Goal: Information Seeking & Learning: Understand process/instructions

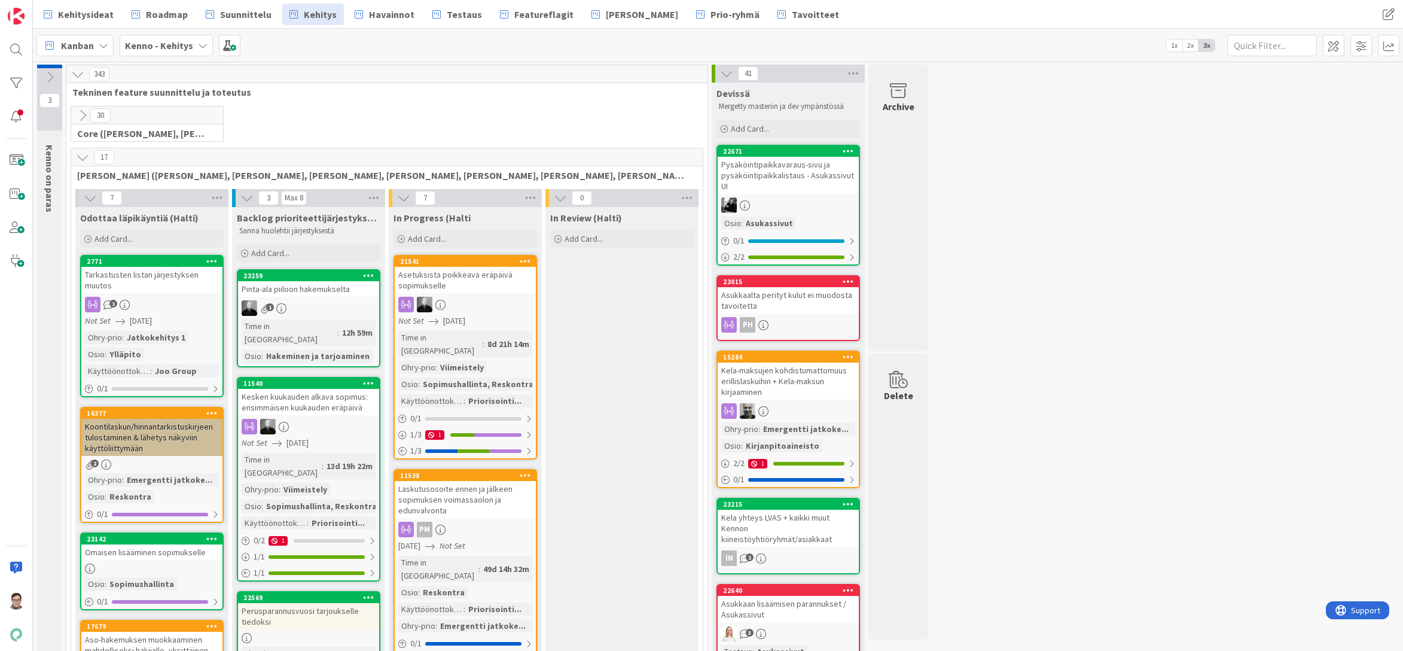
click at [81, 112] on icon at bounding box center [82, 115] width 13 height 13
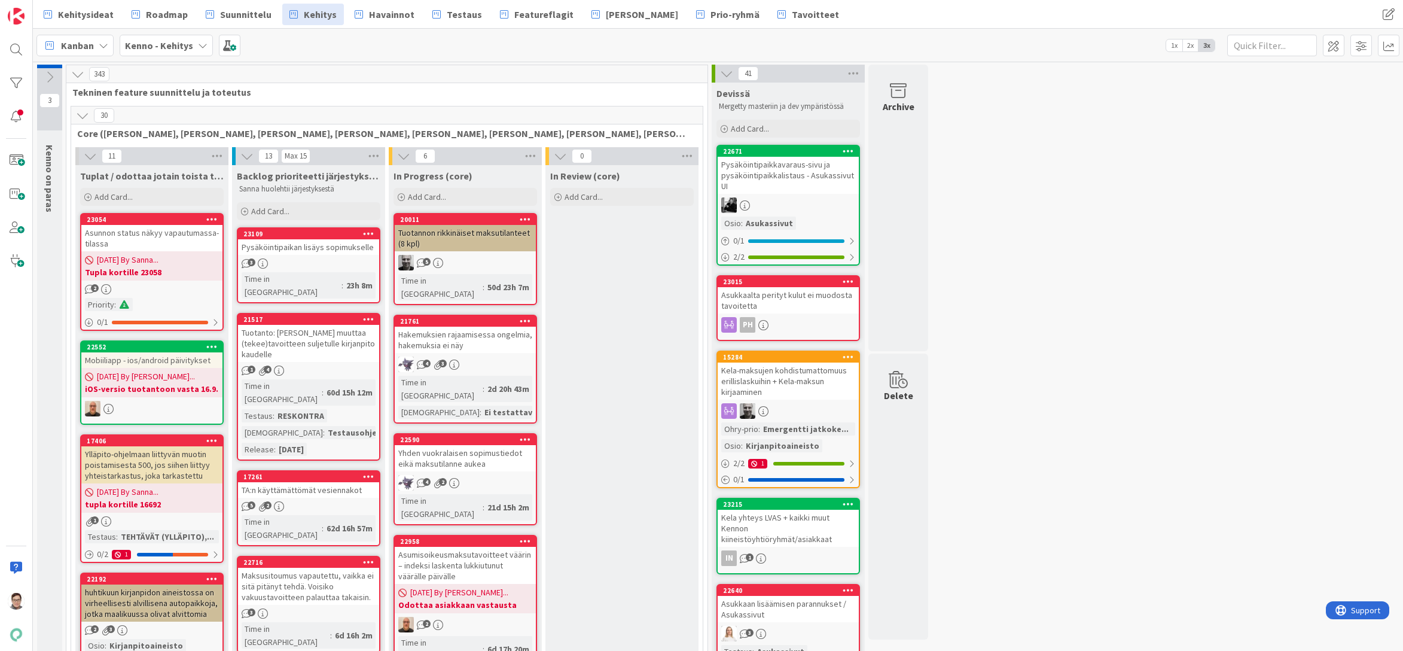
click at [81, 112] on icon at bounding box center [82, 115] width 13 height 13
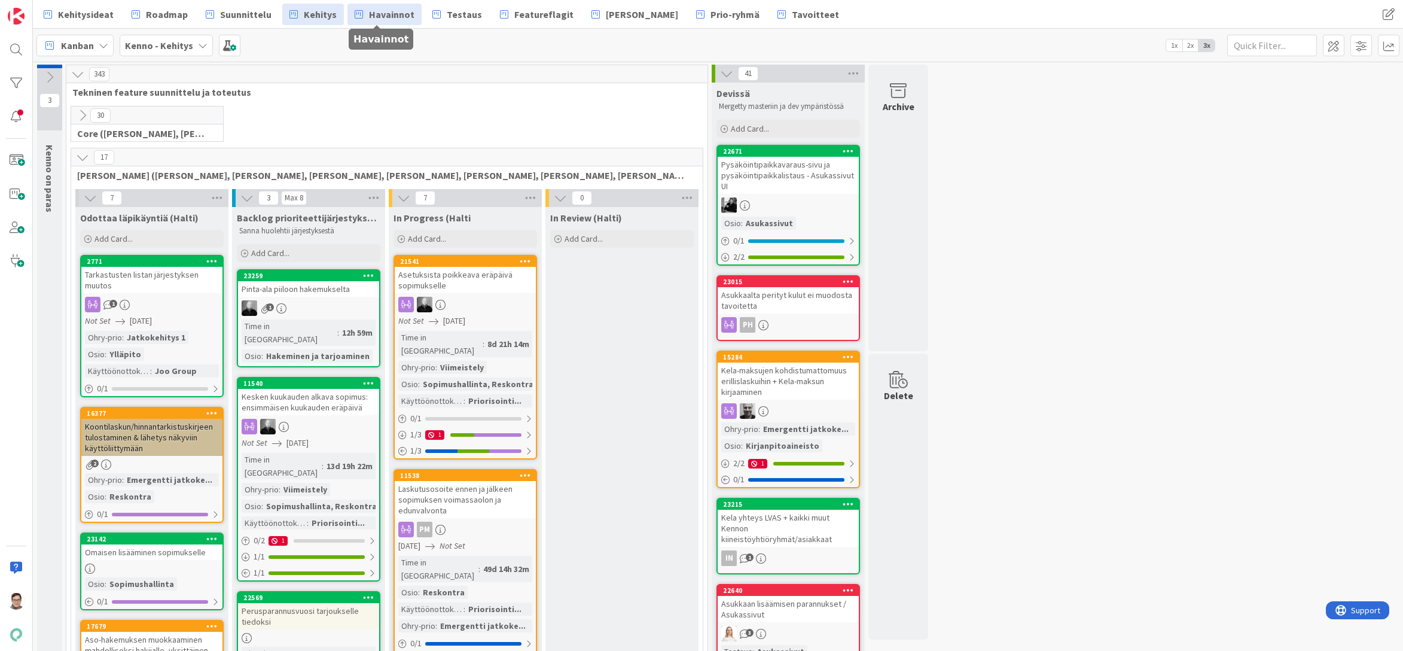
click at [369, 12] on span "Havainnot" at bounding box center [391, 14] width 45 height 14
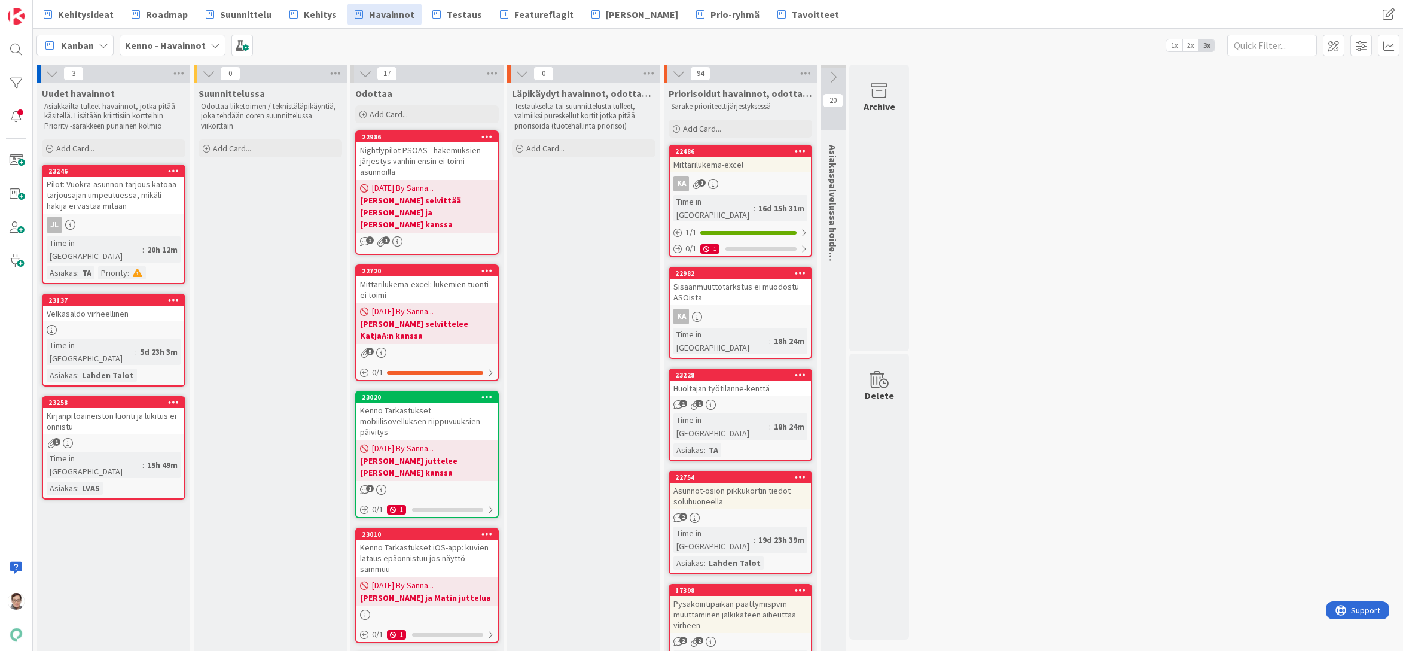
click at [237, 19] on span "Suunnittelu" at bounding box center [245, 14] width 51 height 14
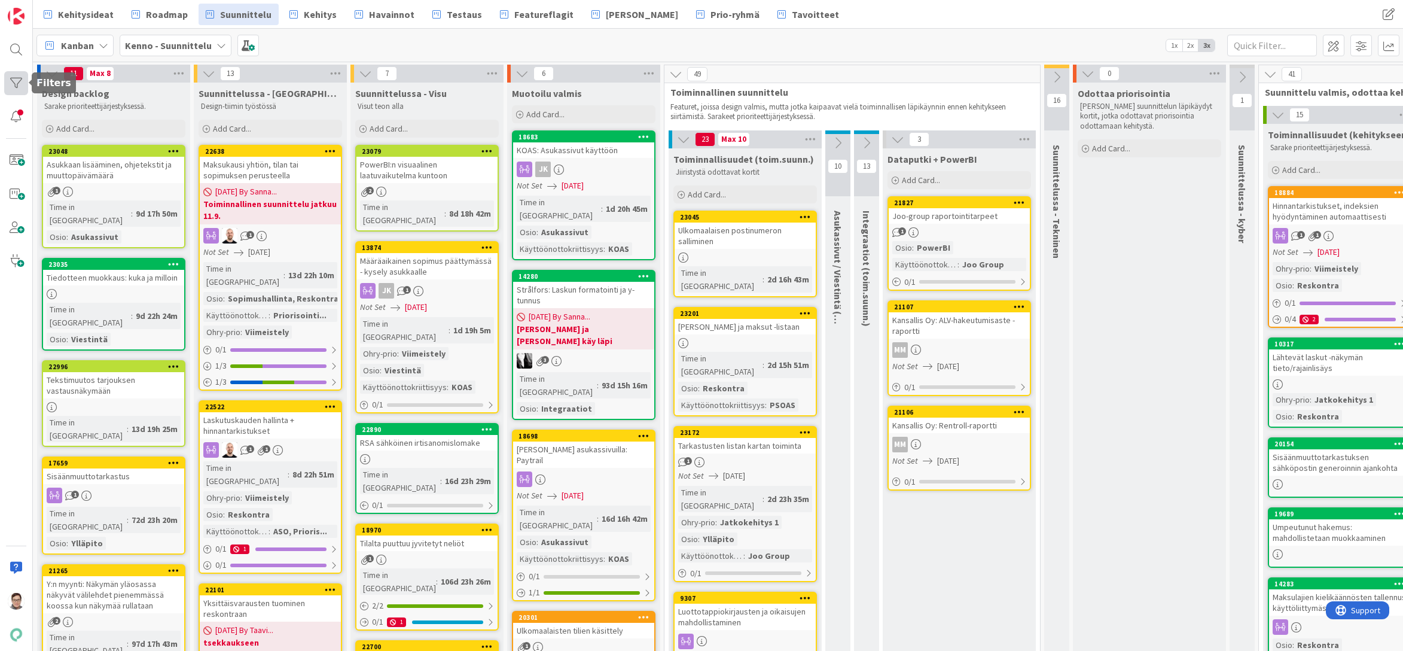
click at [12, 83] on div at bounding box center [16, 83] width 24 height 24
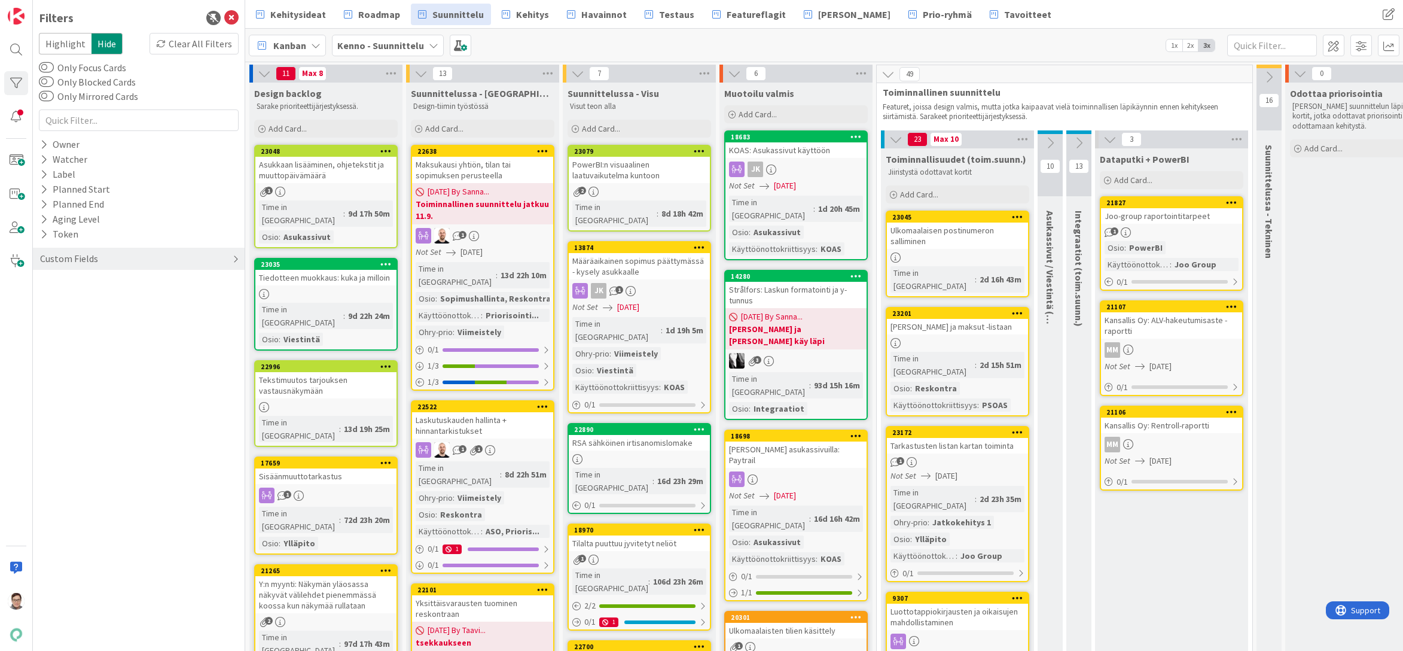
click at [72, 260] on div "Custom Fields" at bounding box center [69, 258] width 60 height 15
click at [47, 355] on icon at bounding box center [44, 358] width 8 height 10
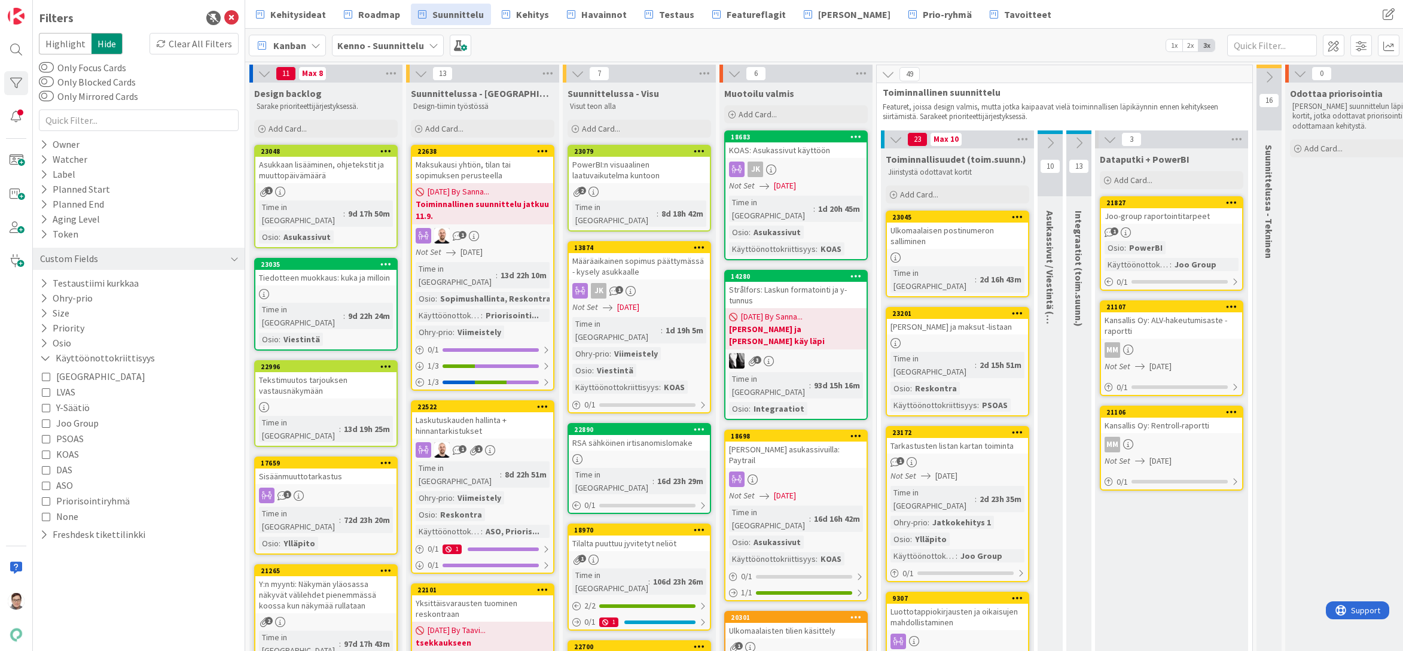
click at [45, 439] on icon at bounding box center [46, 438] width 8 height 8
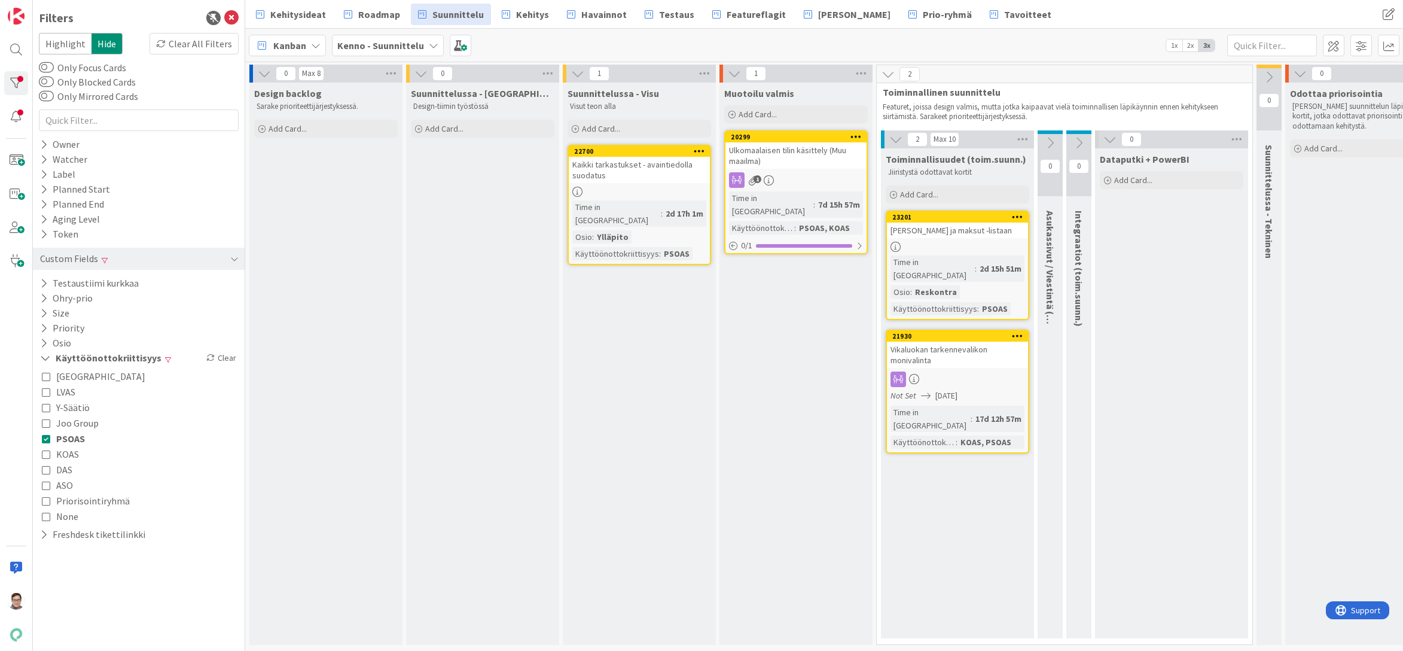
click at [45, 453] on icon at bounding box center [46, 454] width 8 height 8
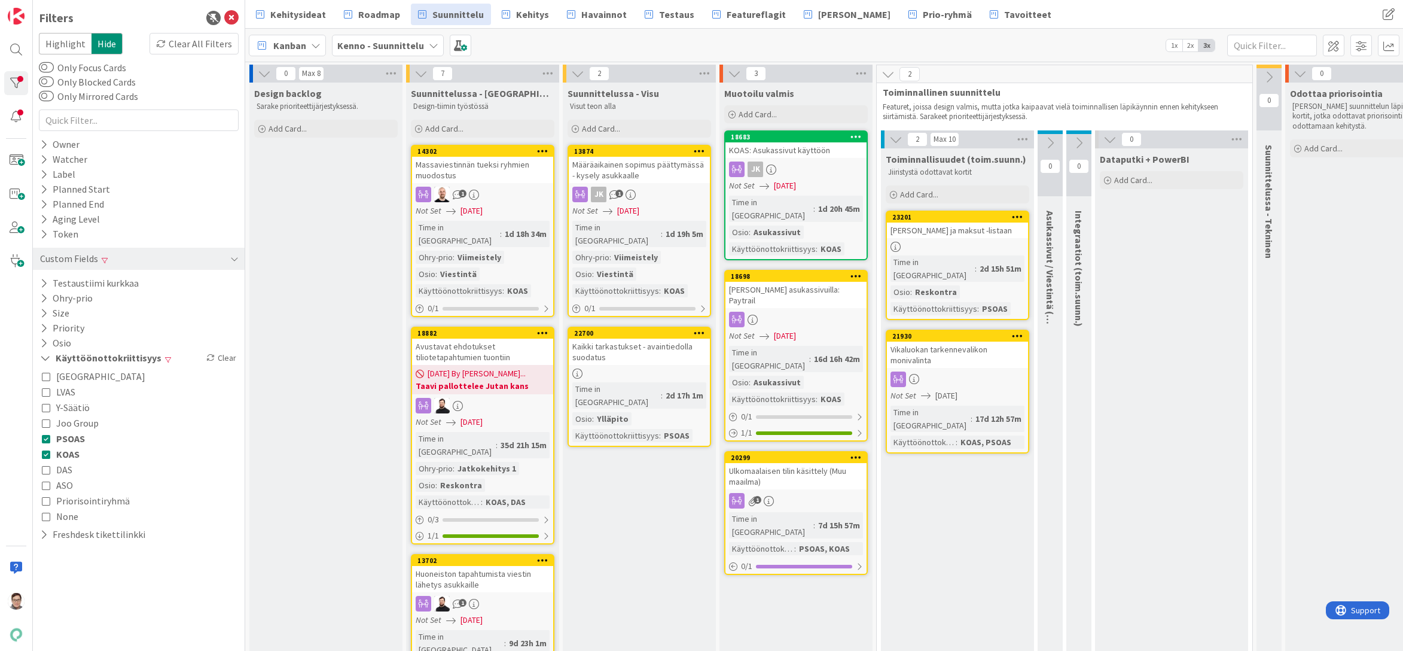
click at [45, 423] on icon at bounding box center [46, 423] width 8 height 8
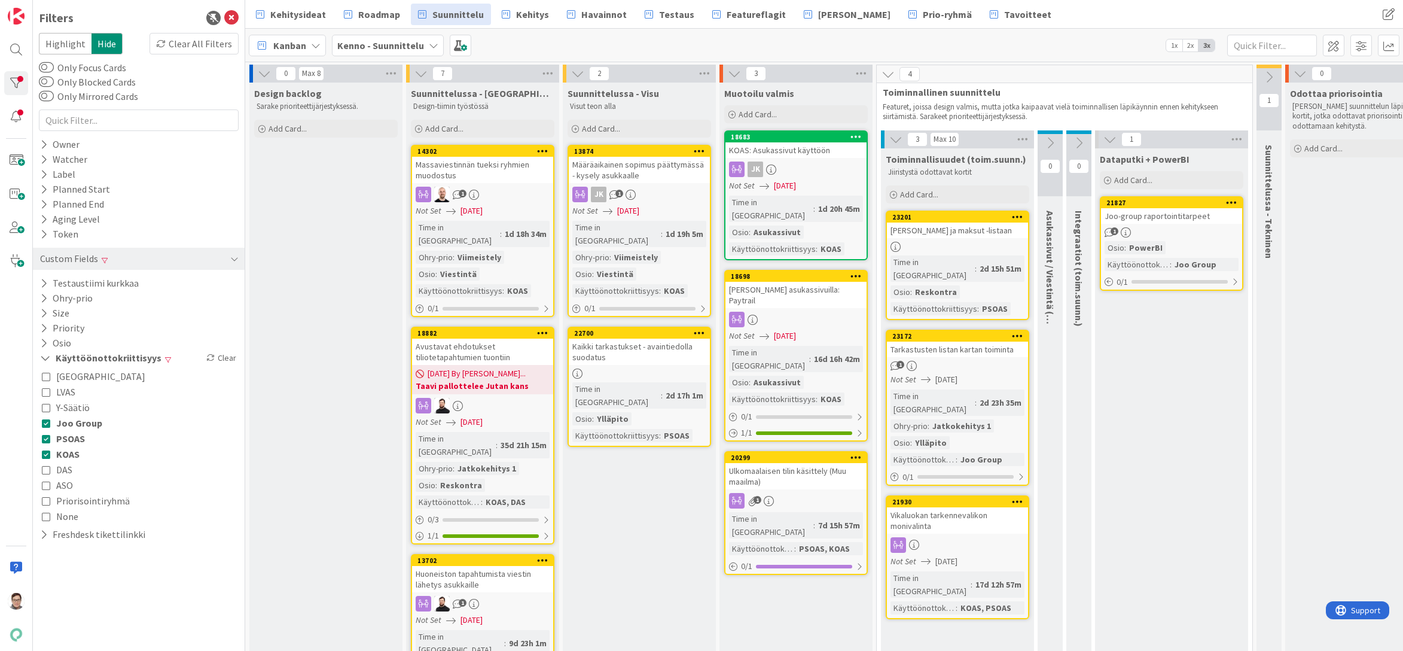
click at [1186, 234] on div "1" at bounding box center [1171, 232] width 141 height 10
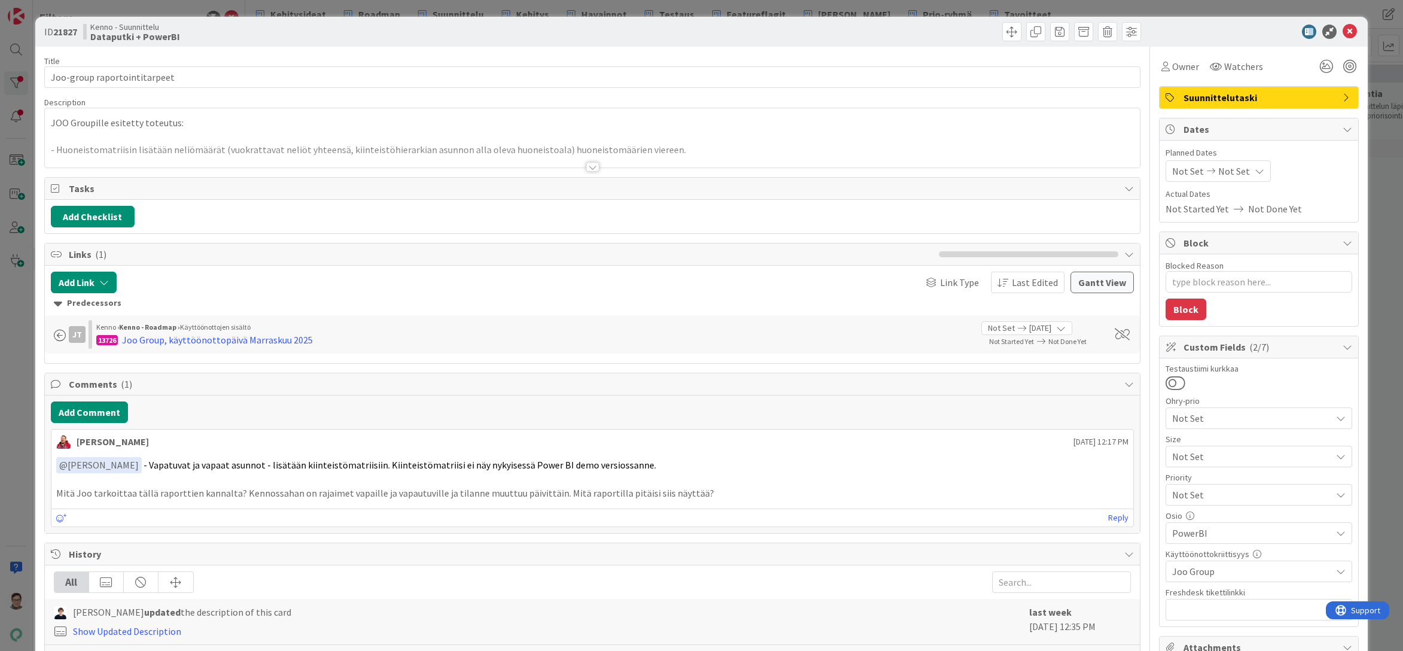
click at [588, 161] on div at bounding box center [593, 152] width 1096 height 30
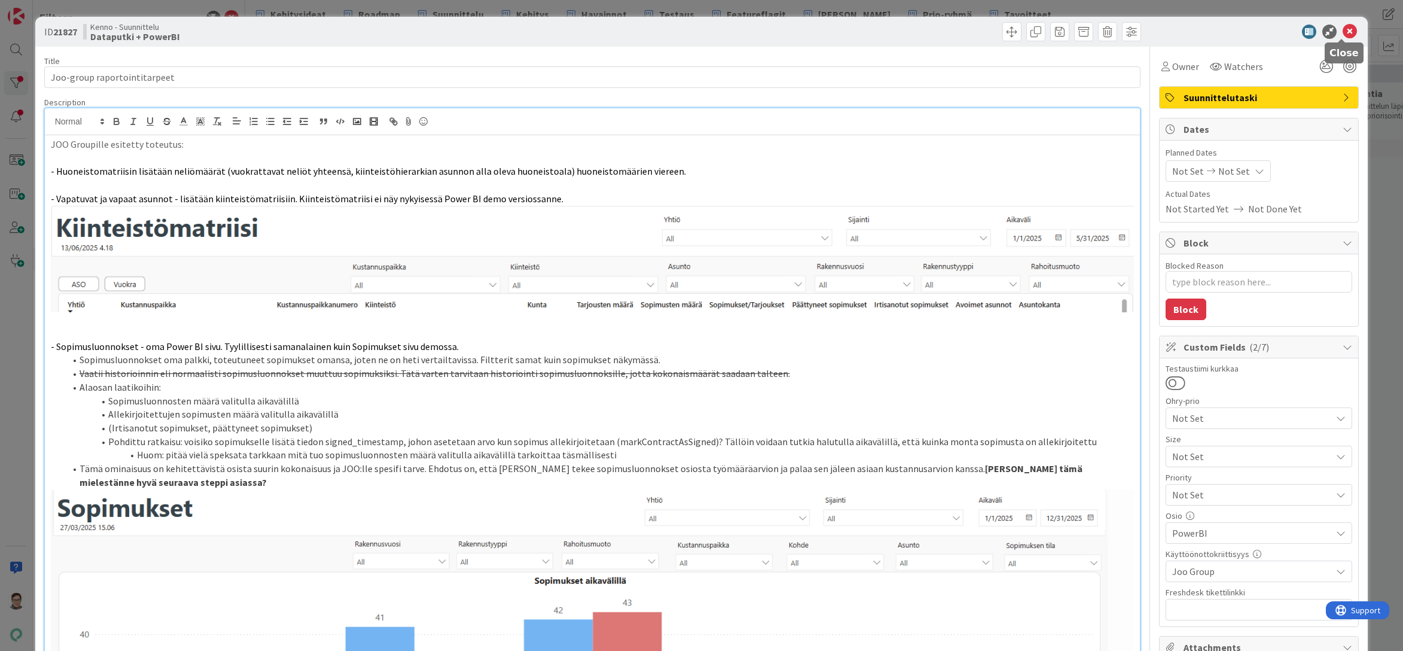
click at [1342, 30] on icon at bounding box center [1349, 32] width 14 height 14
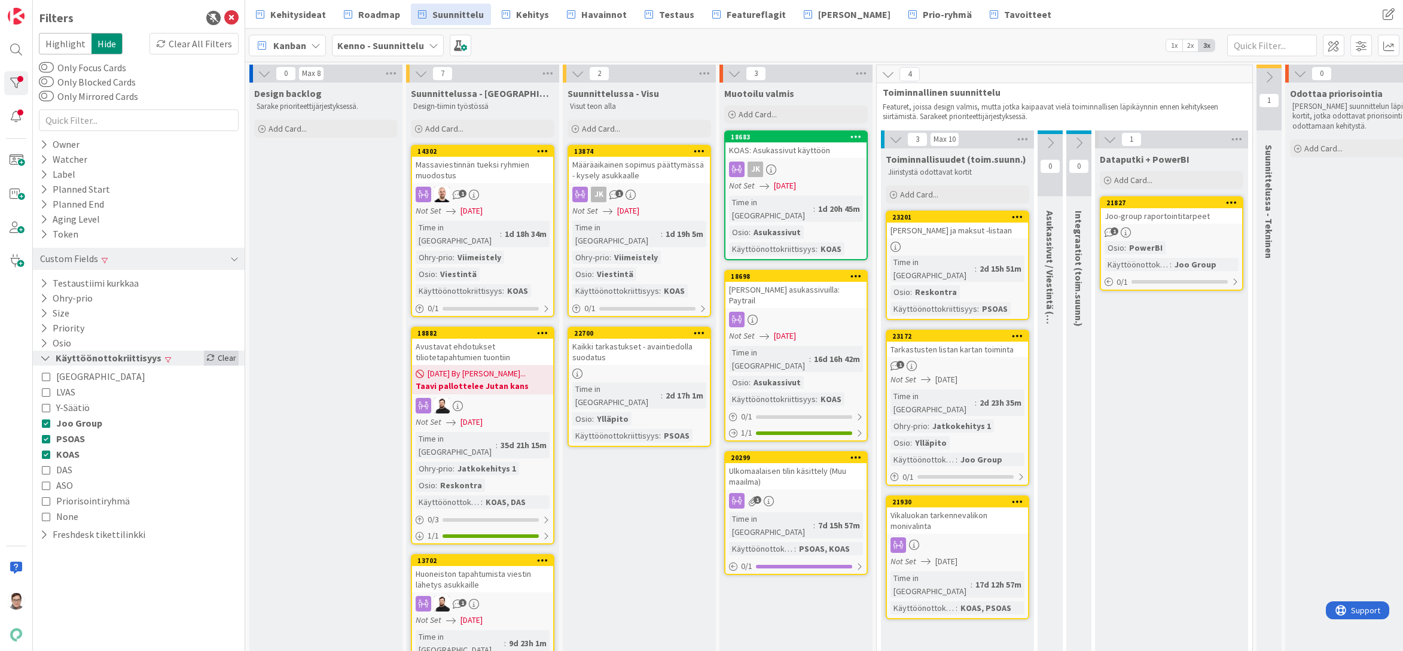
click at [228, 359] on div "Clear" at bounding box center [221, 357] width 35 height 15
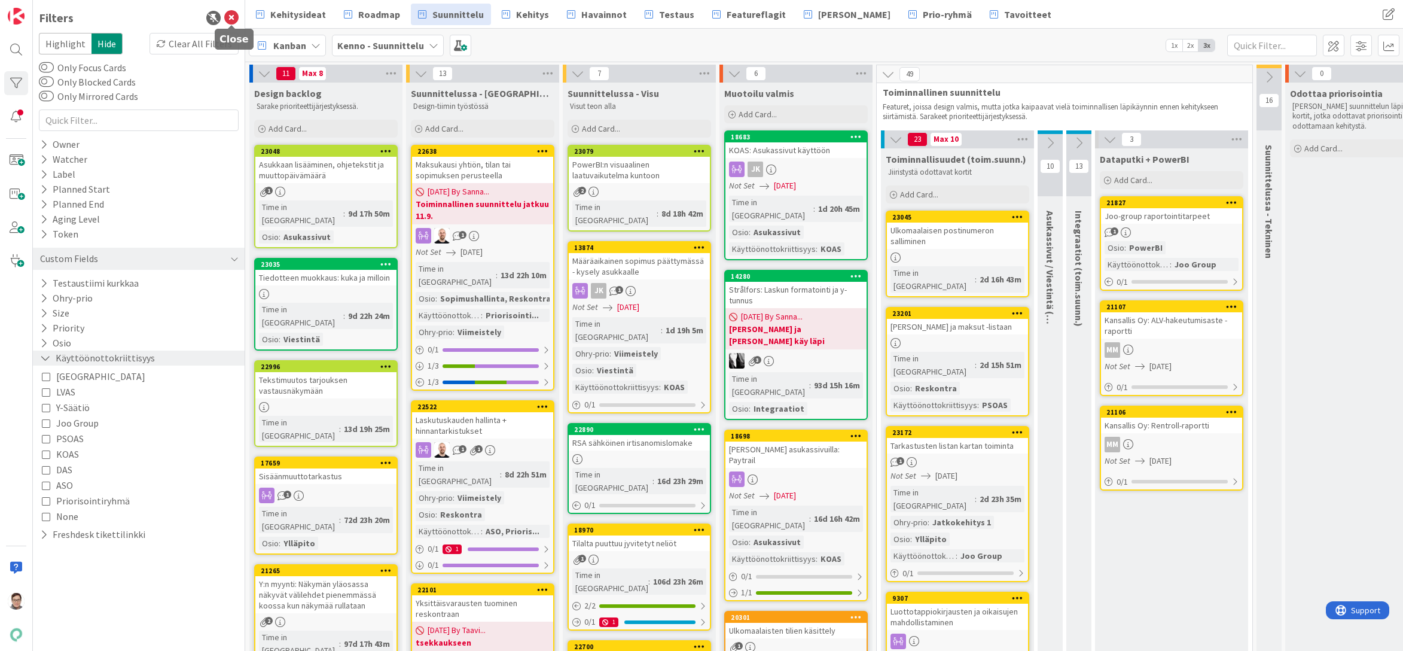
click at [230, 13] on icon at bounding box center [231, 18] width 14 height 14
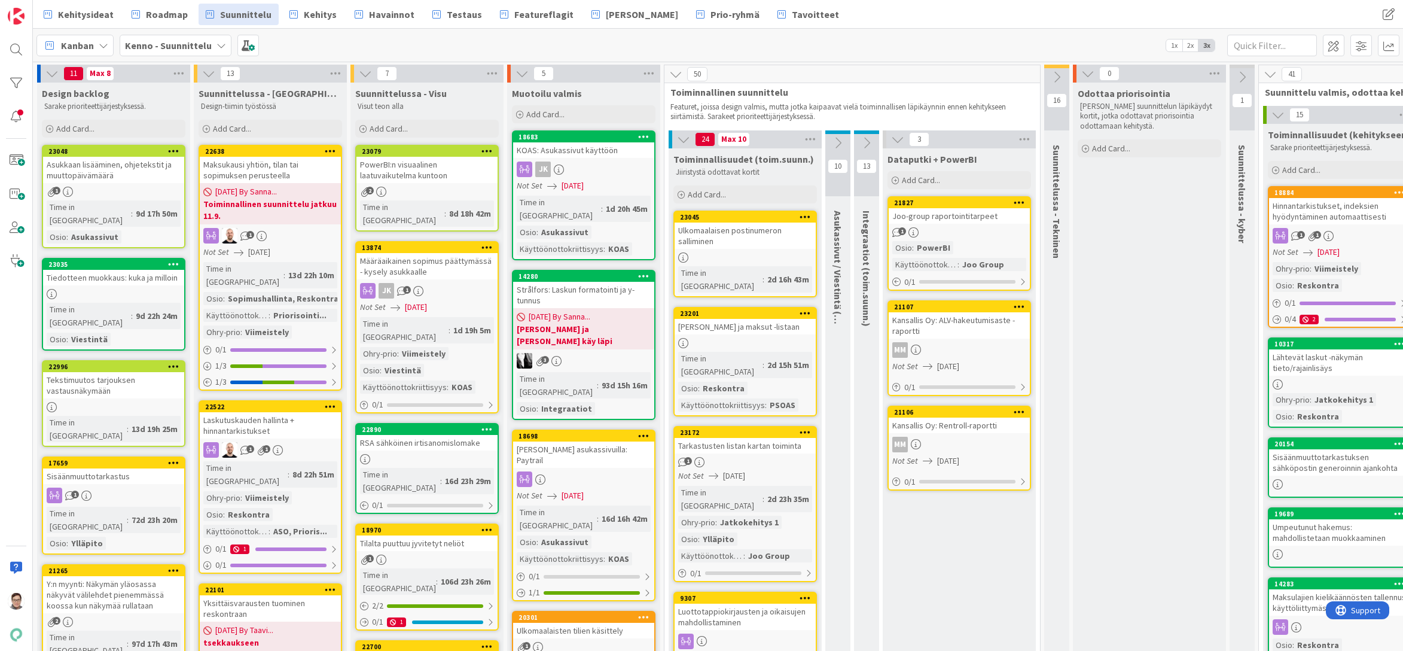
click at [751, 338] on div at bounding box center [745, 343] width 141 height 10
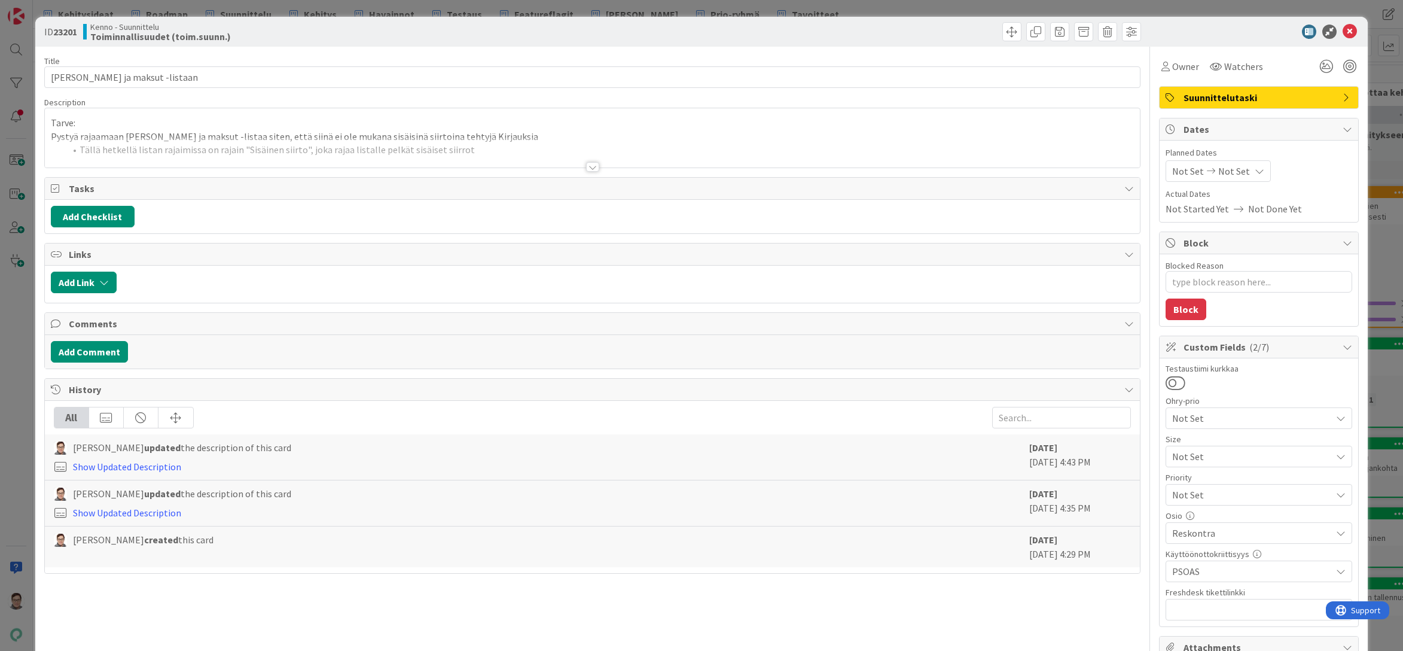
click at [586, 162] on div at bounding box center [592, 167] width 13 height 10
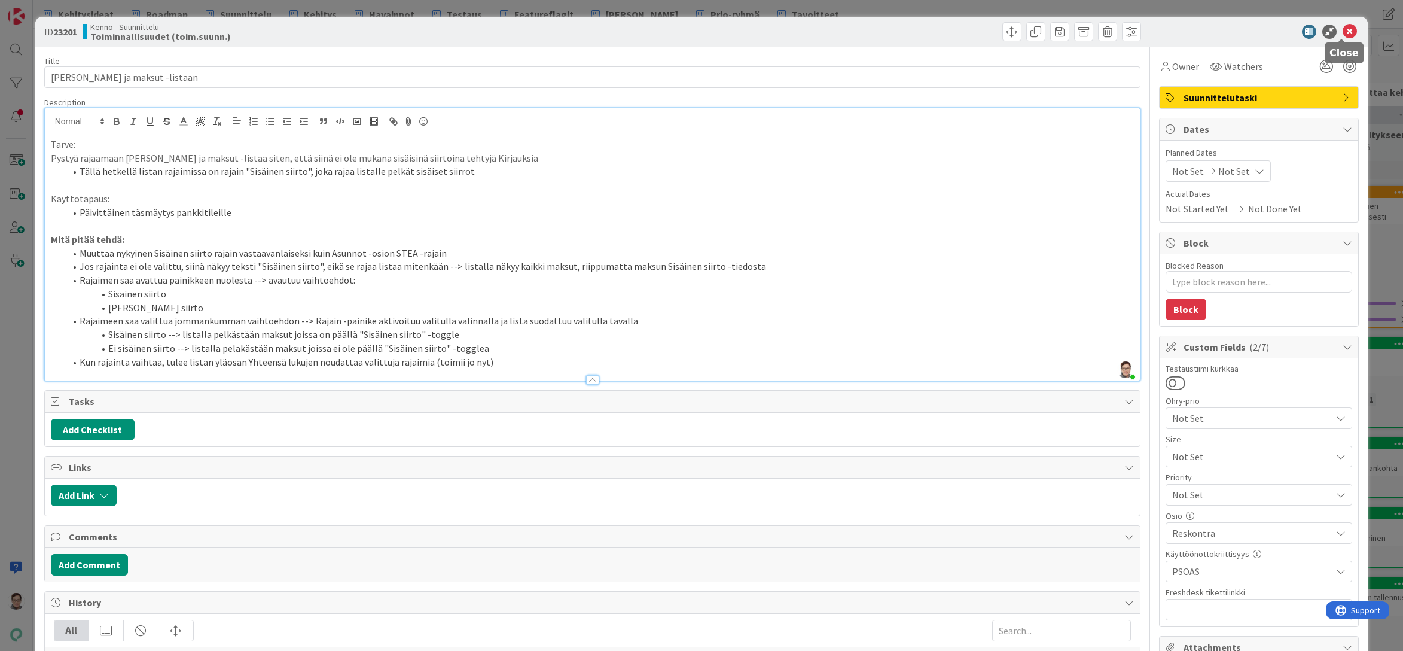
click at [1342, 32] on icon at bounding box center [1349, 32] width 14 height 14
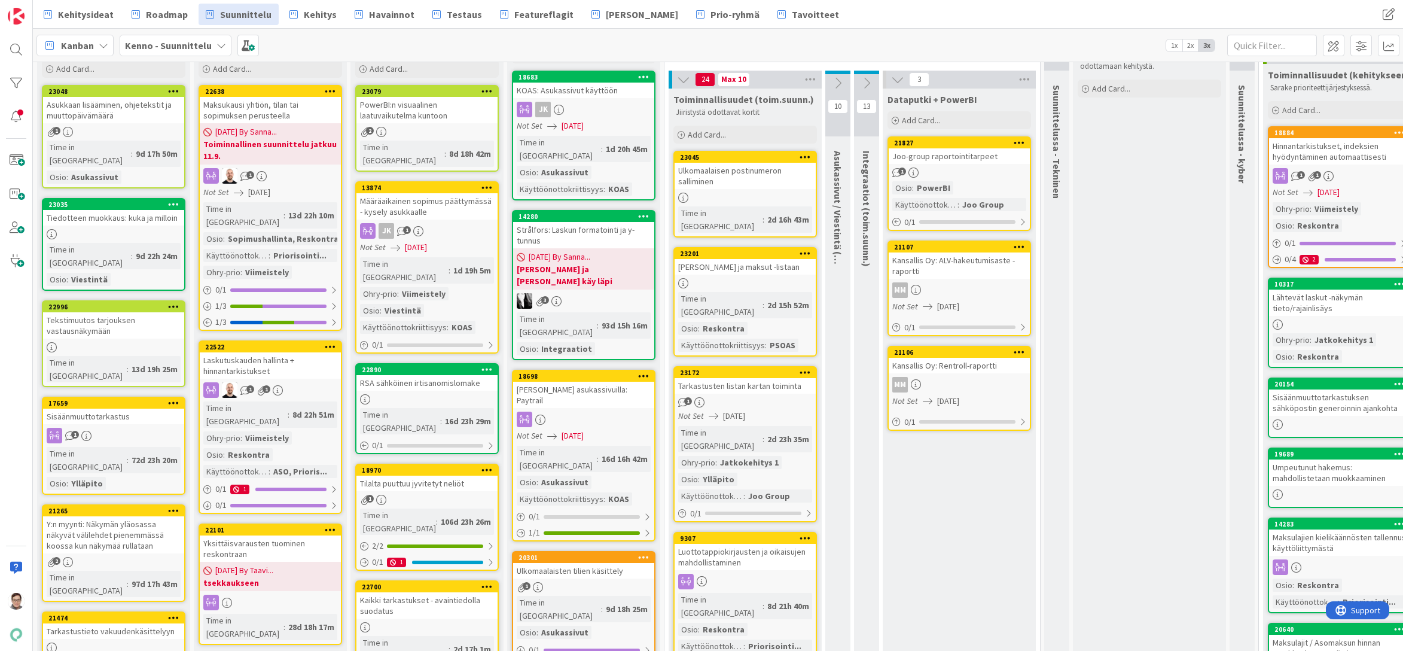
scroll to position [120, 0]
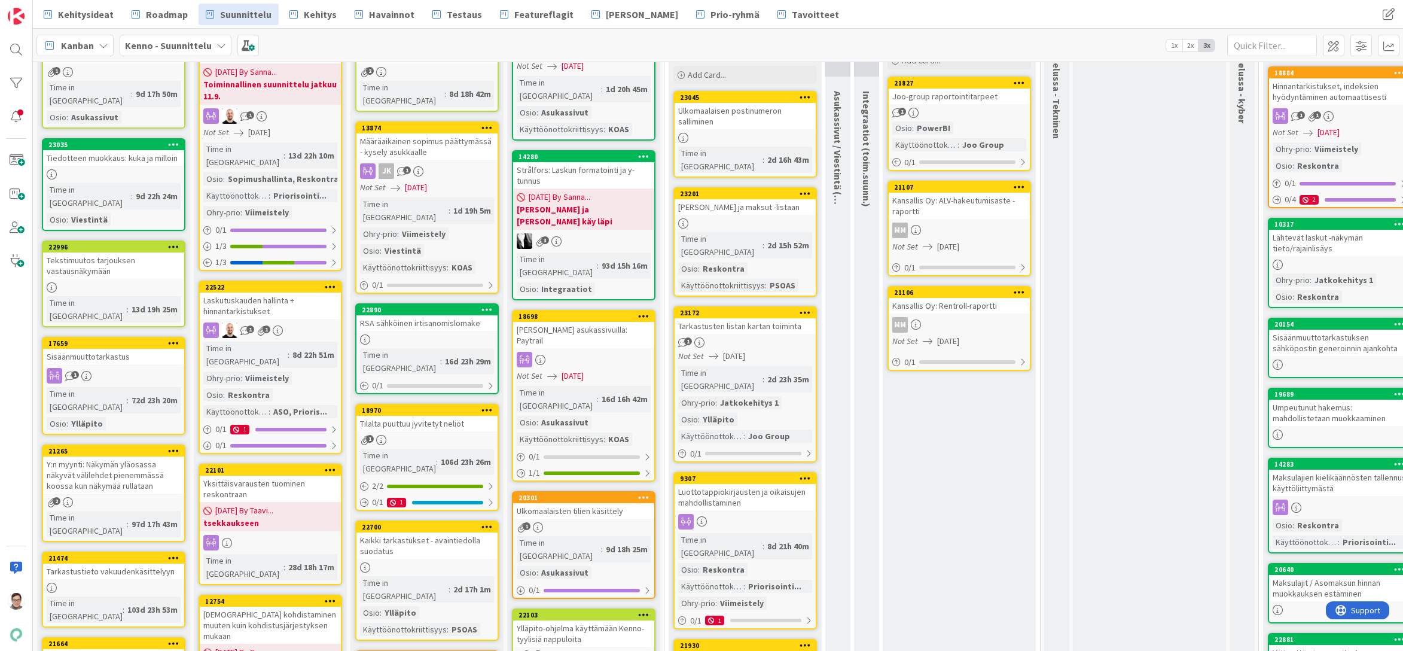
click at [738, 337] on div "1" at bounding box center [745, 342] width 141 height 10
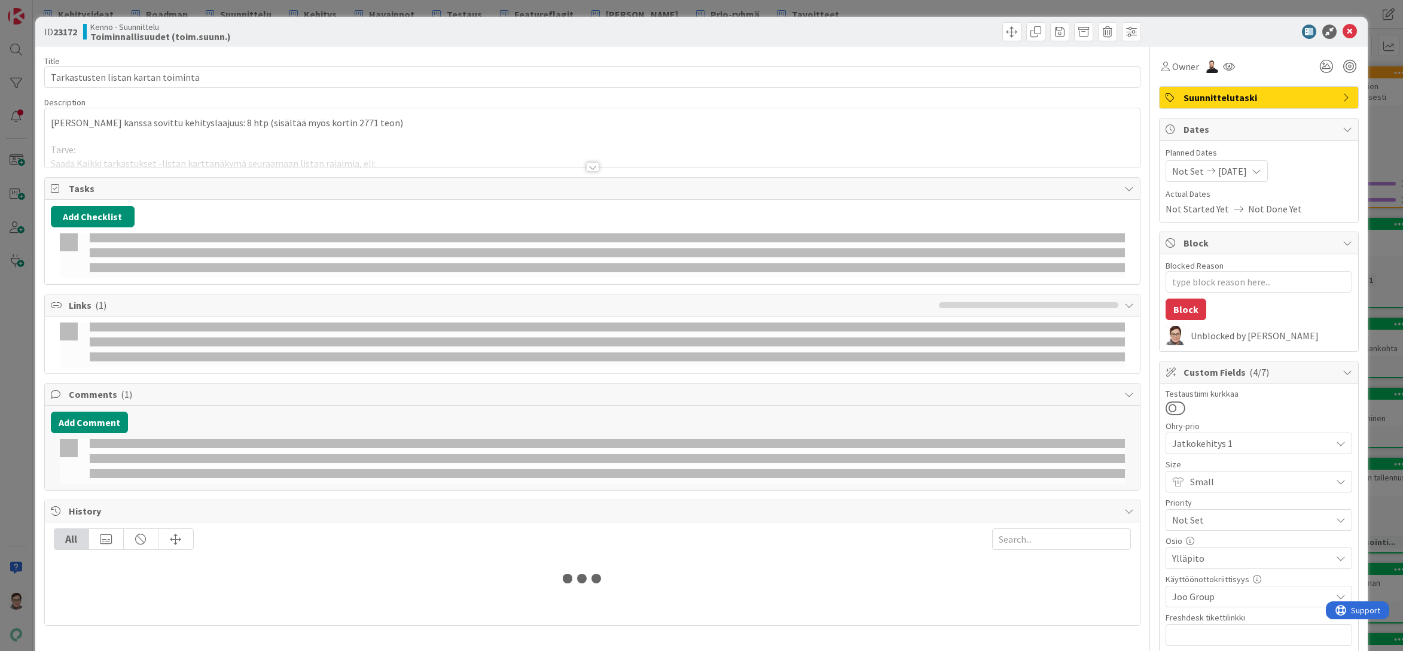
type textarea "x"
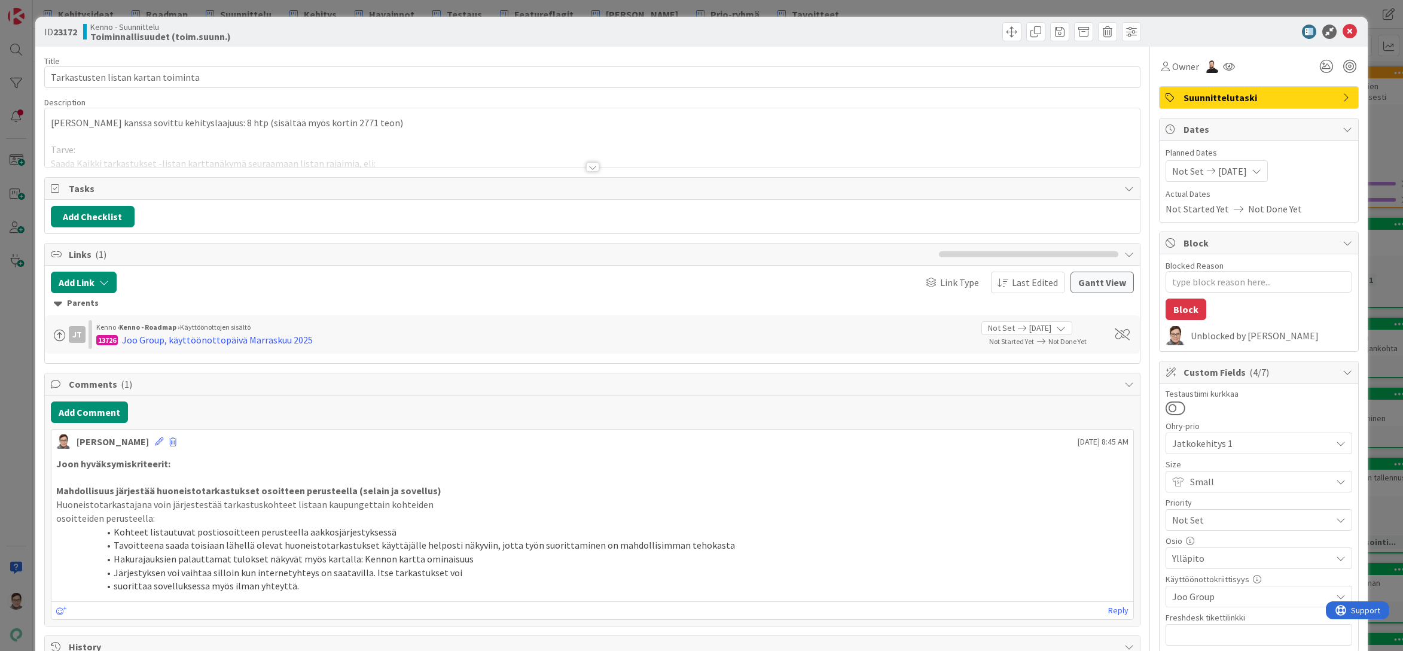
click at [587, 164] on div at bounding box center [592, 167] width 13 height 10
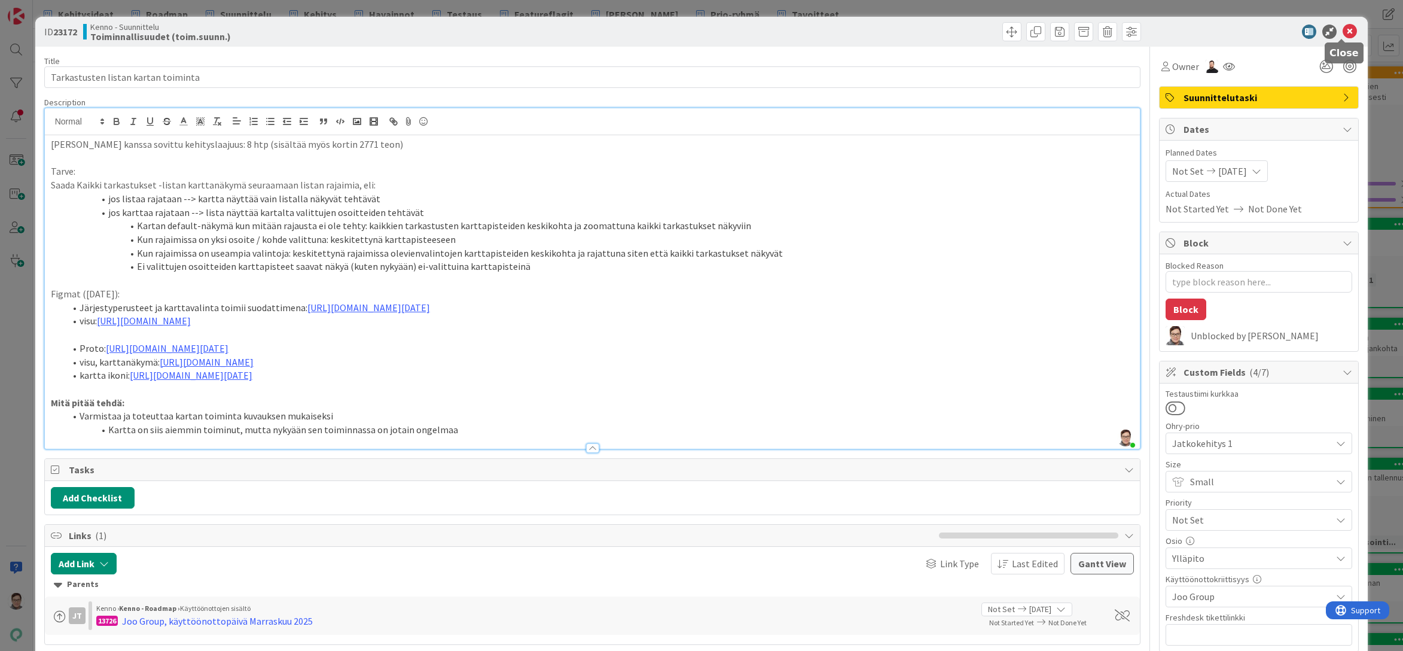
click at [1342, 35] on icon at bounding box center [1349, 32] width 14 height 14
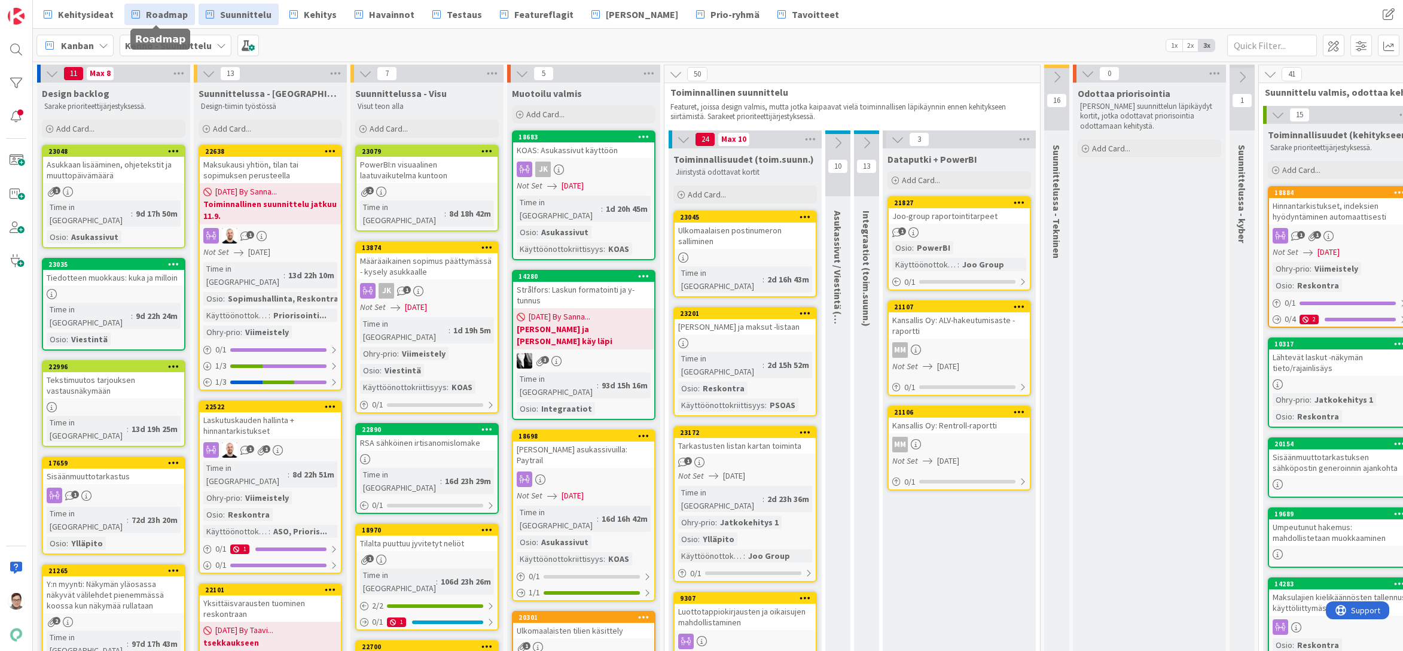
click at [171, 18] on span "Roadmap" at bounding box center [167, 14] width 42 height 14
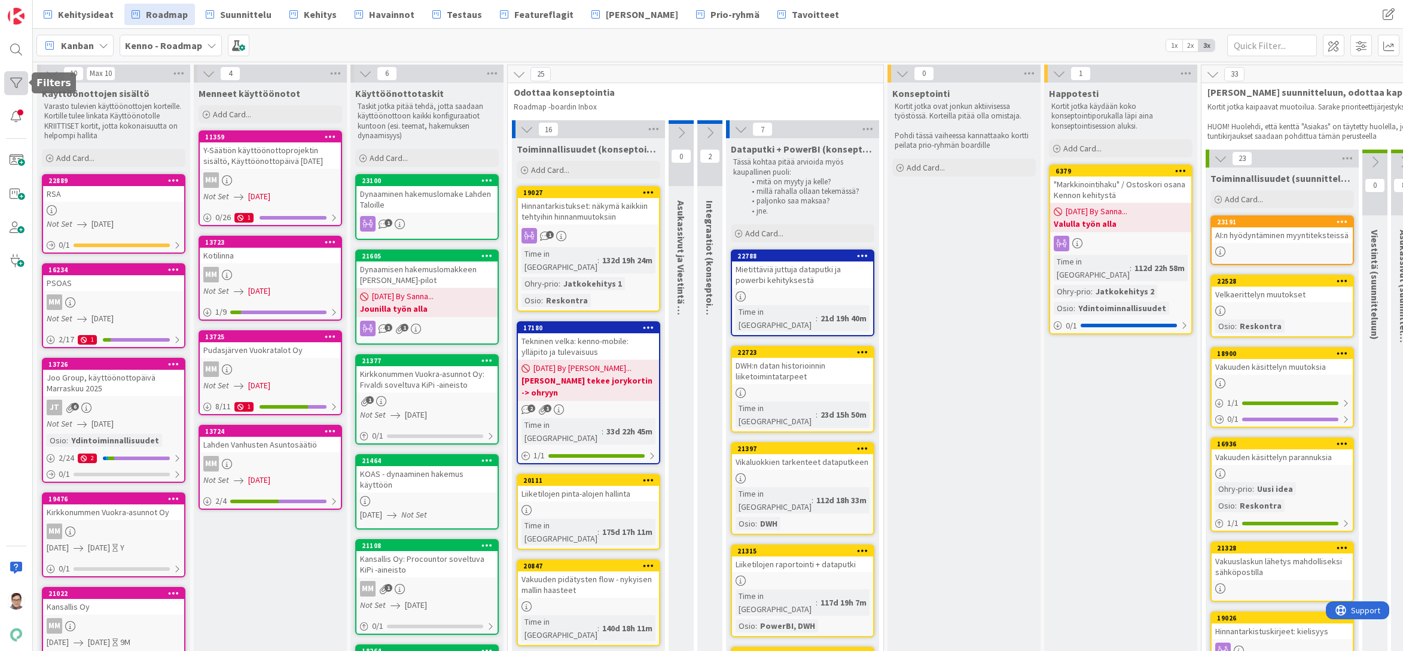
click at [16, 79] on div at bounding box center [16, 83] width 24 height 24
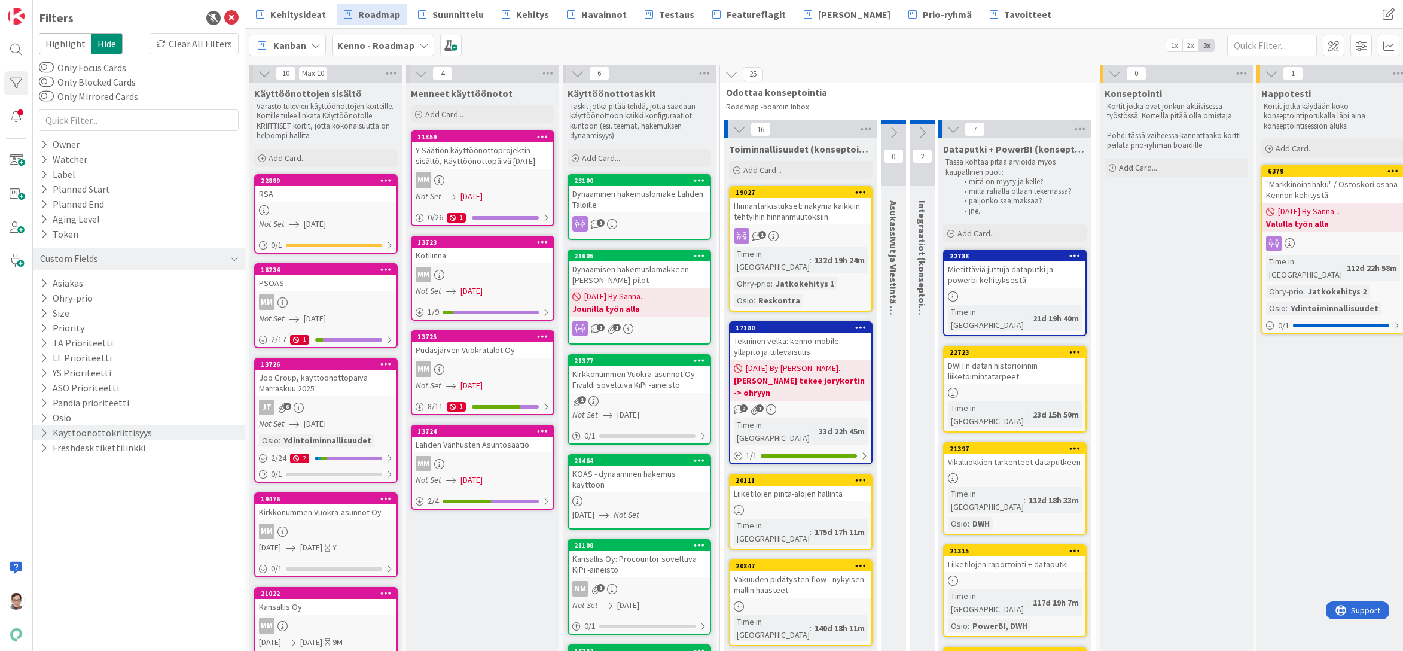
click at [84, 432] on button "Käyttöönottokriittisyys" at bounding box center [96, 432] width 114 height 15
click at [47, 517] on icon at bounding box center [46, 513] width 8 height 8
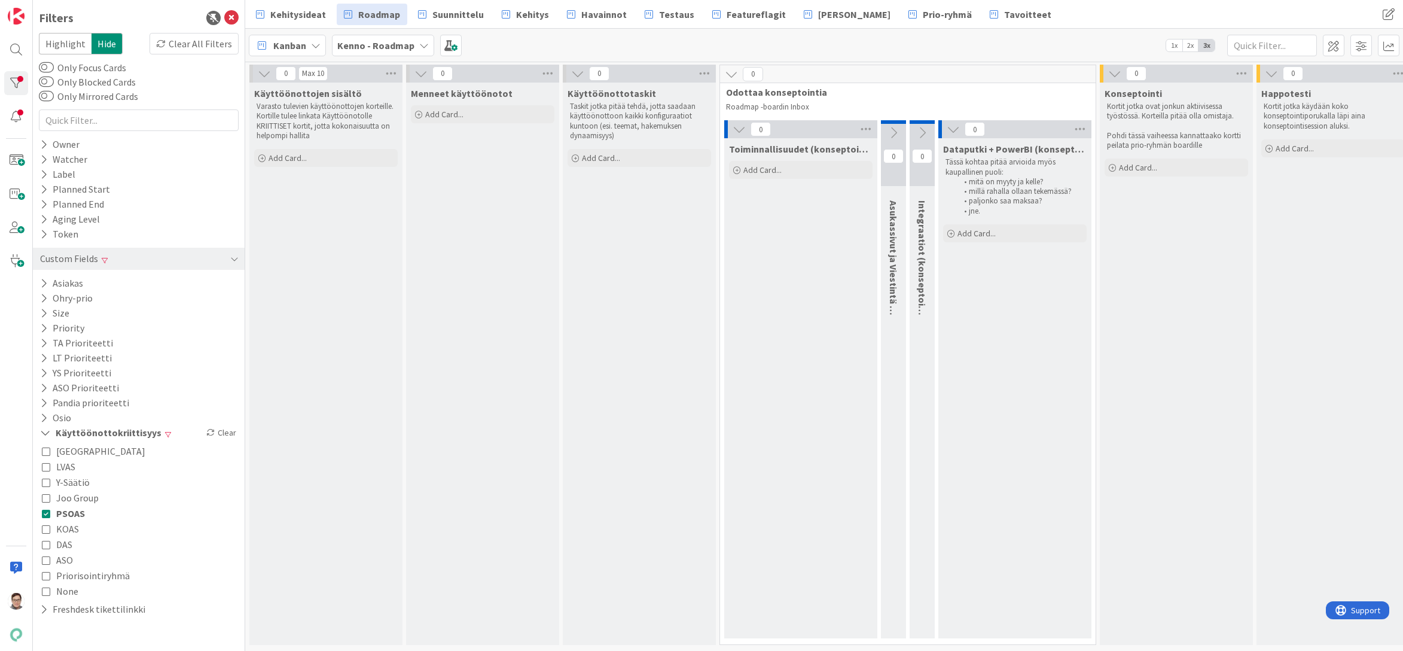
click at [47, 529] on icon at bounding box center [46, 528] width 8 height 8
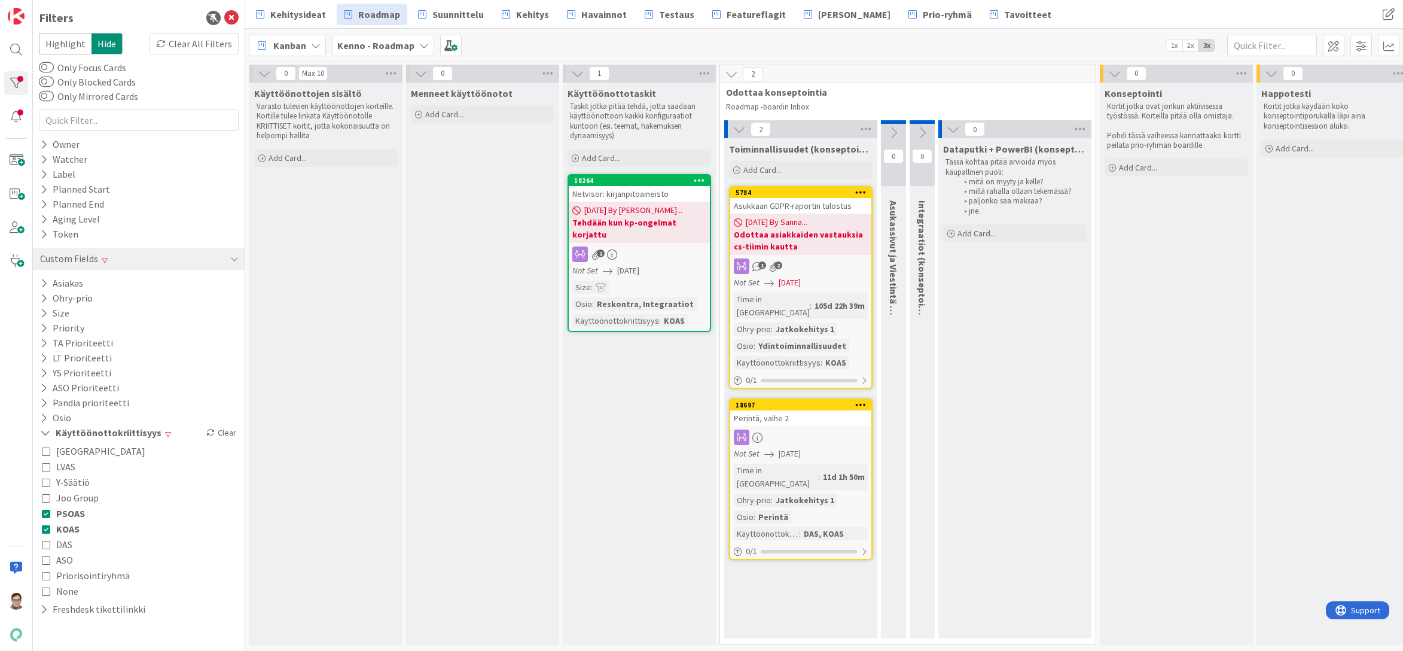
click at [47, 544] on icon at bounding box center [46, 544] width 8 height 8
click at [48, 514] on icon at bounding box center [46, 513] width 8 height 8
click at [45, 527] on icon at bounding box center [46, 528] width 8 height 8
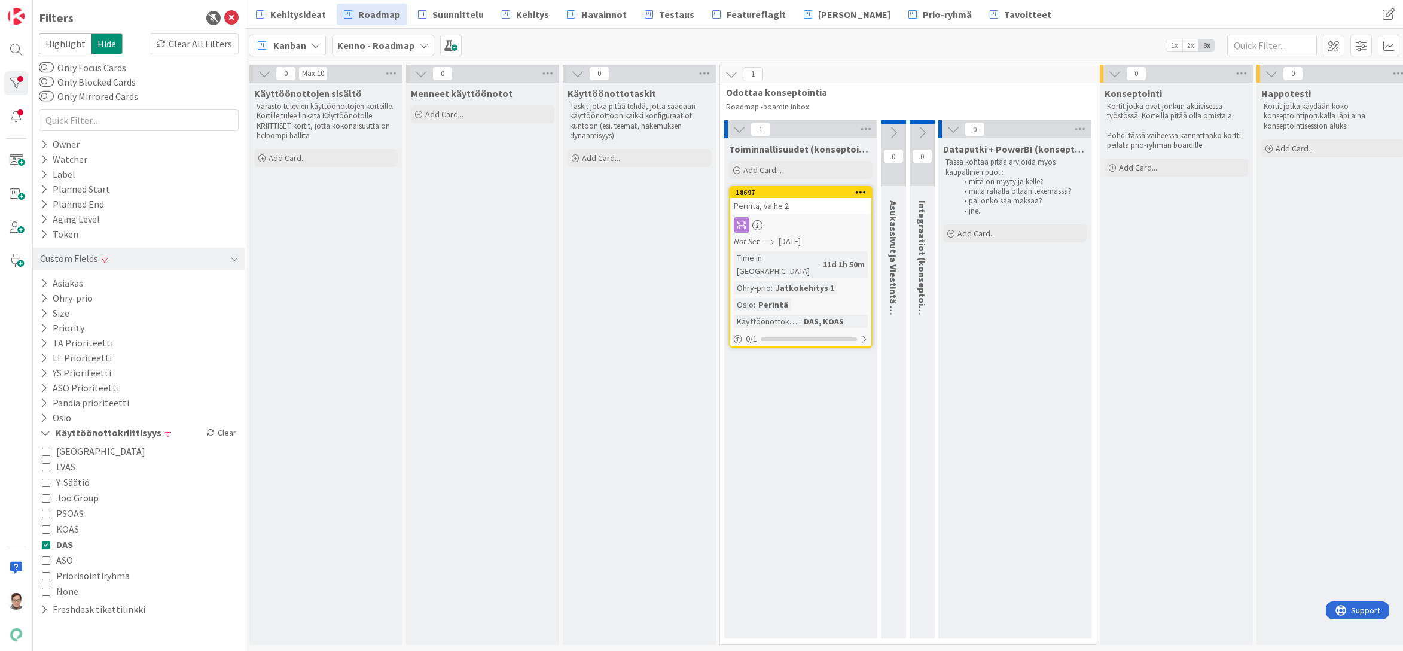
click at [45, 545] on icon at bounding box center [46, 544] width 8 height 8
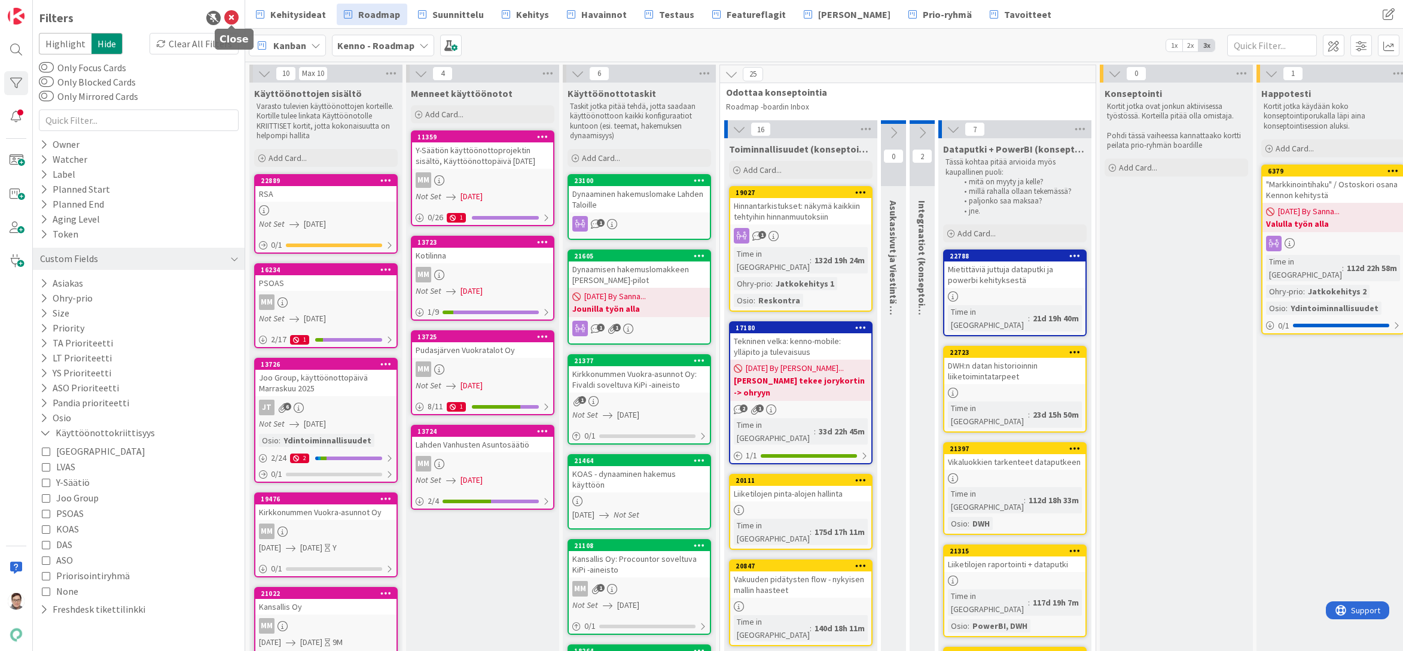
click at [235, 23] on icon at bounding box center [231, 18] width 14 height 14
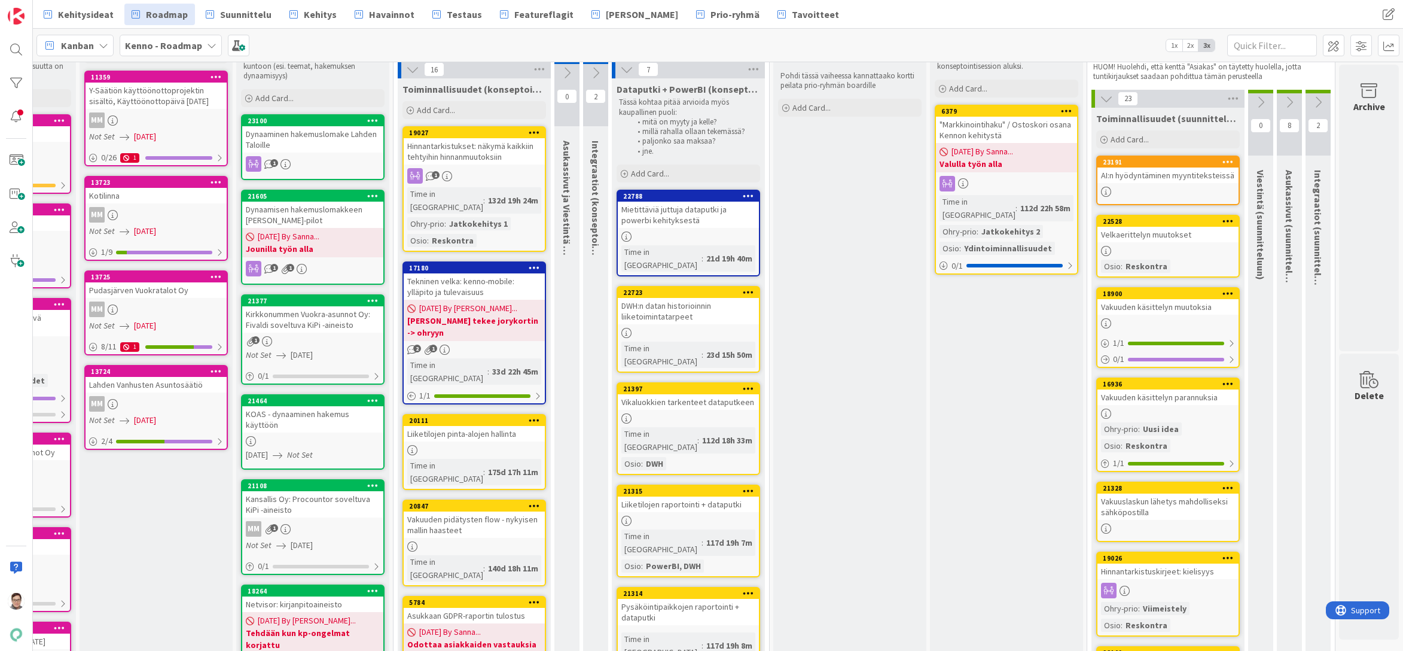
scroll to position [0, 123]
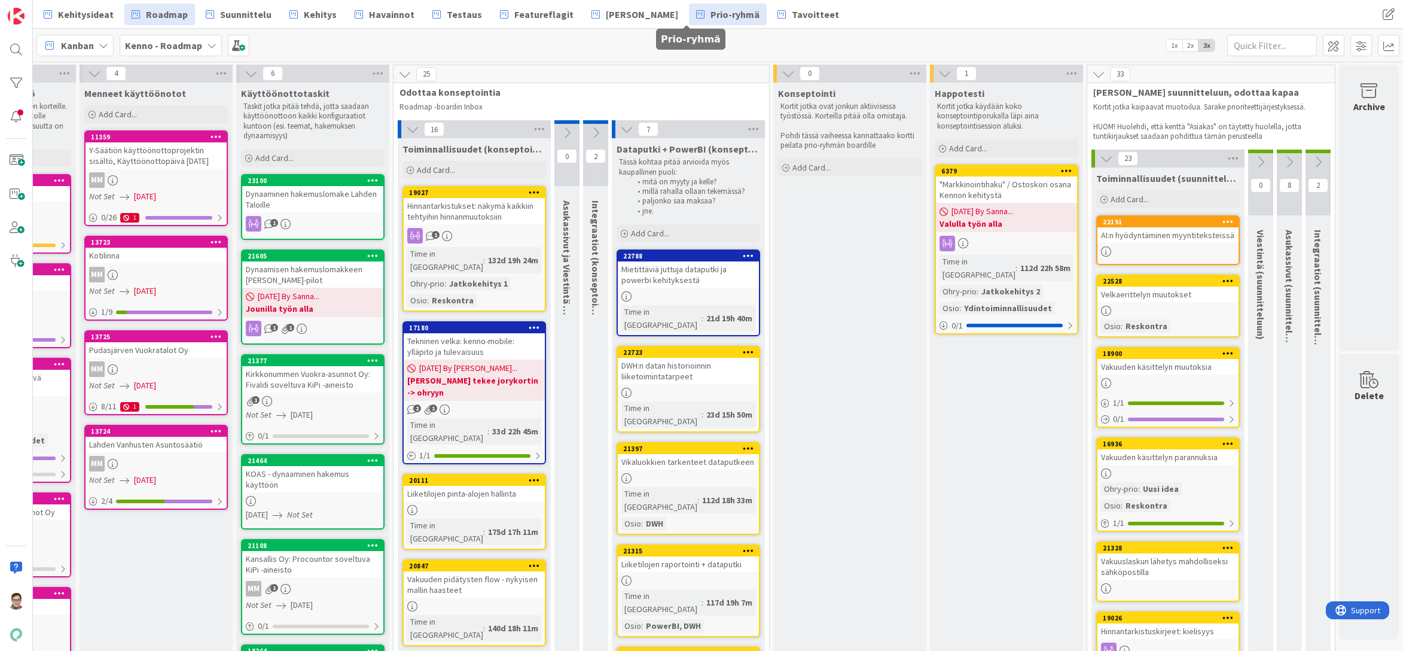
click at [710, 13] on span "Prio-ryhmä" at bounding box center [734, 14] width 49 height 14
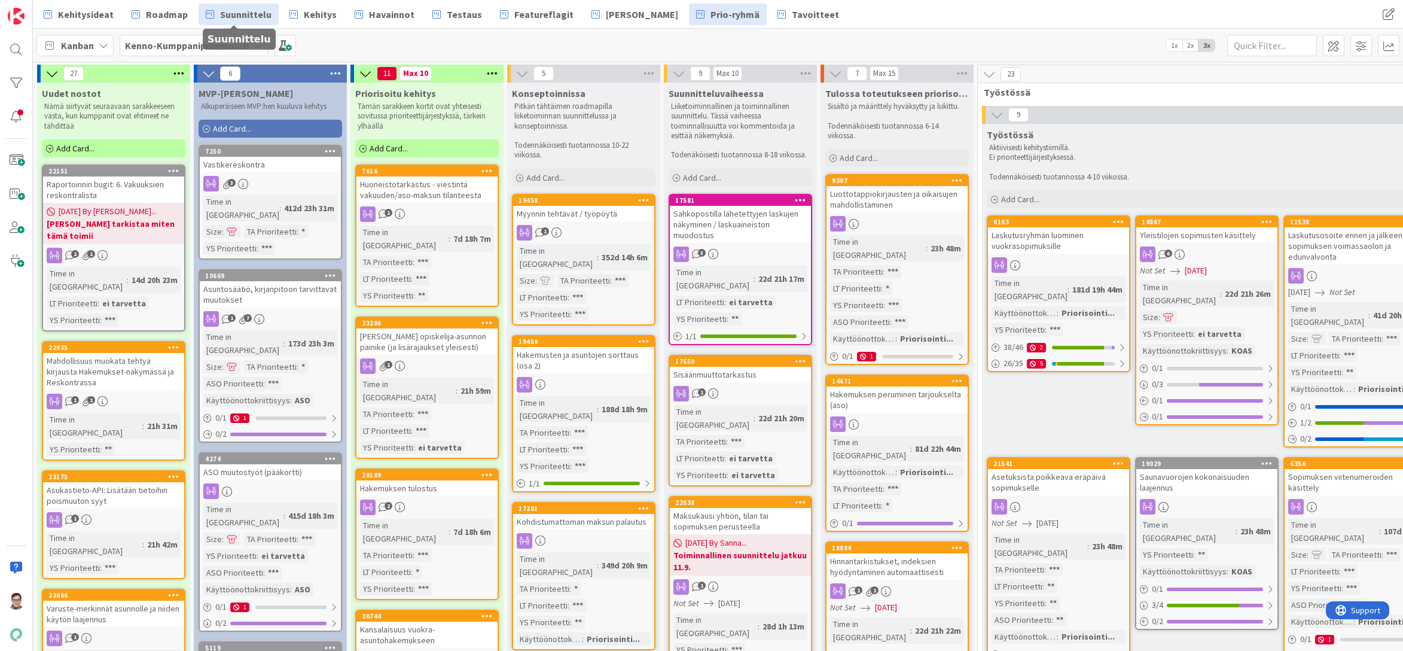
click at [242, 16] on span "Suunnittelu" at bounding box center [245, 14] width 51 height 14
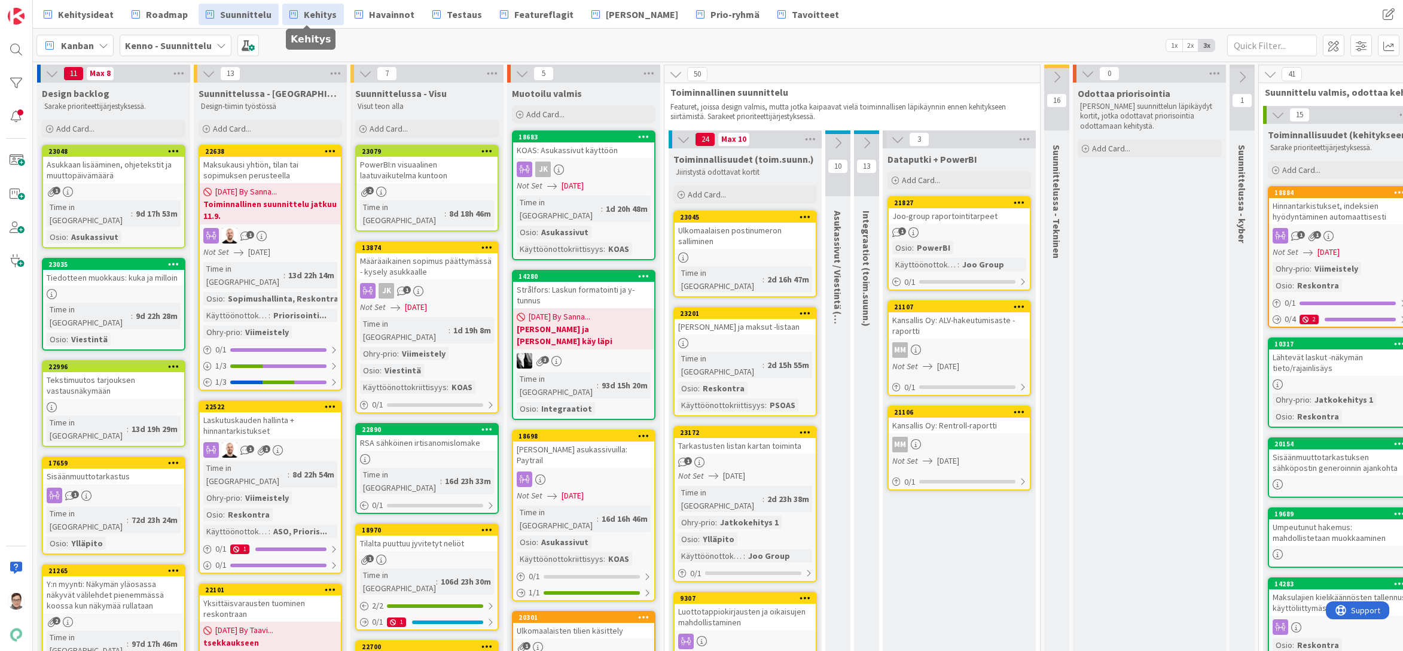
click at [322, 17] on span "Kehitys" at bounding box center [320, 14] width 33 height 14
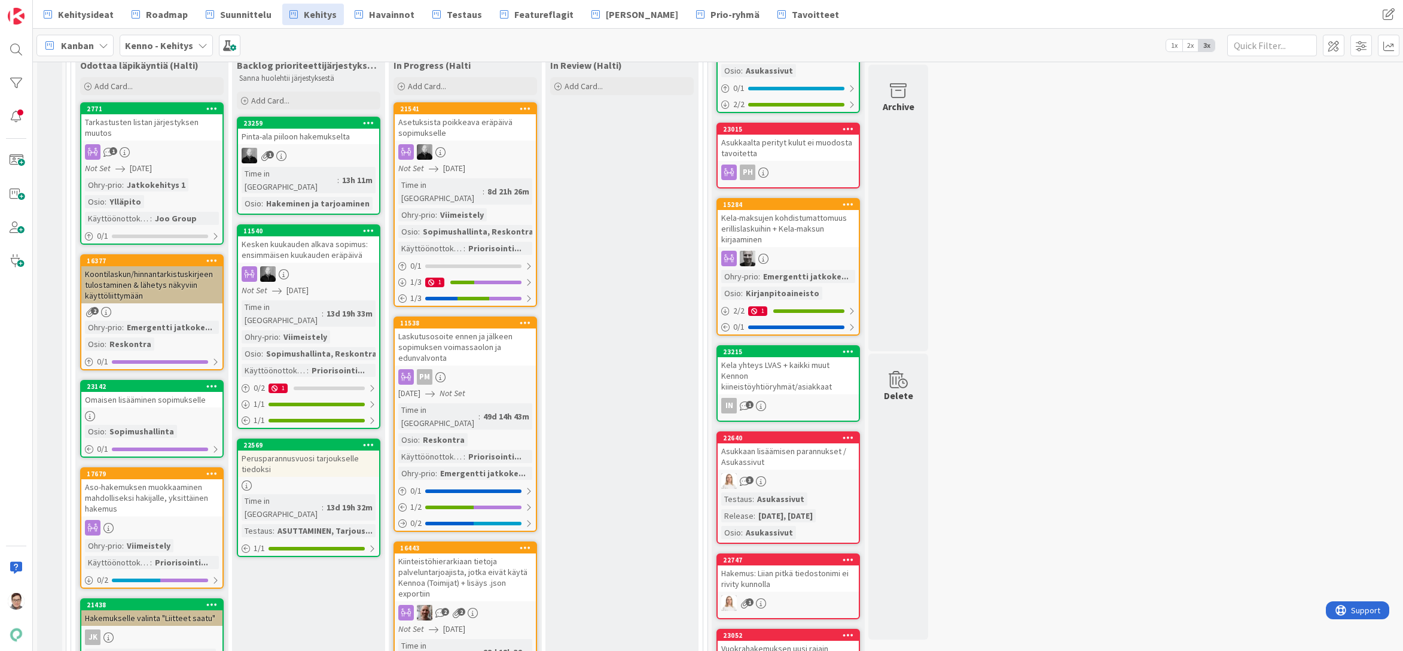
scroll to position [179, 0]
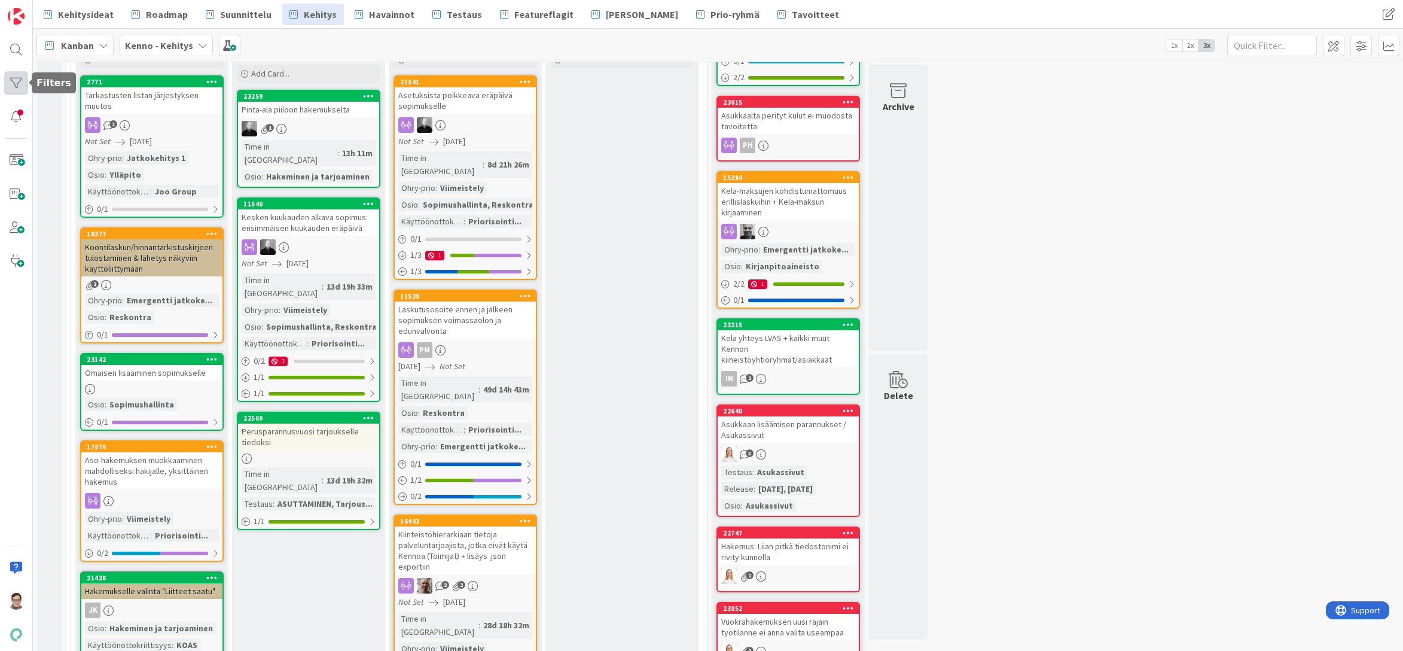
click at [20, 78] on div at bounding box center [16, 83] width 24 height 24
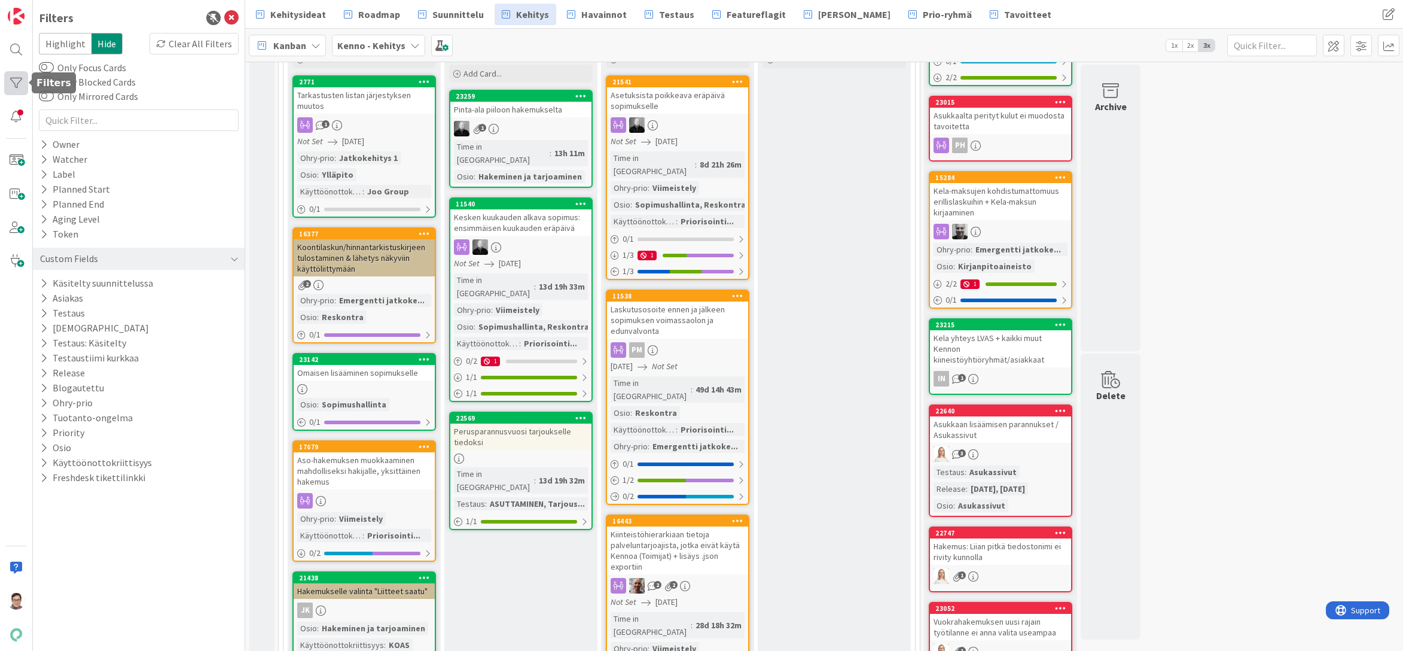
click at [20, 78] on div at bounding box center [16, 83] width 24 height 24
click at [83, 463] on button "Käyttöönottokriittisyys" at bounding box center [96, 462] width 114 height 15
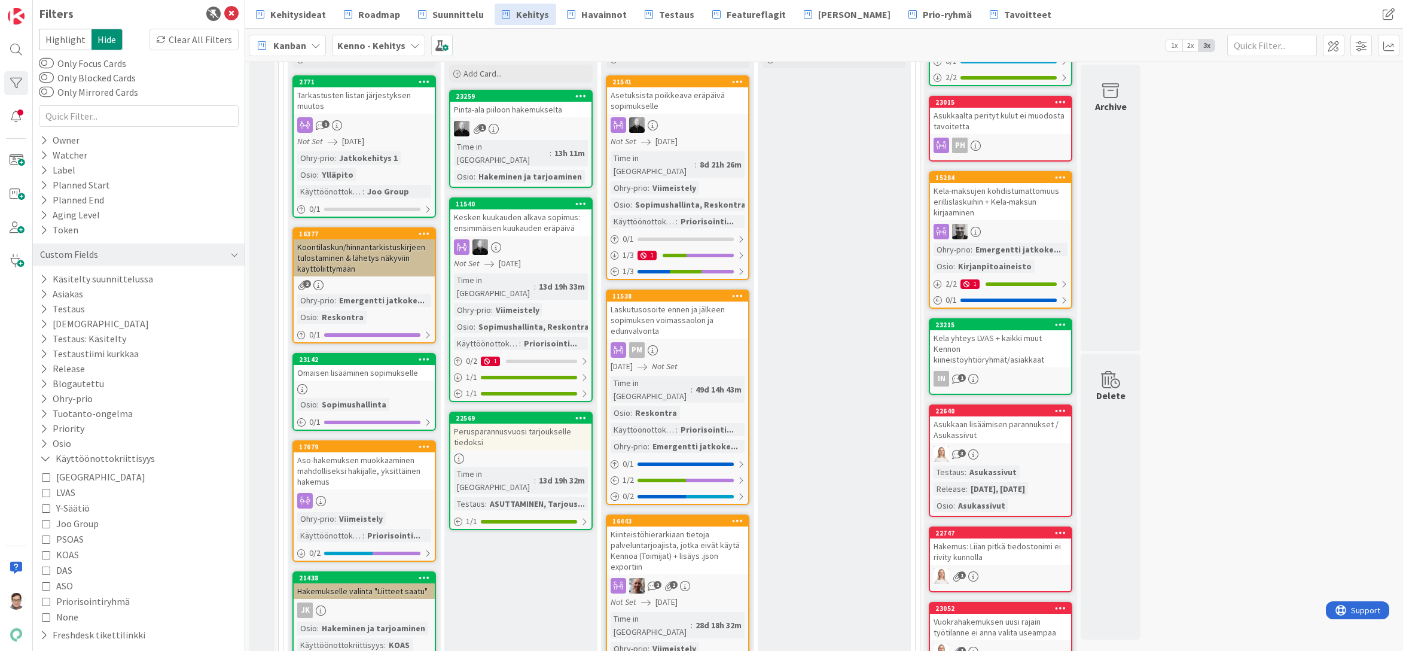
scroll to position [5, 0]
click at [45, 538] on icon at bounding box center [46, 538] width 8 height 8
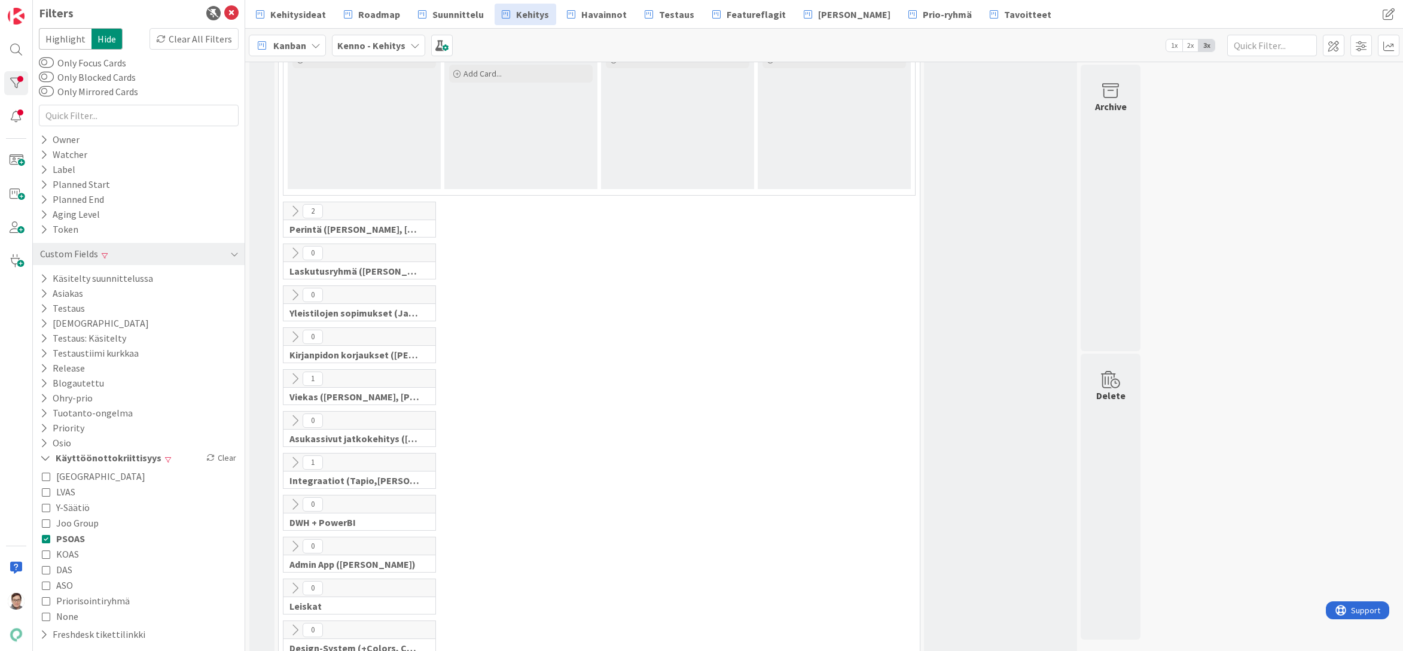
click at [46, 551] on icon at bounding box center [46, 554] width 8 height 8
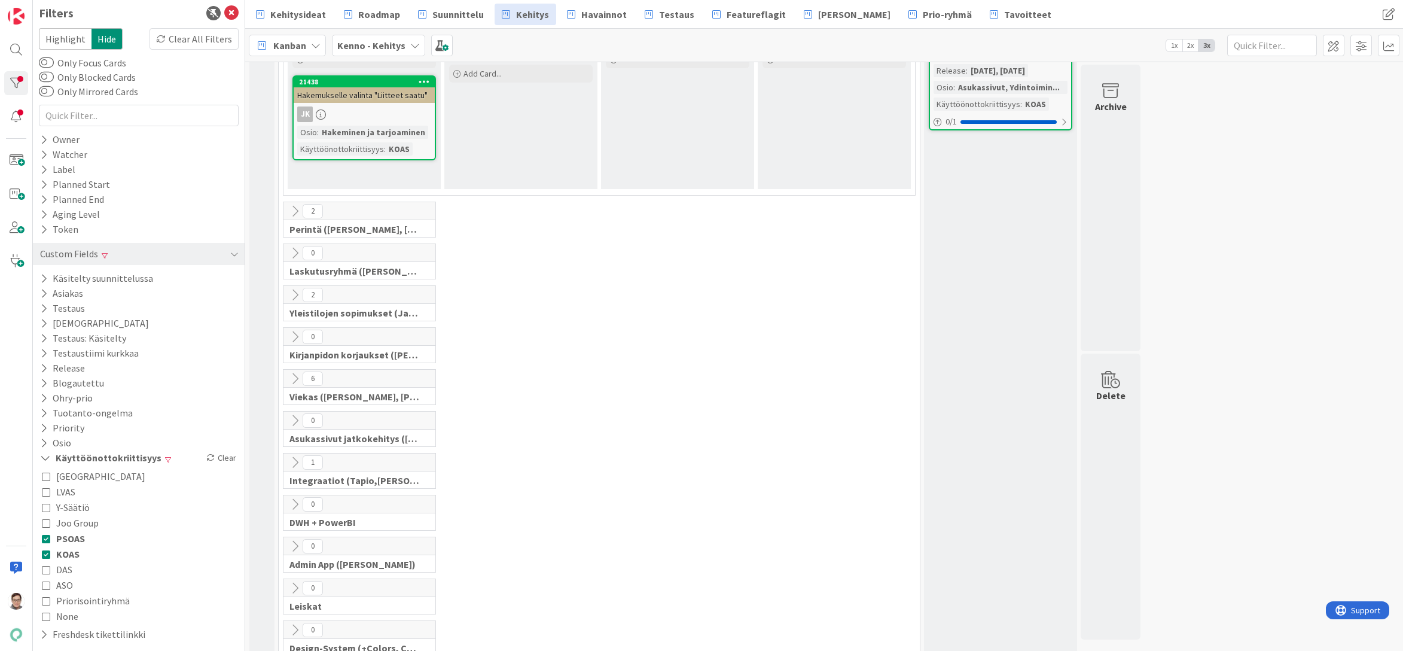
click at [45, 520] on icon at bounding box center [46, 522] width 8 height 8
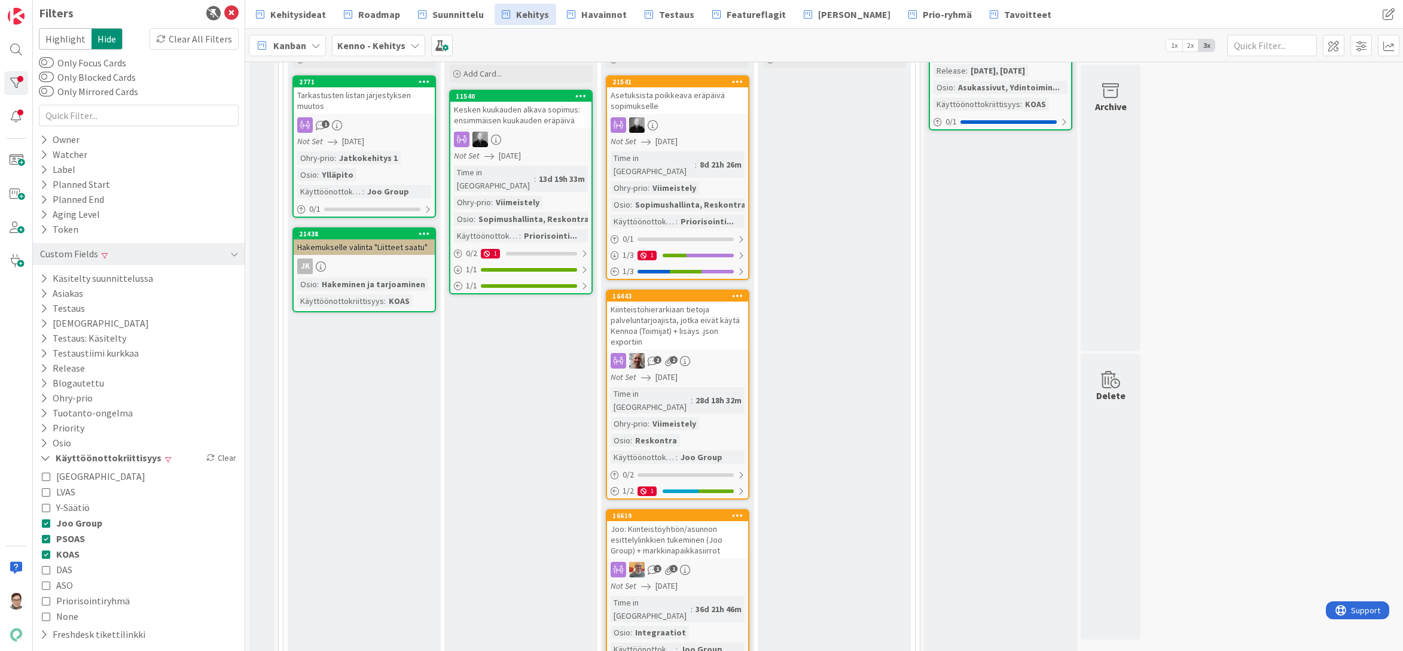
click at [355, 469] on div "Odottaa läpikäyntiä (Halti) Add Card... 2771 Tarkastusten listan järjestyksen m…" at bounding box center [364, 481] width 153 height 906
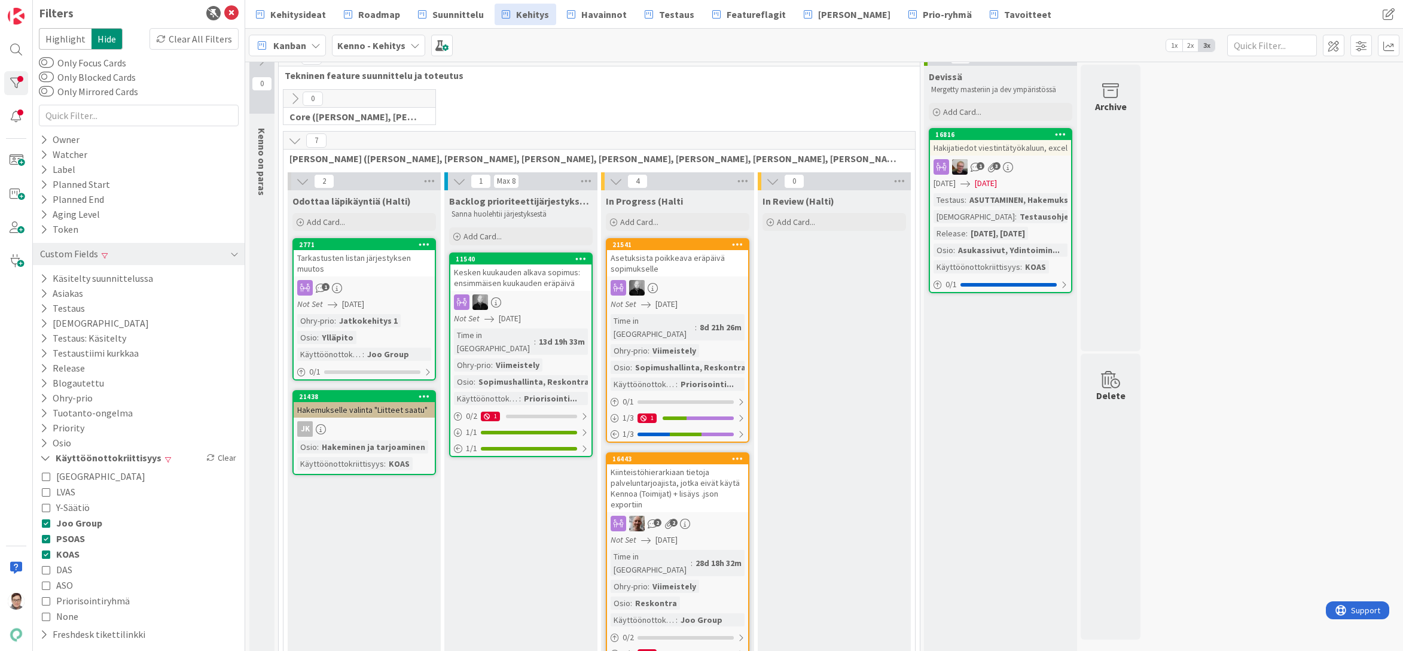
scroll to position [0, 0]
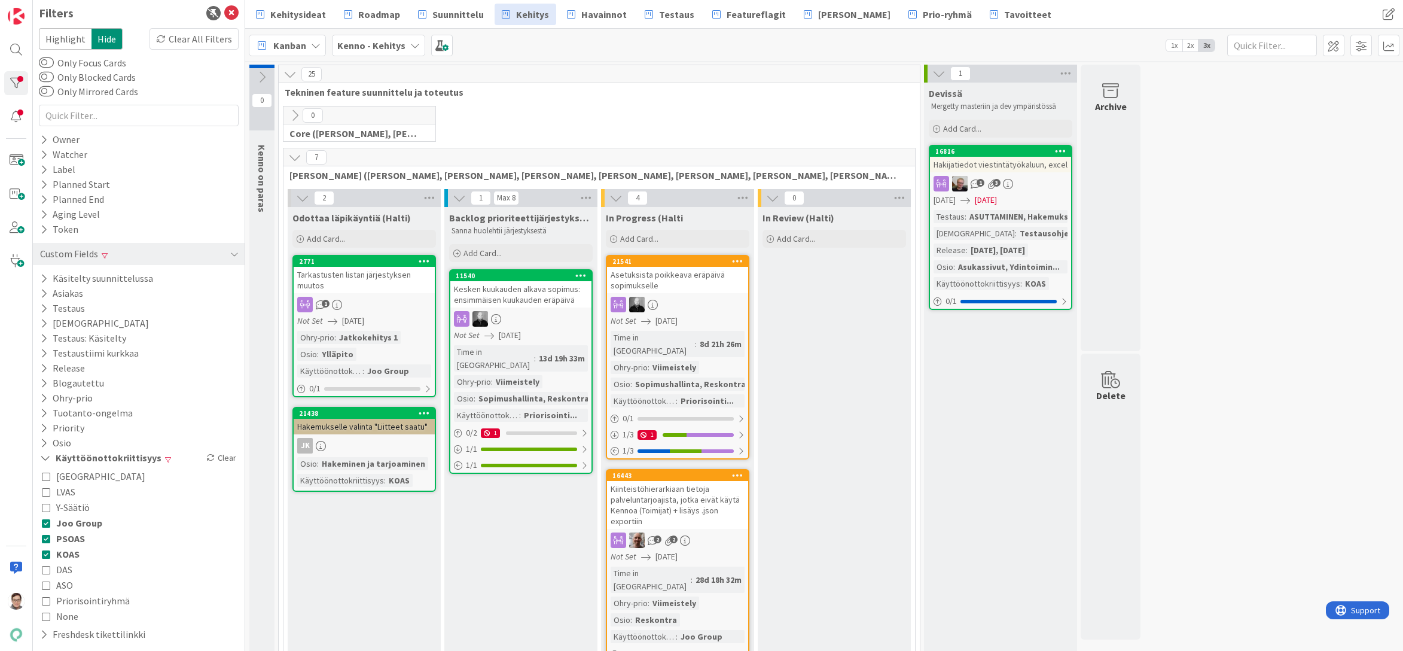
click at [47, 523] on icon at bounding box center [46, 522] width 8 height 8
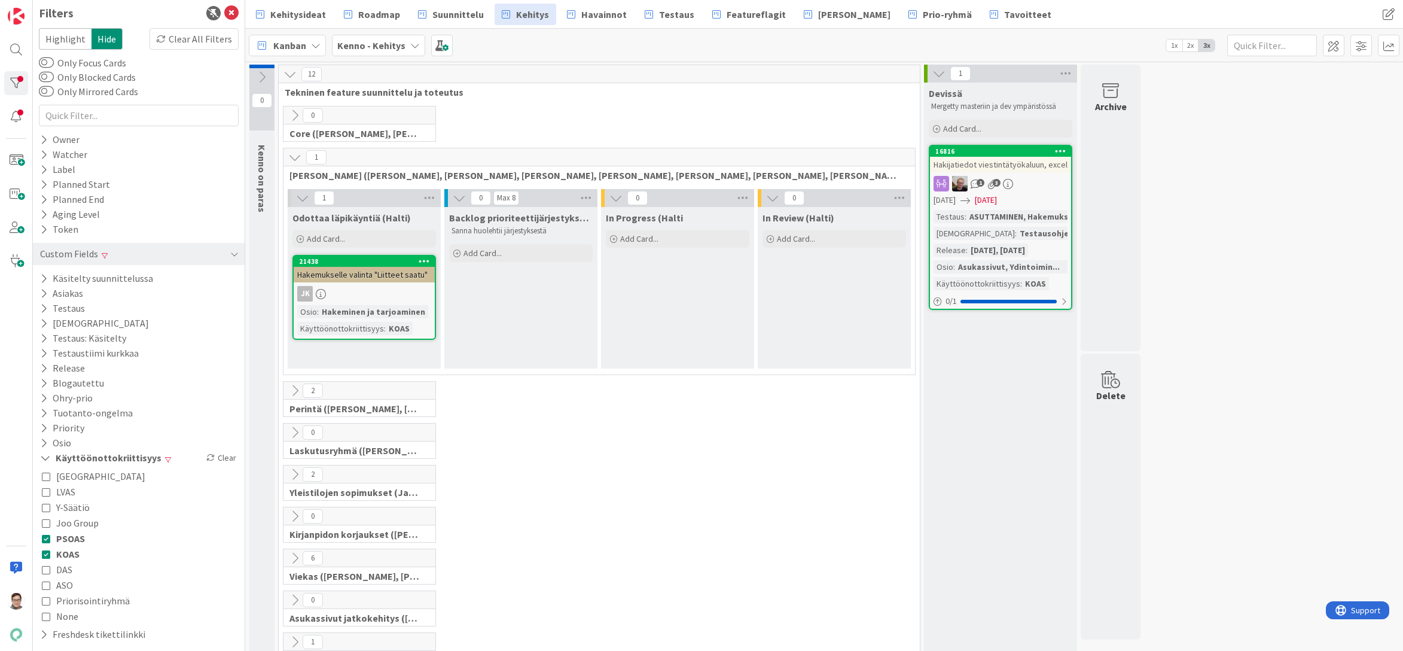
click at [44, 542] on icon at bounding box center [46, 538] width 8 height 8
click at [45, 553] on icon at bounding box center [46, 554] width 8 height 8
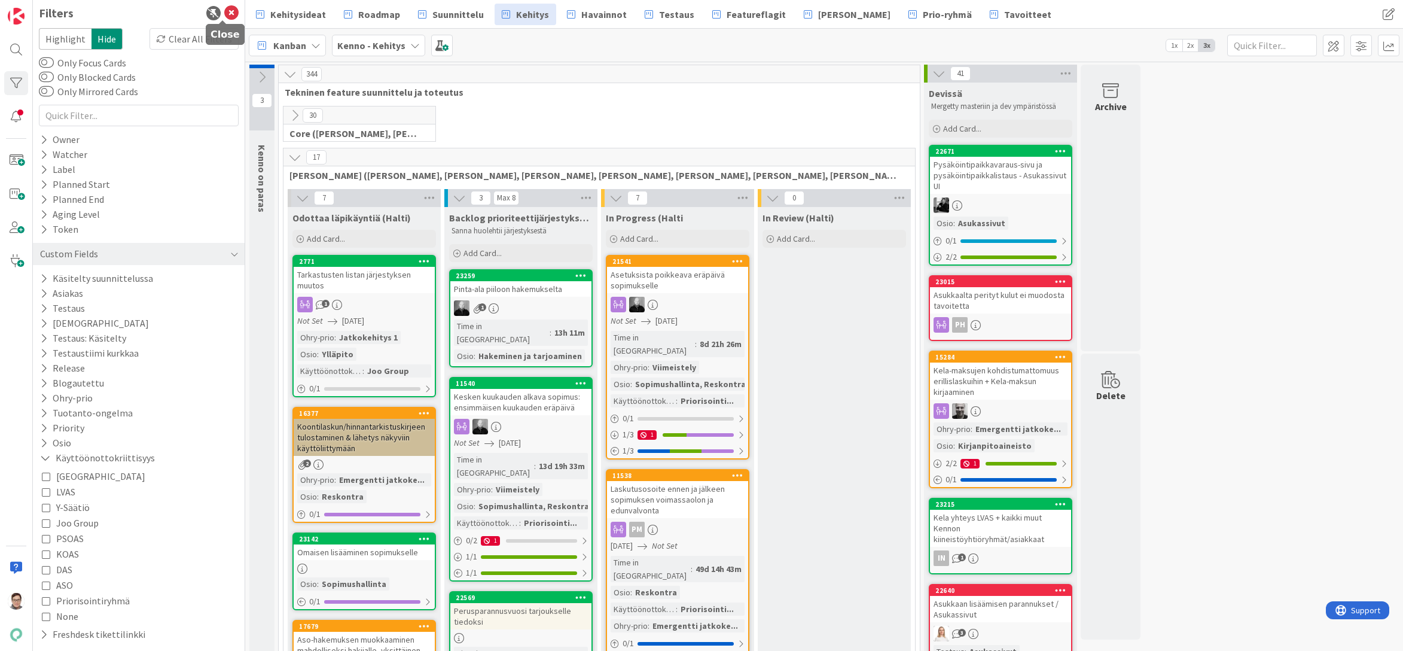
click at [224, 13] on icon at bounding box center [231, 13] width 14 height 14
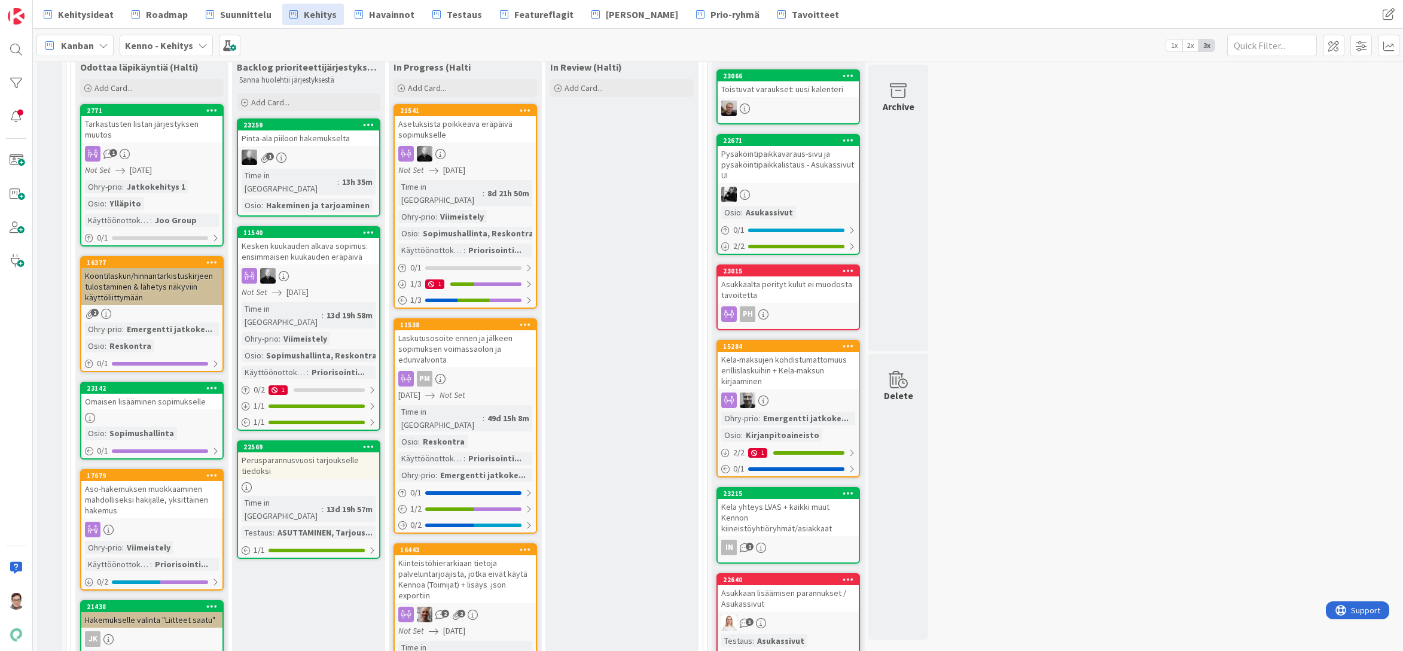
scroll to position [179, 0]
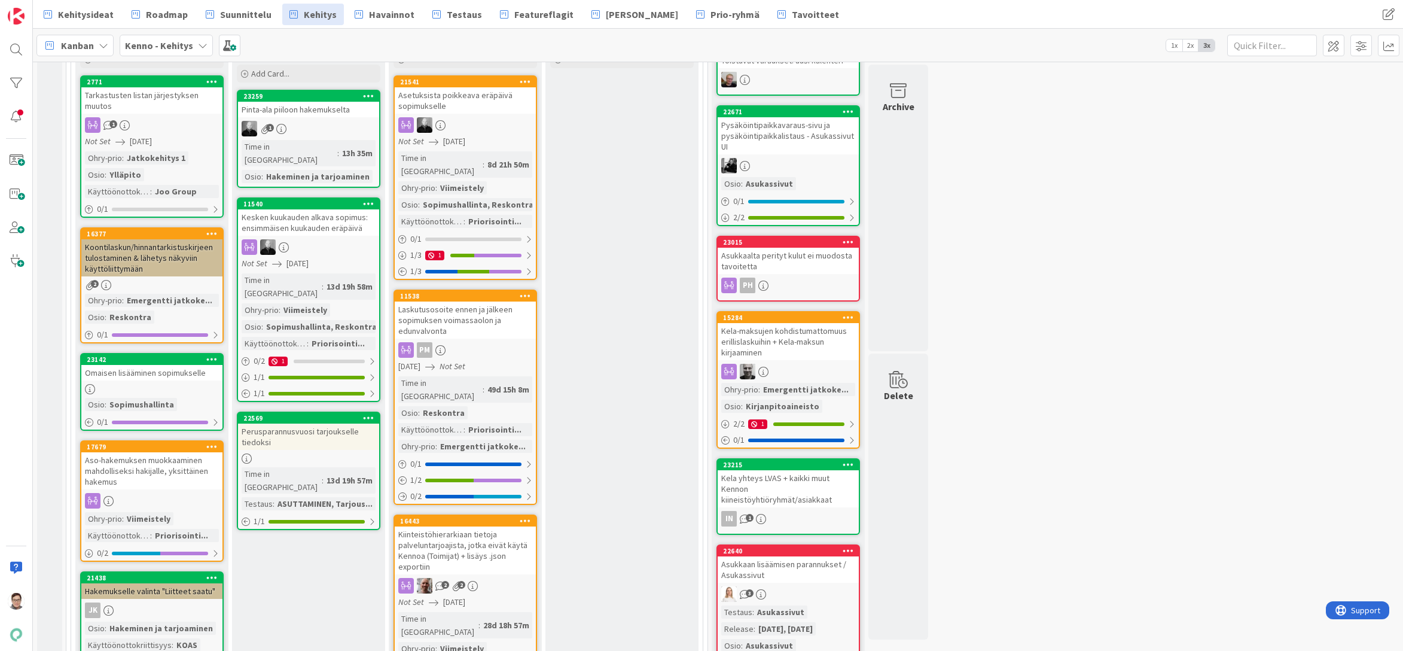
click at [471, 304] on div "Laskutusosoite ennen ja jälkeen sopimuksen voimassaolon ja edunvalvonta" at bounding box center [465, 319] width 141 height 37
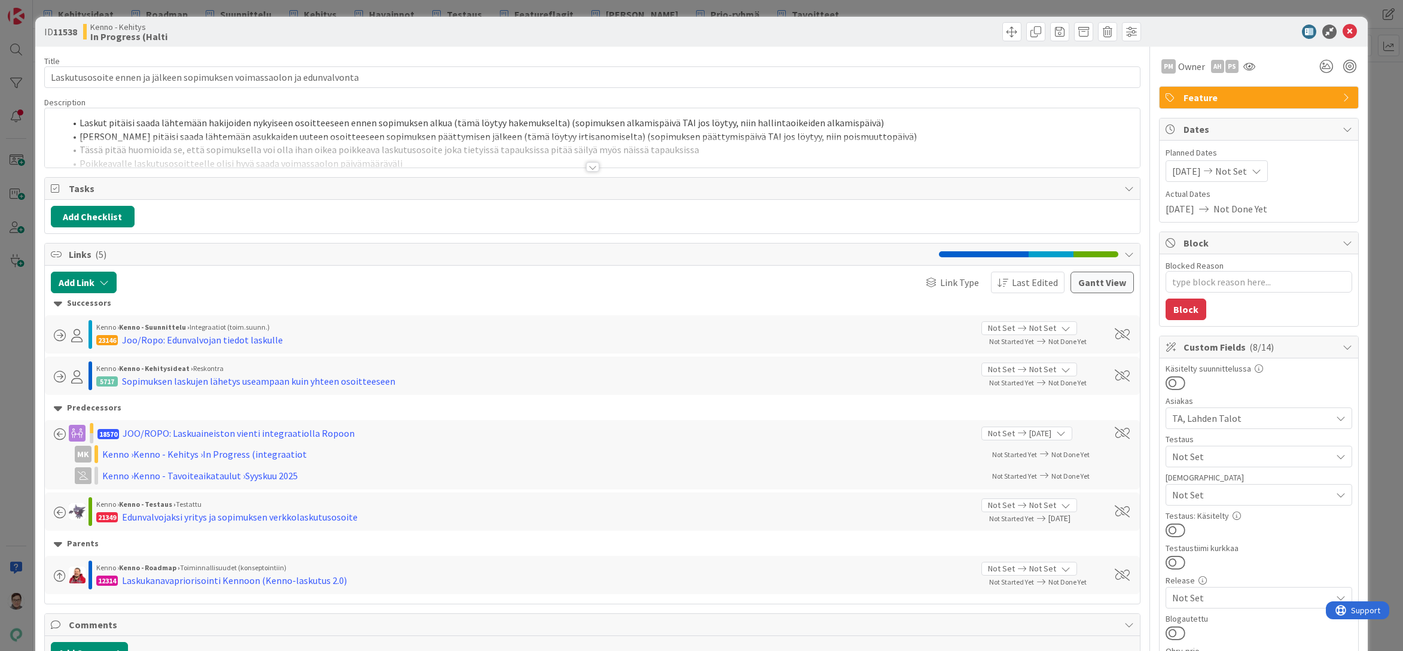
click at [586, 166] on div at bounding box center [592, 167] width 13 height 10
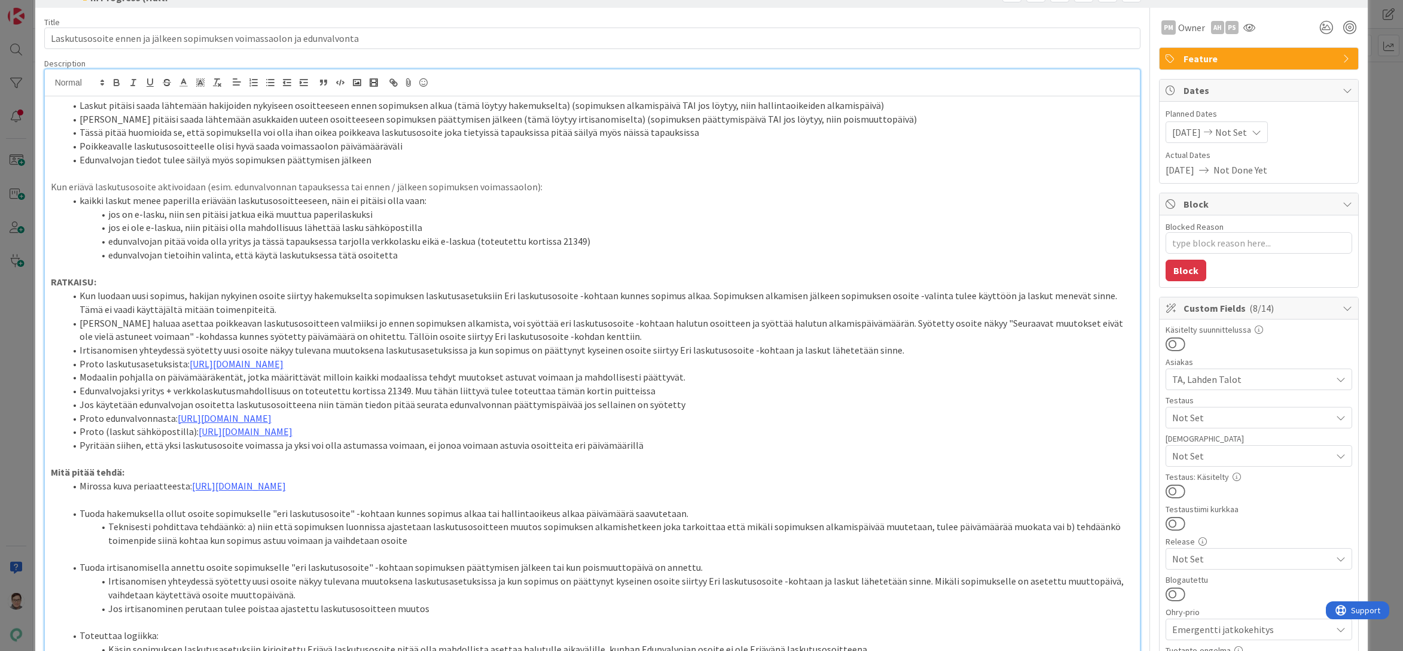
scroll to position [60, 0]
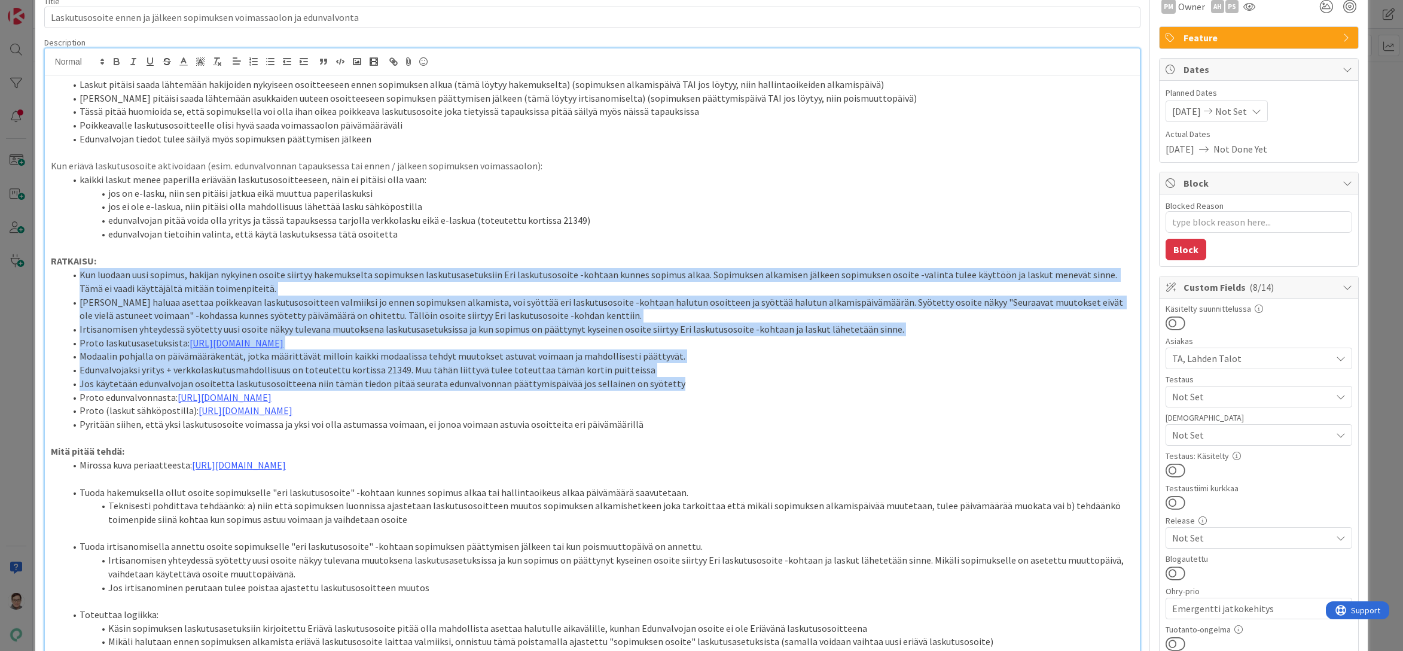
drag, startPoint x: 665, startPoint y: 398, endPoint x: 78, endPoint y: 279, distance: 599.2
click at [78, 279] on ol "Kun luodaan uusi sopimus, hakijan nykyinen osoite siirtyy hakemukselta sopimuks…" at bounding box center [593, 349] width 1084 height 163
copy ol "Kun luodaan uusi sopimus, hakijan nykyinen osoite siirtyy hakemukselta sopimuks…"
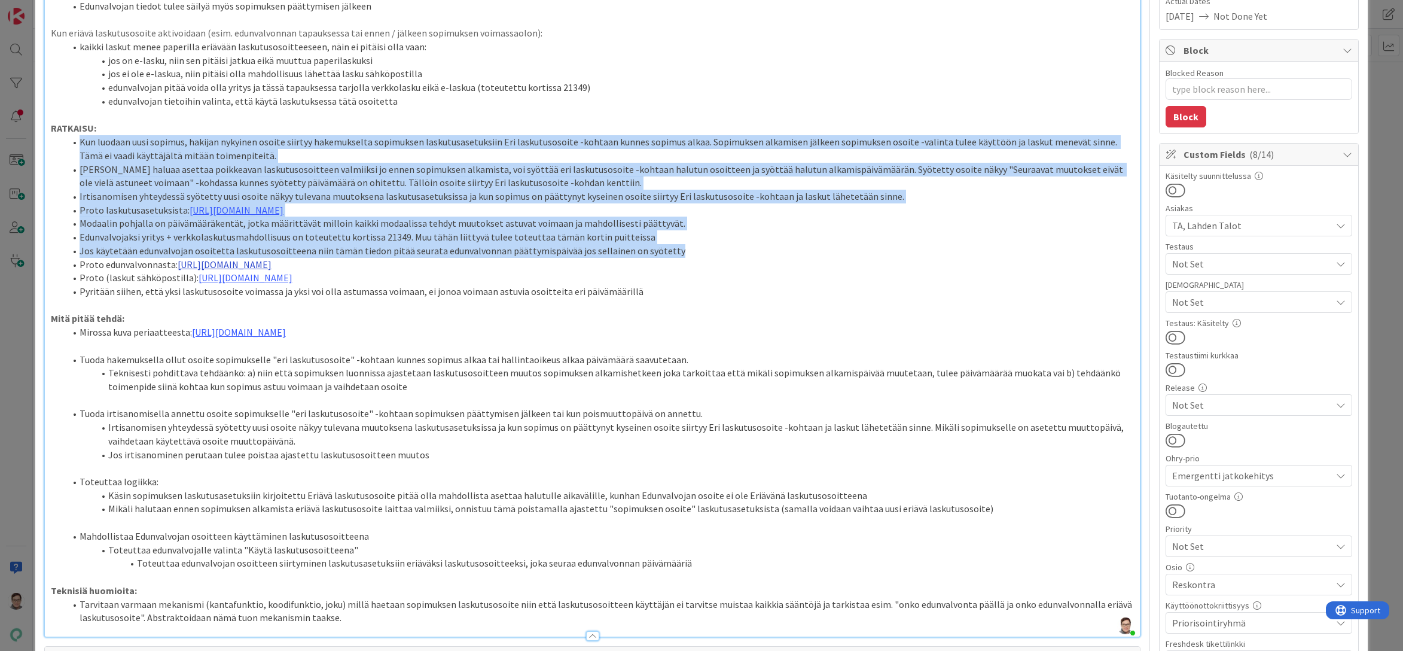
scroll to position [299, 0]
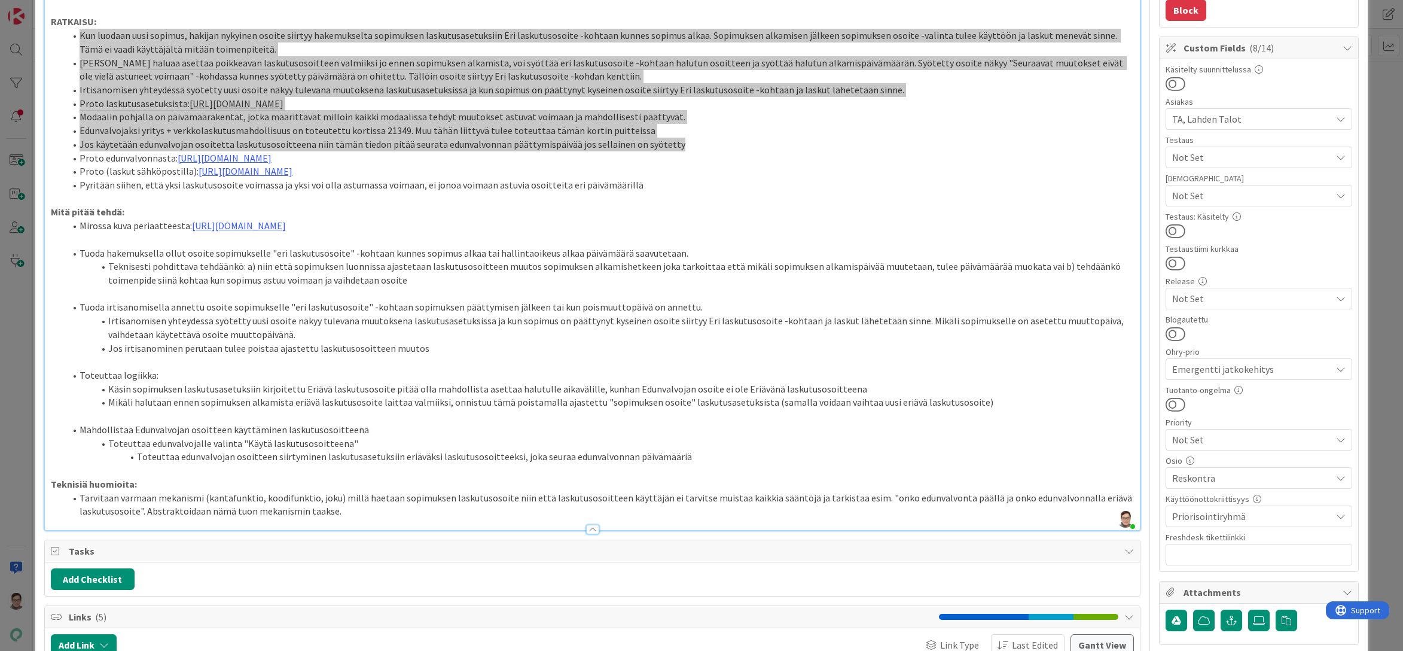
type textarea "x"
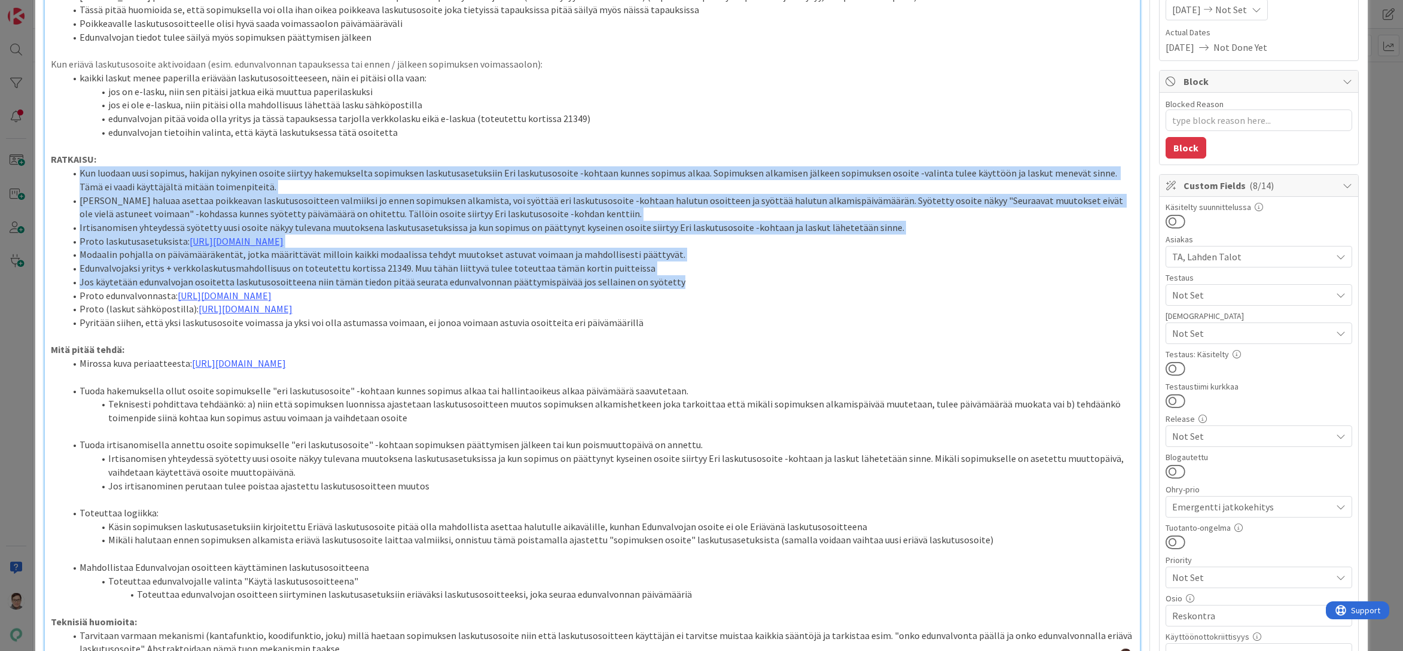
scroll to position [0, 0]
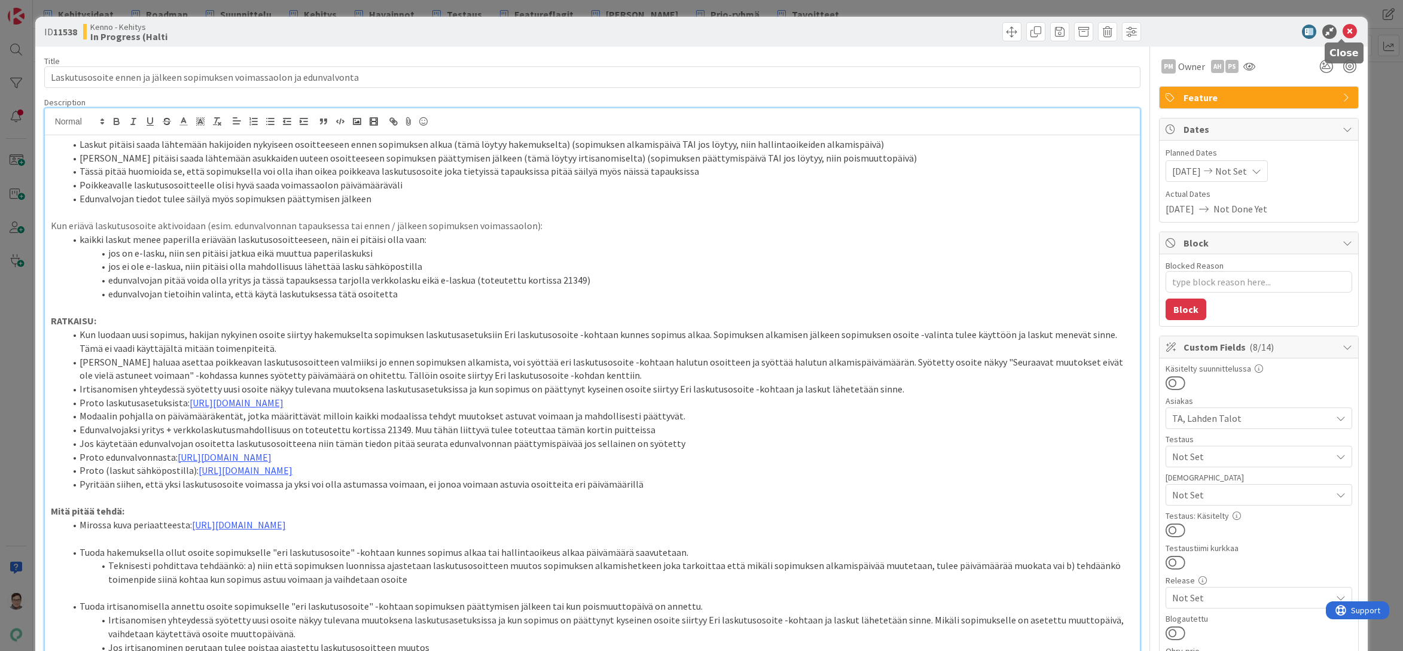
click at [1342, 34] on icon at bounding box center [1349, 32] width 14 height 14
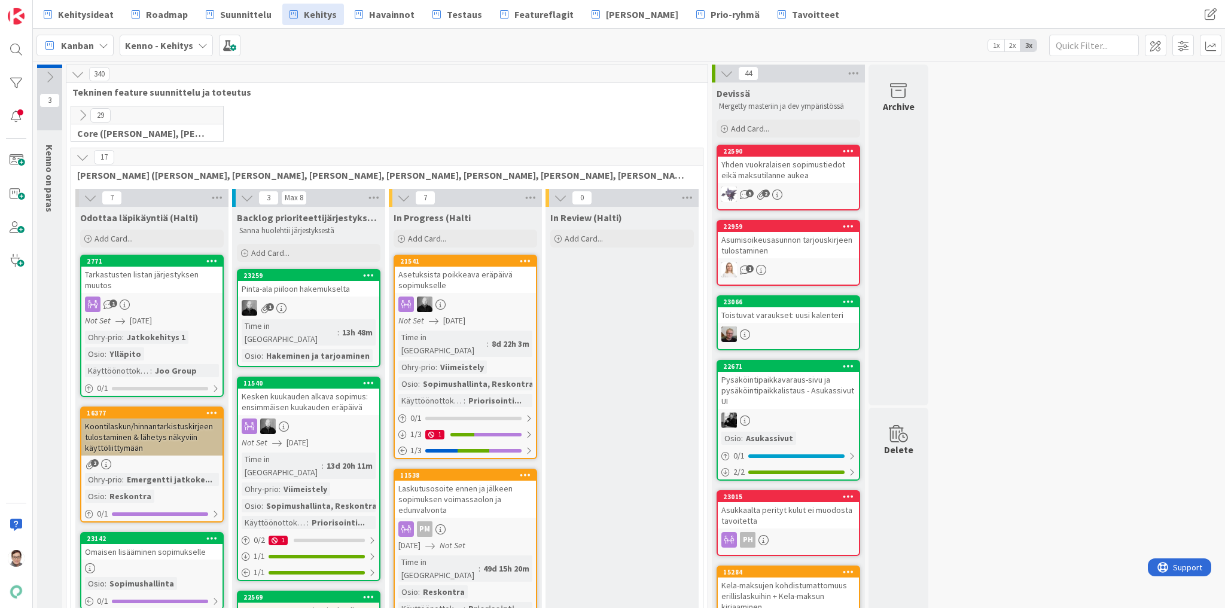
drag, startPoint x: 1339, startPoint y: 0, endPoint x: 975, endPoint y: 252, distance: 442.2
click at [238, 13] on span "Suunnittelu" at bounding box center [245, 14] width 51 height 14
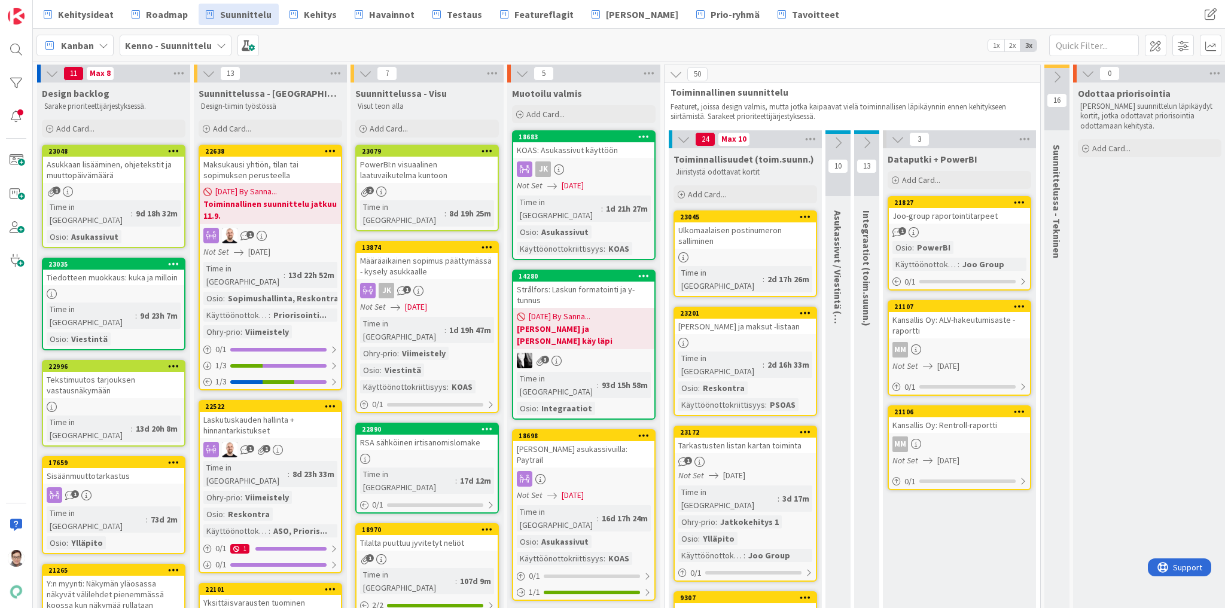
click at [747, 237] on div "Ulkomaalaisen postinumeron salliminen" at bounding box center [745, 235] width 141 height 26
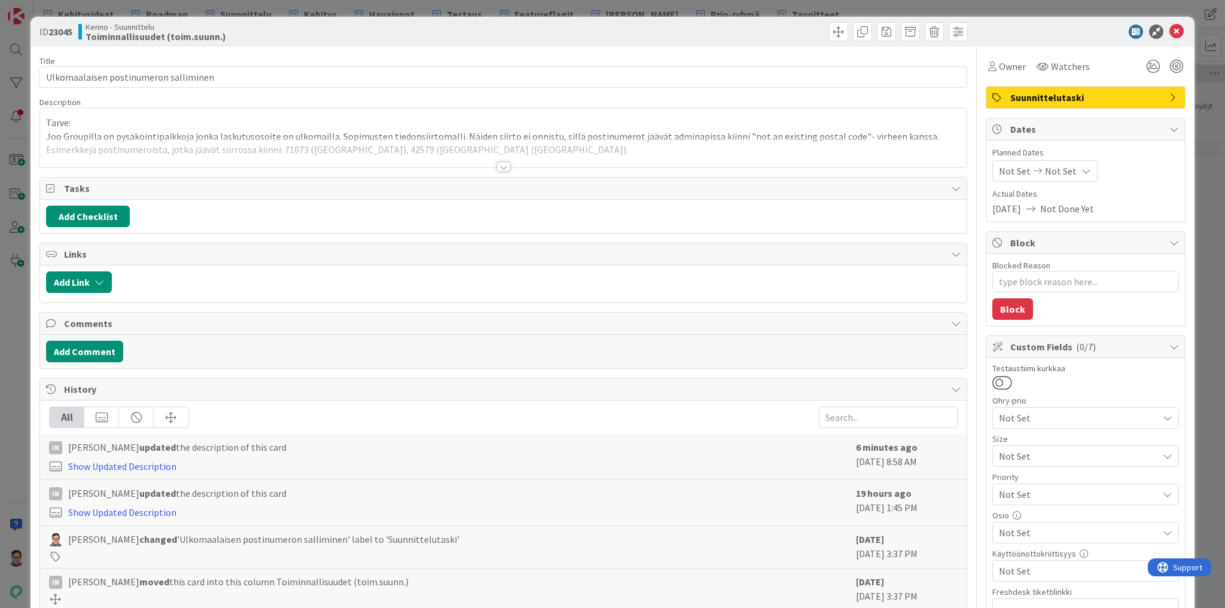
click at [501, 164] on div at bounding box center [503, 167] width 13 height 10
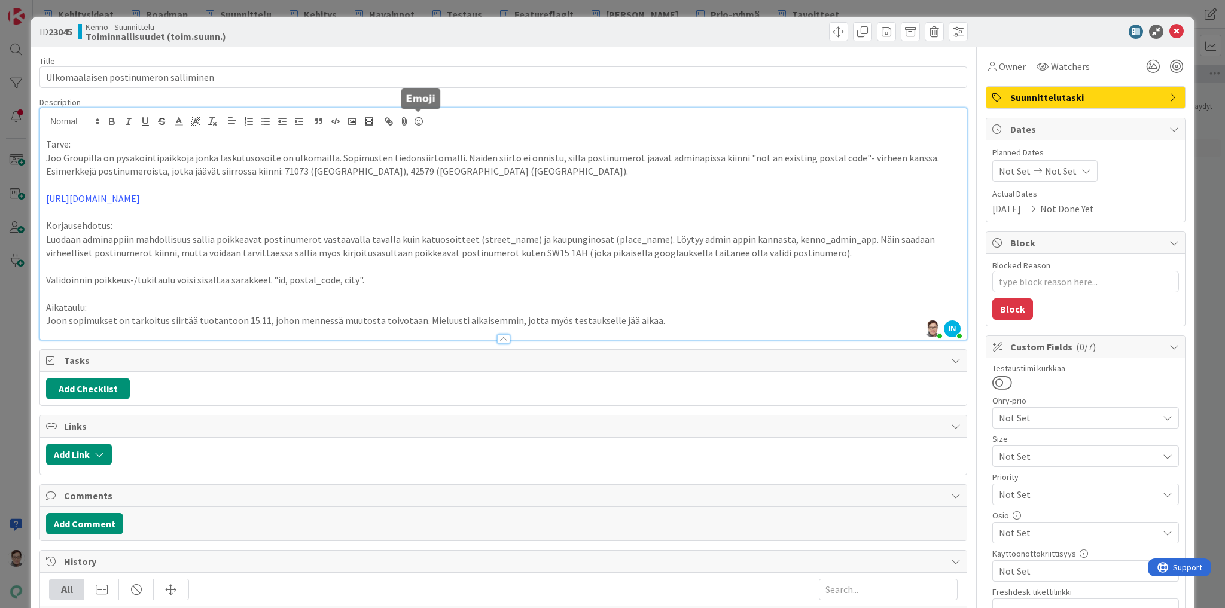
type textarea "x"
click at [666, 319] on p "Joon sopimukset on tarkoitus siirtää tuotantoon 15.11, johon mennessä muutosta …" at bounding box center [503, 321] width 914 height 14
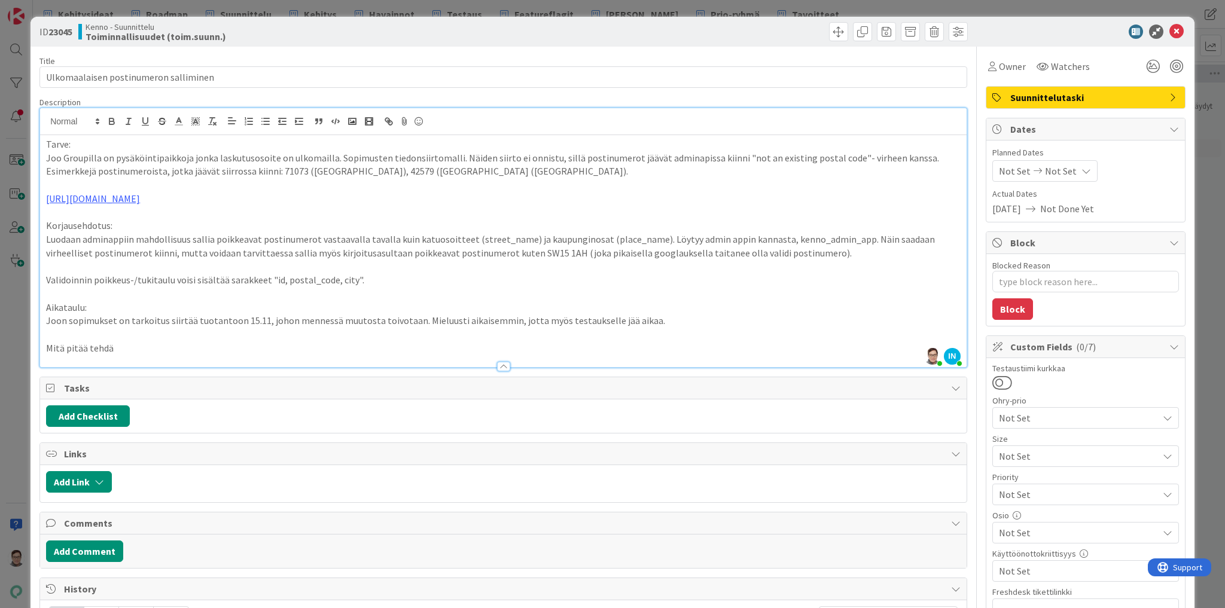
click at [122, 348] on p "Mitä pitää tehdä" at bounding box center [503, 348] width 914 height 14
drag, startPoint x: 122, startPoint y: 348, endPoint x: 17, endPoint y: 349, distance: 105.3
click at [17, 349] on div "ID 23045 Kenno - Suunnittelu Toiminnallisuudet (toim.suunn.) Title 37 / 128 Ulk…" at bounding box center [612, 304] width 1225 height 608
click at [155, 344] on p "Mitä pitää tehdä:" at bounding box center [503, 348] width 914 height 14
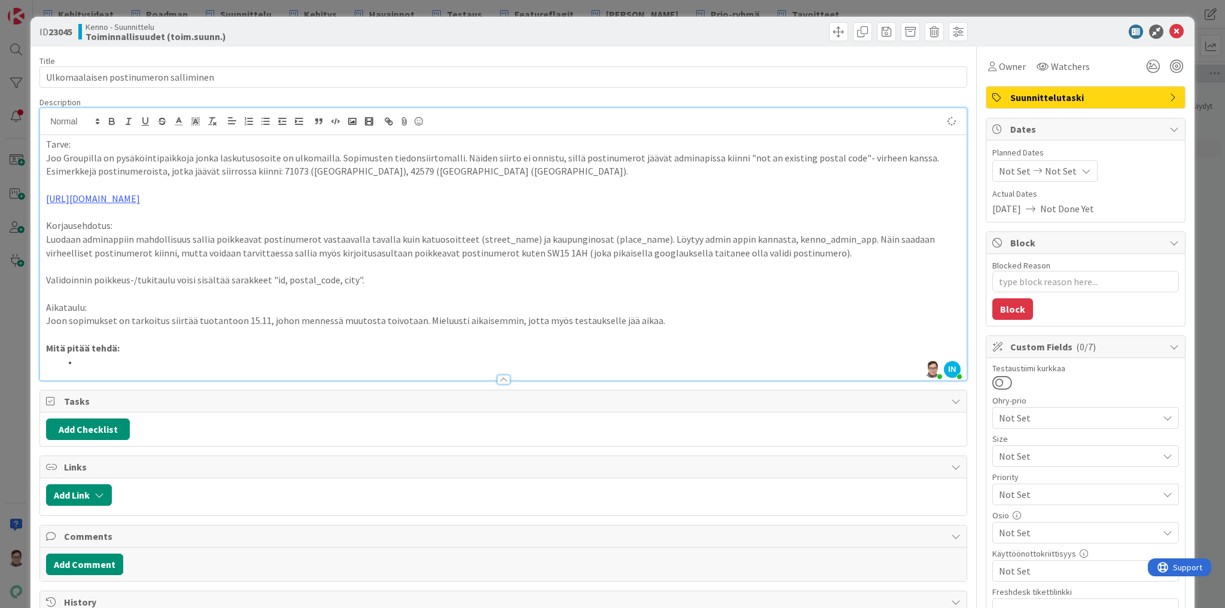
type textarea "x"
drag, startPoint x: 526, startPoint y: 252, endPoint x: 565, endPoint y: 252, distance: 38.9
click at [565, 252] on p "Luodaan adminappiin mahdollisuus sallia poikkeavat postinumerot vastaavalla tav…" at bounding box center [503, 246] width 914 height 27
copy p "SW15 1AH"
click at [545, 234] on p "Luodaan adminappiin mahdollisuus sallia poikkeavat postinumerot vastaavalla tav…" at bounding box center [503, 246] width 914 height 27
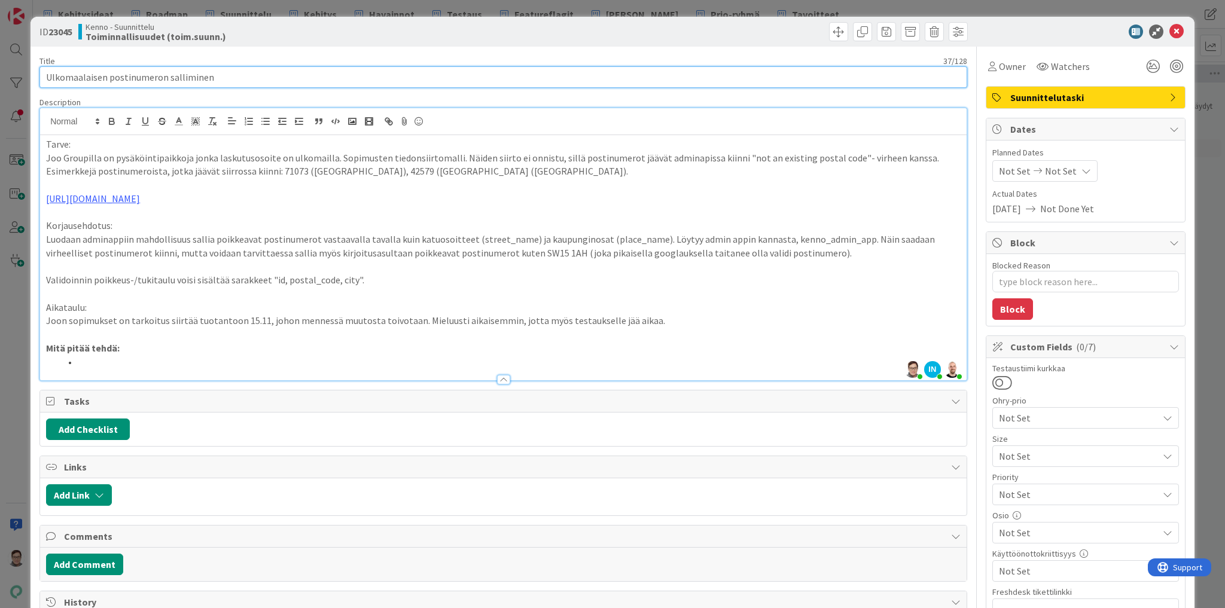
click at [127, 76] on input "Ulkomaalaisen postinumeron salliminen" at bounding box center [502, 77] width 927 height 22
drag, startPoint x: 127, startPoint y: 77, endPoint x: 163, endPoint y: 77, distance: 35.9
click at [163, 77] on input "Ulkomaalaisen postinumeron salliminen" at bounding box center [502, 77] width 927 height 22
type input "Ulkomaalaisen postiosoitteen salliminen"
type textarea "x"
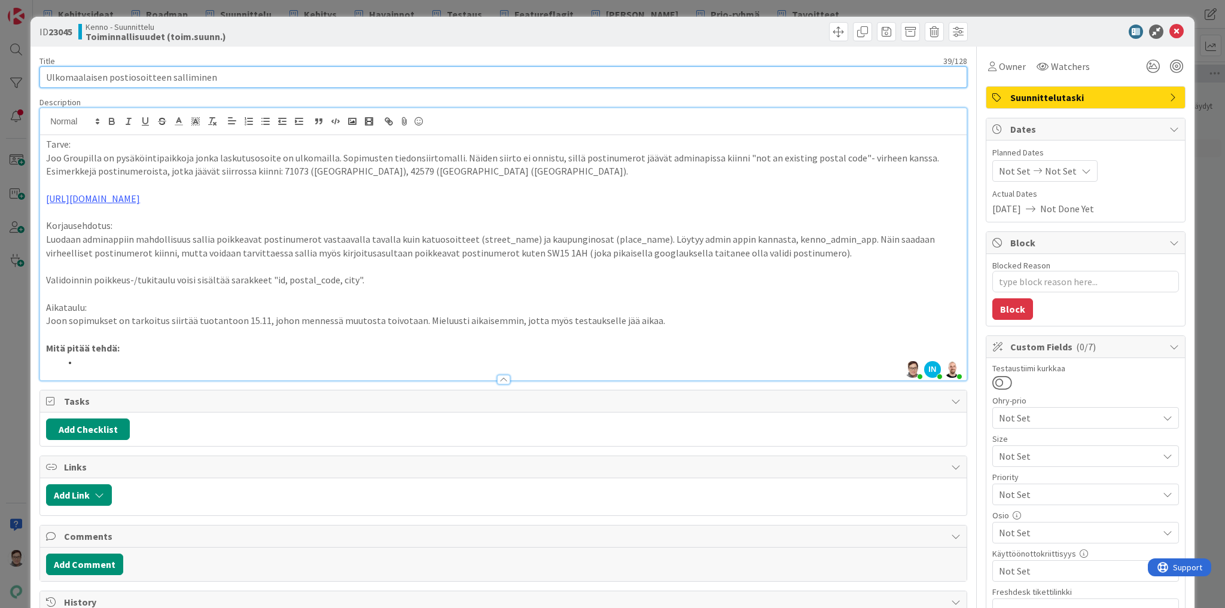
type input "Ulkomaalaisen postiosoitteen salliminen"
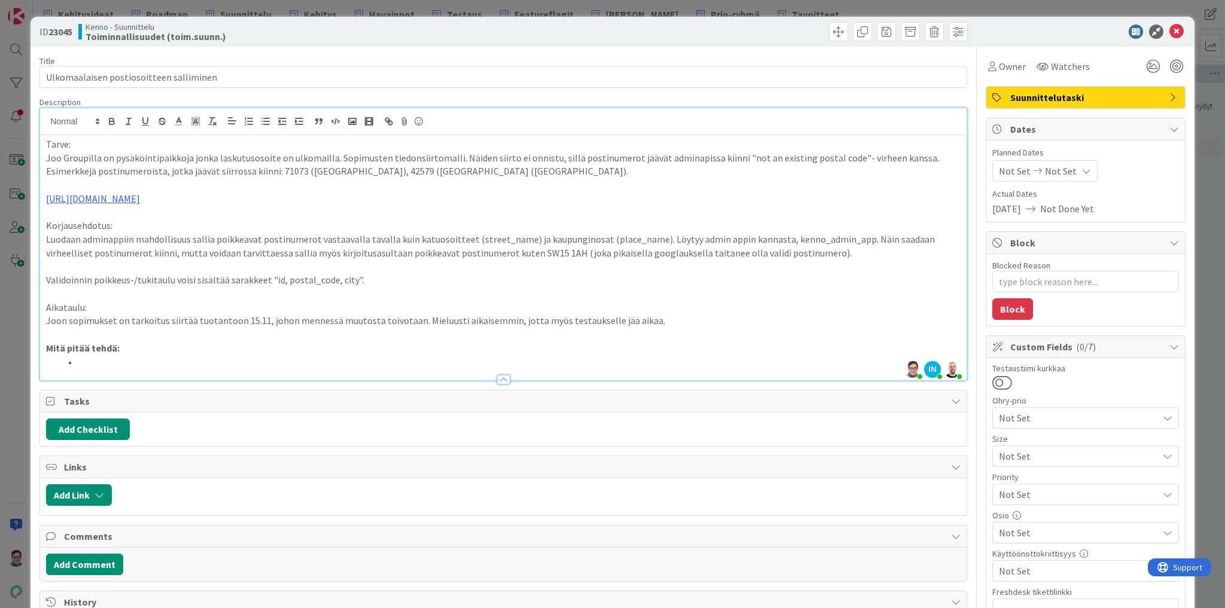
click at [92, 361] on li at bounding box center [510, 362] width 900 height 14
click at [44, 330] on div "Tarve: Joo Groupilla on pysäköintipaikkoja jonka laskutusosoite on ulkomailla. …" at bounding box center [503, 257] width 926 height 245
click at [42, 144] on div "Tarve: Joo Groupilla on pysäköintipaikkoja jonka laskutusosoite on ulkomailla. …" at bounding box center [503, 257] width 926 height 245
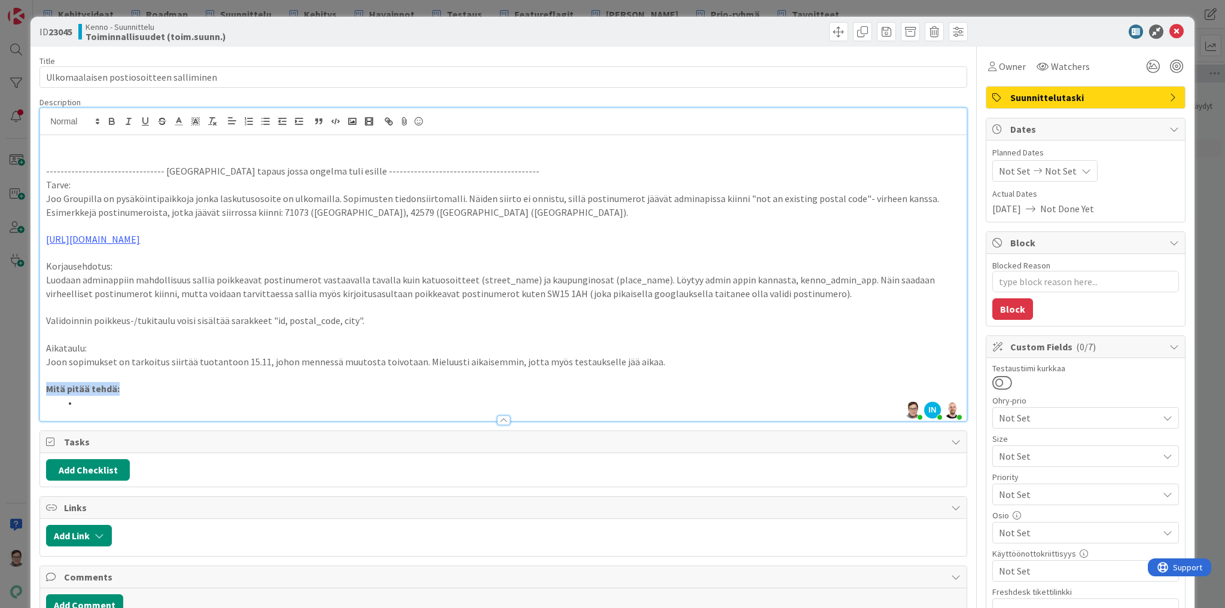
drag, startPoint x: 44, startPoint y: 386, endPoint x: 130, endPoint y: 418, distance: 92.5
click at [130, 418] on div "Description [PERSON_NAME] joined 12 m ago IN [PERSON_NAME] joined 13 m ago [PER…" at bounding box center [502, 259] width 927 height 325
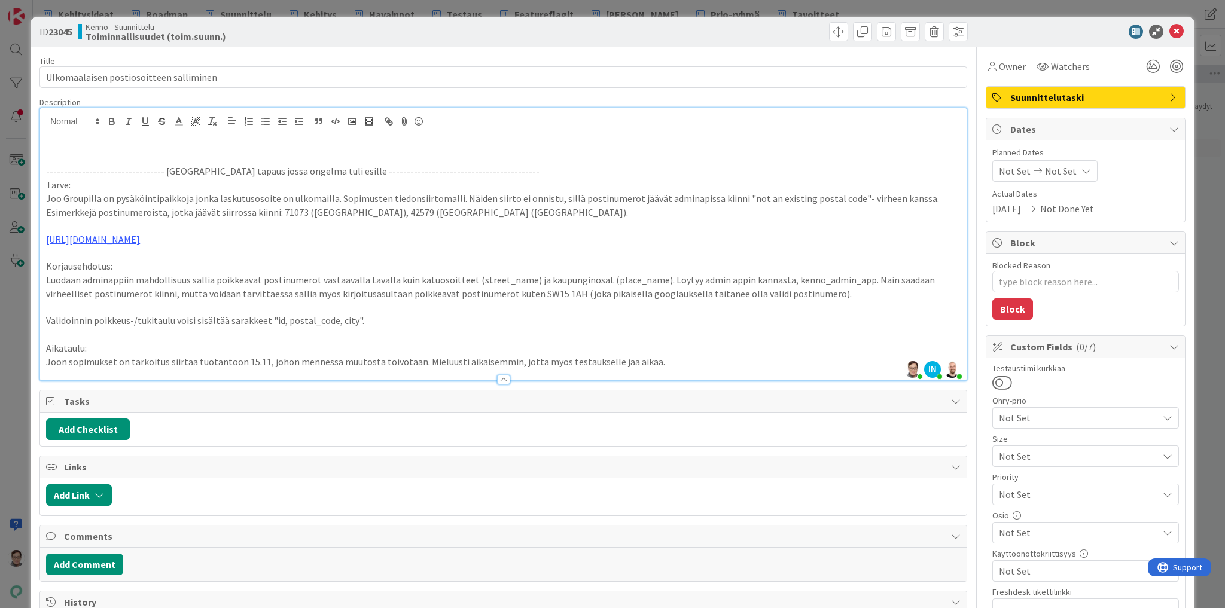
click at [59, 141] on p at bounding box center [503, 145] width 914 height 14
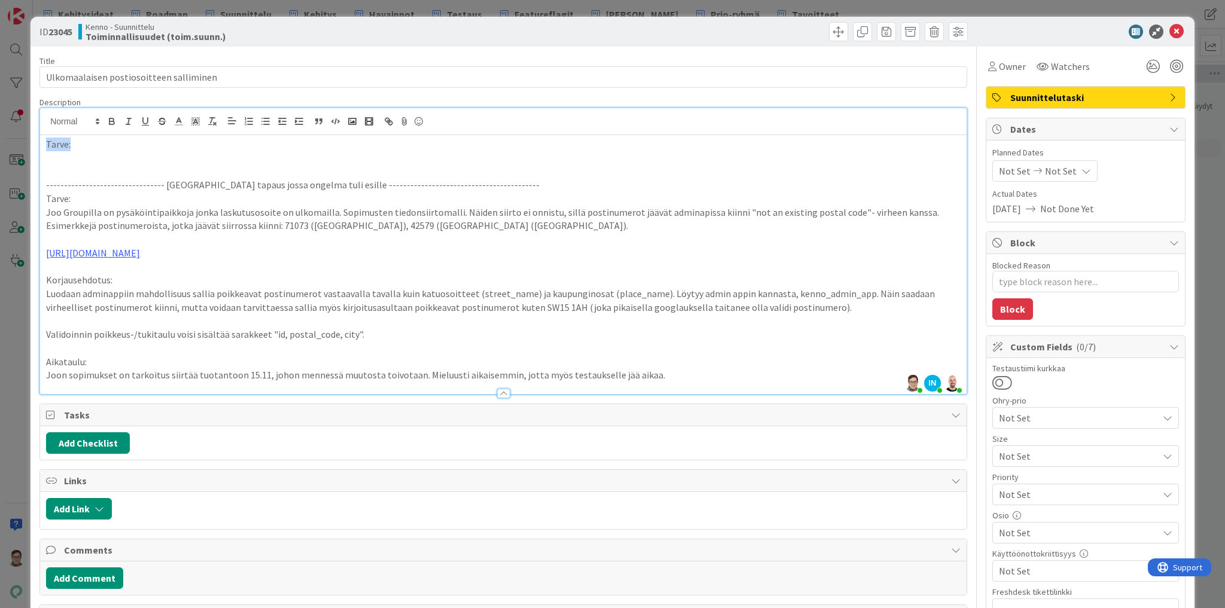
drag, startPoint x: 72, startPoint y: 146, endPoint x: 35, endPoint y: 142, distance: 37.3
click at [35, 142] on div "ID 23045 Kenno - Suunnittelu Toiminnallisuudet (toim.suunn.) Title 39 / 128 Ulk…" at bounding box center [612, 543] width 1164 height 1052
click at [46, 158] on p at bounding box center [503, 158] width 914 height 14
click at [45, 154] on div "Tarve: Pystyä asettamaan sopimukselle ulkomainen osoite laskutusosoitteeksi ---…" at bounding box center [503, 264] width 926 height 259
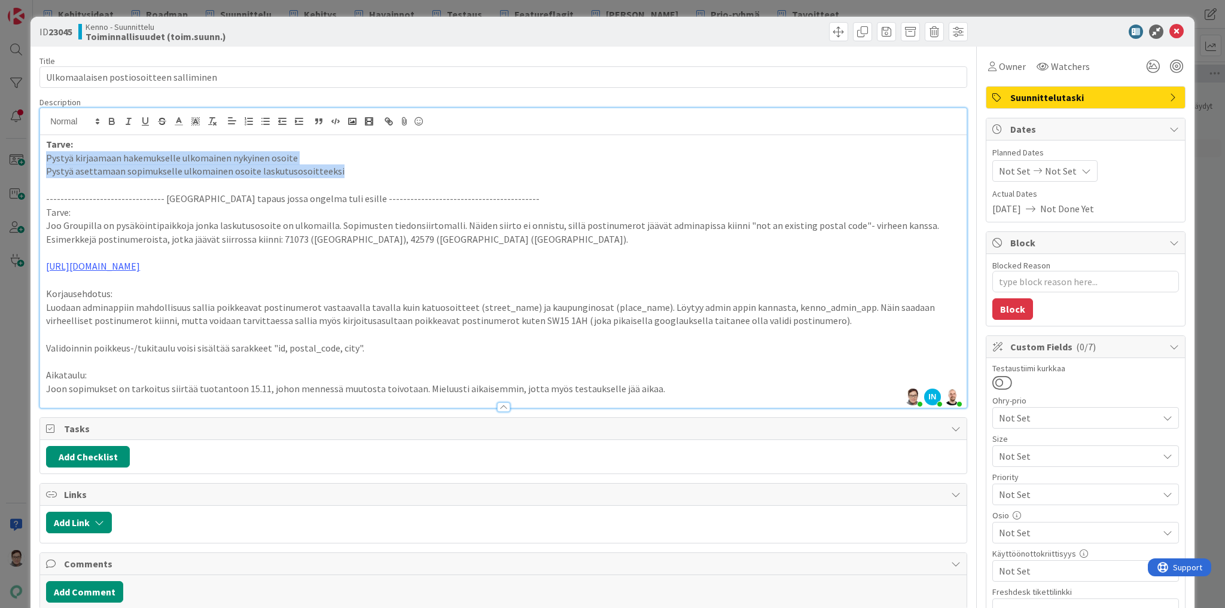
drag, startPoint x: 332, startPoint y: 170, endPoint x: 22, endPoint y: 158, distance: 311.2
click at [22, 158] on div "ID 23045 Kenno - Suunnittelu Toiminnallisuudet (toim.suunn.) Title 39 / 128 Ulk…" at bounding box center [612, 304] width 1225 height 608
click at [264, 121] on line "button" at bounding box center [266, 121] width 5 height 0
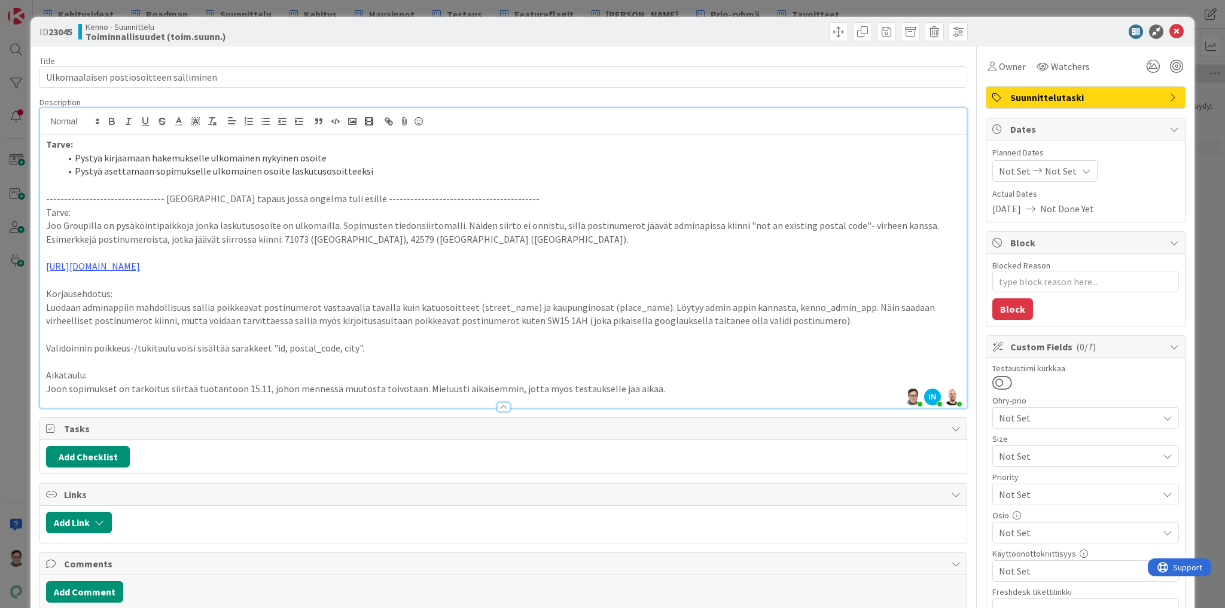
click at [376, 171] on li "Pystyä asettamaan sopimukselle ulkomainen osoite laskutusosoitteeksi" at bounding box center [510, 171] width 900 height 14
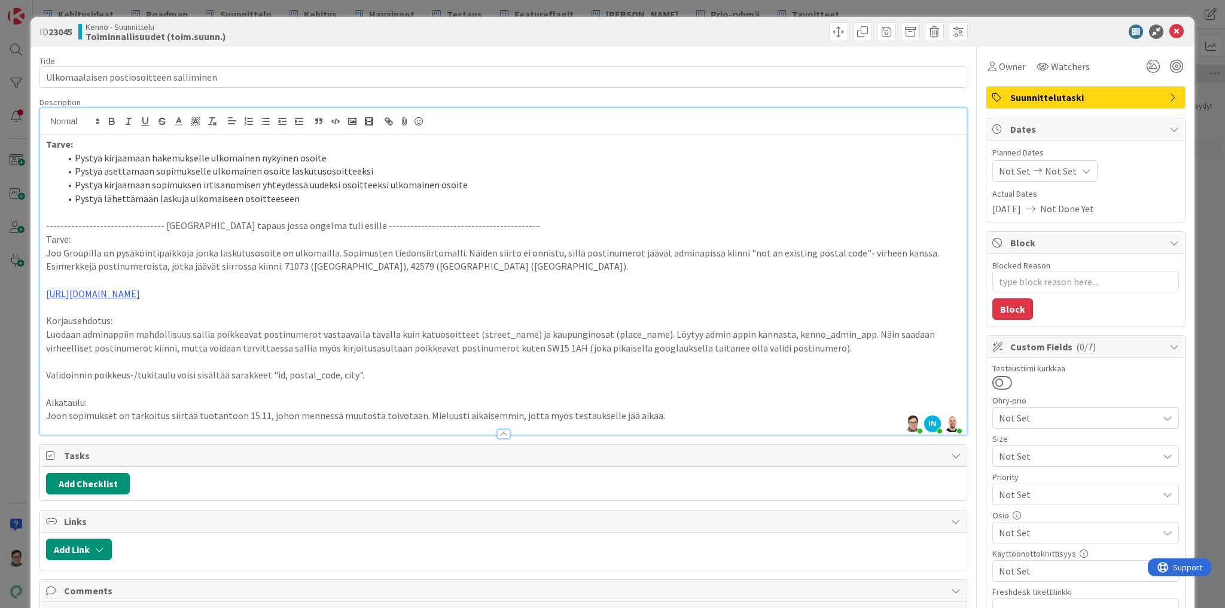
click at [294, 154] on li "Pystyä kirjaamaan hakemukselle ulkomainen nykyinen osoite" at bounding box center [510, 158] width 900 height 14
click at [306, 199] on li "Pystyä lähettämään laskuja ulkomaiseen osoitteeseen" at bounding box center [510, 199] width 900 height 14
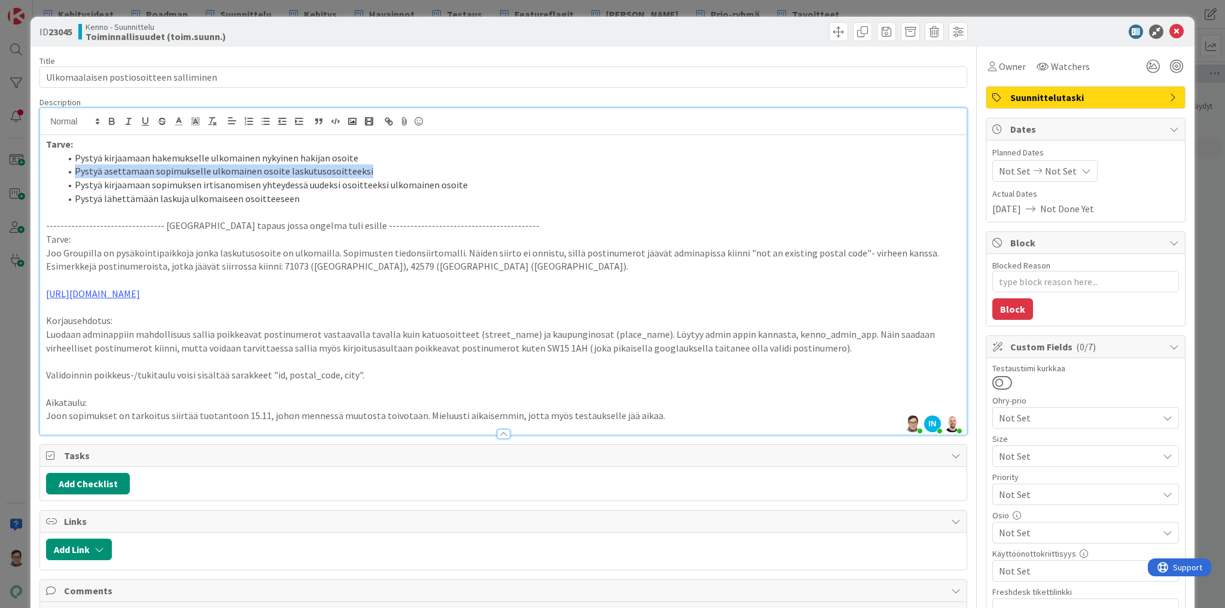
drag, startPoint x: 371, startPoint y: 170, endPoint x: 5, endPoint y: 170, distance: 366.0
click at [5, 170] on div "ID 23045 Kenno - Suunnittelu Toiminnallisuudet (toim.suunn.) Title 39 / 128 Ulk…" at bounding box center [612, 304] width 1225 height 608
click at [358, 174] on li "Pystyä asettamaan sopimukselle ulkomainen osoite laskutusosoitteeksi" at bounding box center [510, 171] width 900 height 14
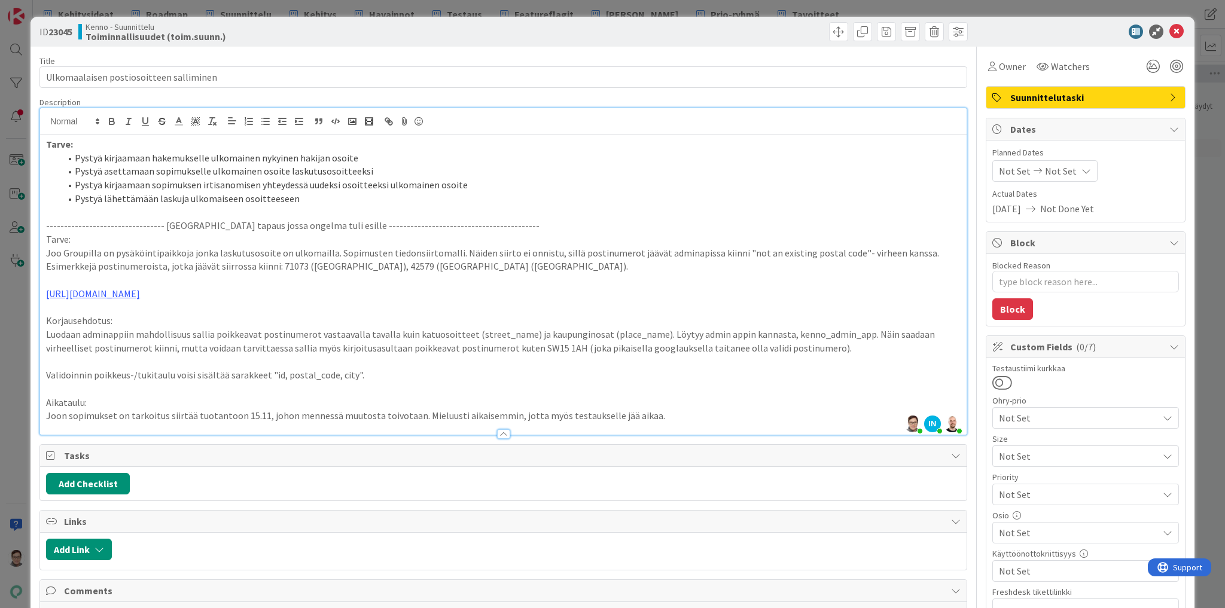
click at [374, 173] on li "Pystyä asettamaan sopimukselle ulkomainen osoite laskutusosoitteeksi" at bounding box center [510, 171] width 900 height 14
click at [325, 202] on li "Pystyä lähettämään laskuja ulkomaiseen osoitteeseen" at bounding box center [510, 199] width 900 height 14
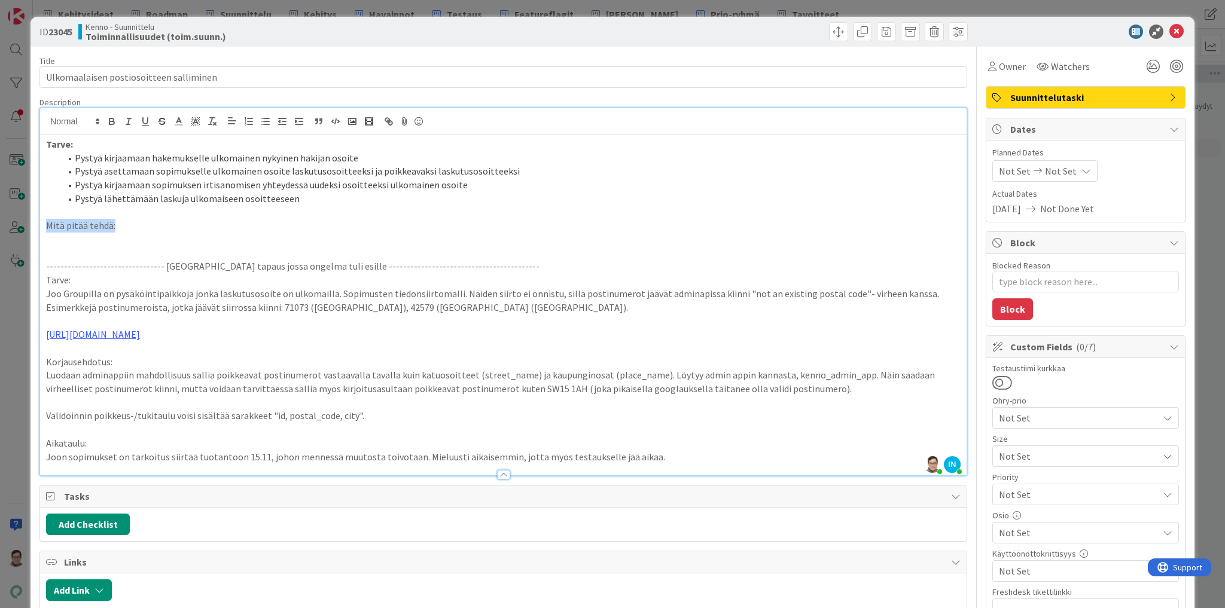
drag, startPoint x: 98, startPoint y: 222, endPoint x: 26, endPoint y: 223, distance: 72.4
click at [26, 223] on div "ID 23045 Kenno - Suunnittelu Toiminnallisuudet (toim.suunn.) Title 39 / 128 Ulk…" at bounding box center [612, 304] width 1225 height 608
click at [55, 237] on p at bounding box center [503, 240] width 914 height 14
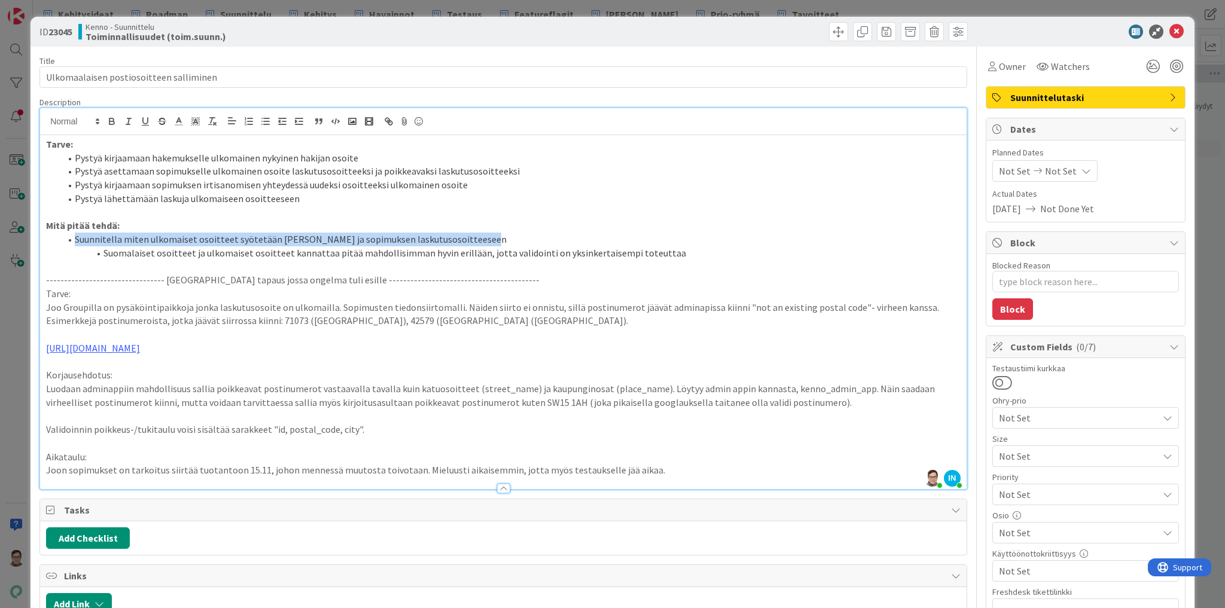
drag, startPoint x: 74, startPoint y: 239, endPoint x: 486, endPoint y: 236, distance: 412.0
click at [486, 236] on li "Suunnitella miten ulkomaiset osoitteet syötetään [PERSON_NAME] ja sopimuksen la…" at bounding box center [510, 240] width 900 height 14
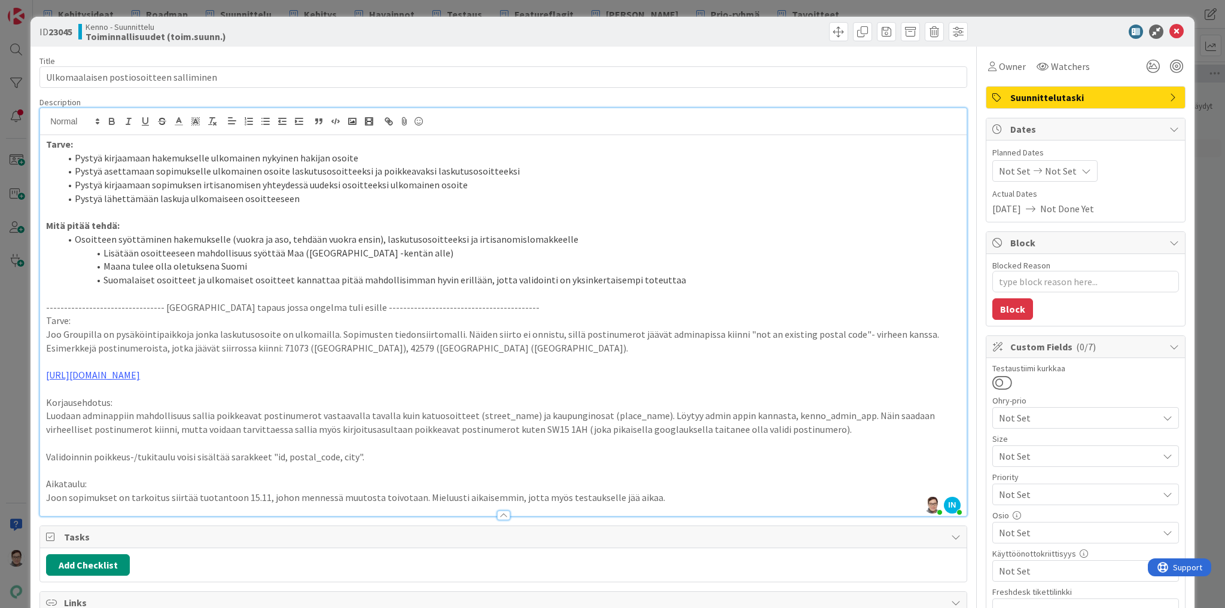
click at [128, 266] on li "Maana tulee olla oletuksena Suomi" at bounding box center [510, 267] width 900 height 14
click at [377, 237] on li "Osoitteen syöttäminen hakemukselle (vuokra ja aso, tehdään vuokra ensin), lasku…" at bounding box center [510, 240] width 900 height 14
click at [682, 281] on li "Suomalaiset osoitteet ja ulkomaiset osoitteet kannattaa pitää mahdollisimman hy…" at bounding box center [510, 280] width 900 height 14
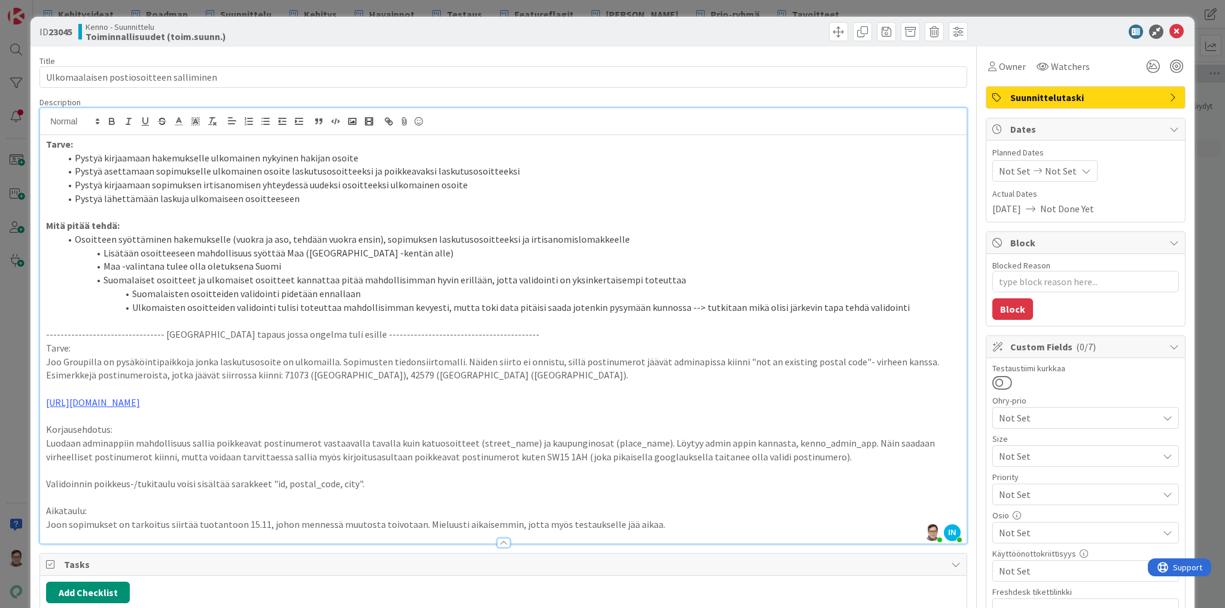
click at [724, 309] on li "Ulkomaisten osoitteiden validointi tulisi toteuttaa mahdollisimman kevyesti, mu…" at bounding box center [510, 308] width 900 height 14
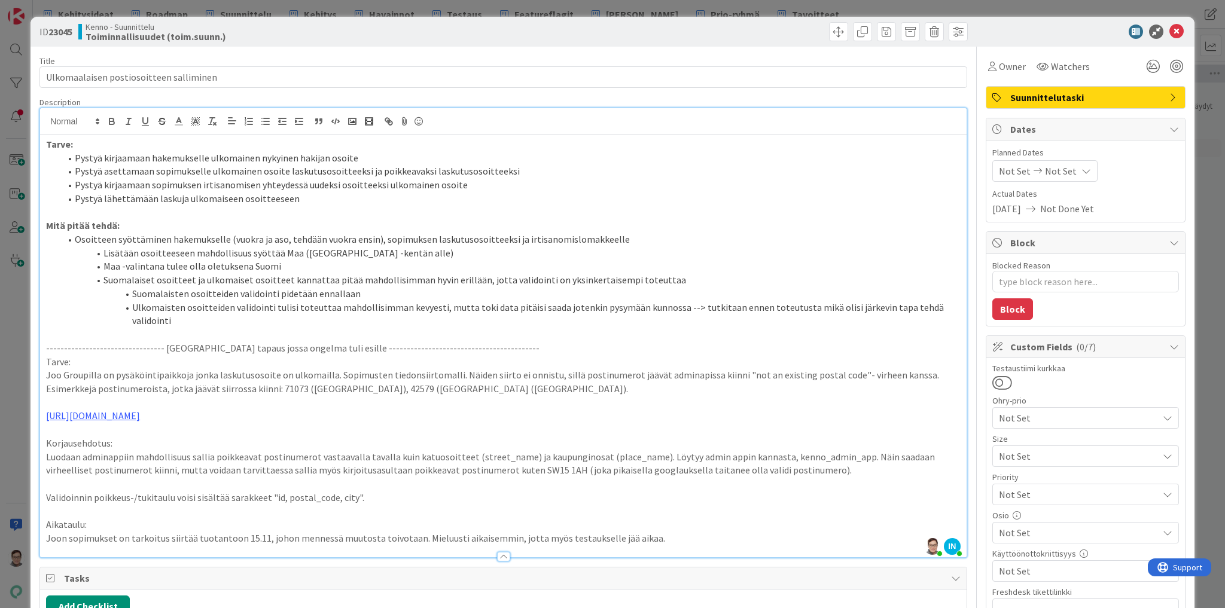
click at [951, 306] on li "Ulkomaisten osoitteiden validointi tulisi toteuttaa mahdollisimman kevyesti, mu…" at bounding box center [510, 314] width 900 height 27
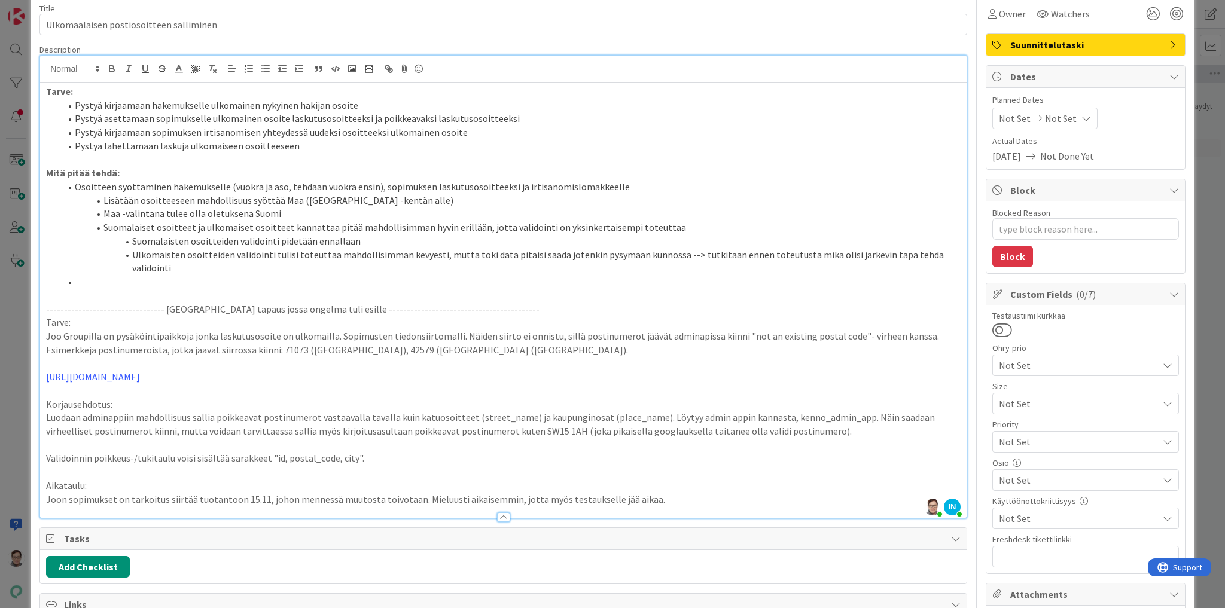
scroll to position [191, 0]
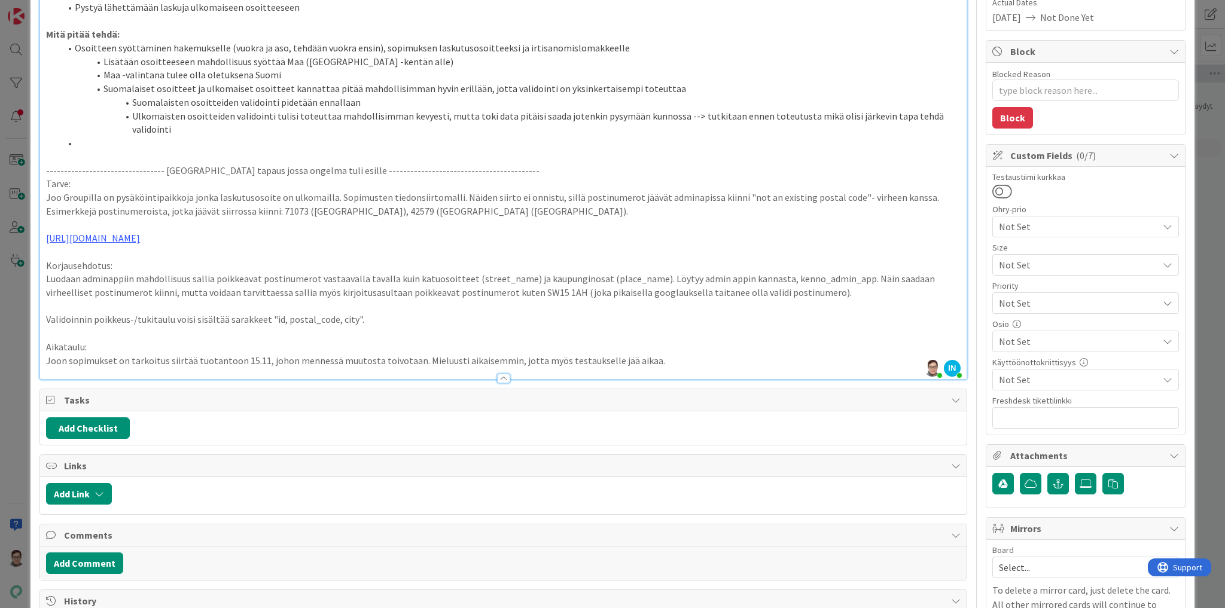
click at [1012, 377] on span "Not Set" at bounding box center [1078, 380] width 159 height 14
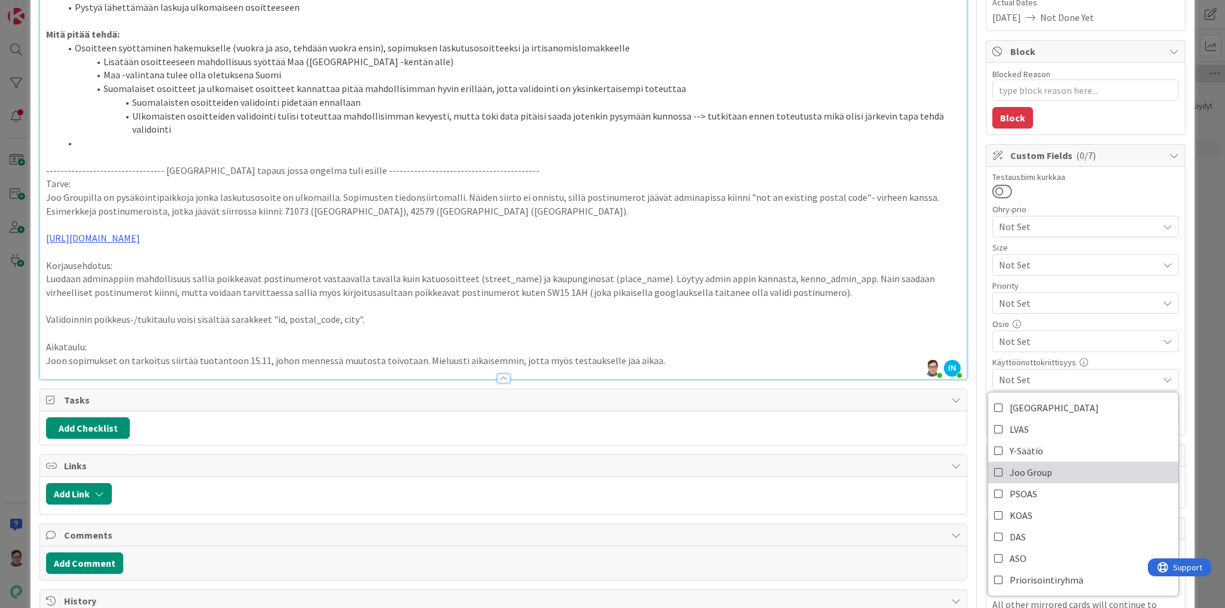
click at [1014, 468] on span "Joo Group" at bounding box center [1030, 472] width 42 height 18
click at [1045, 337] on span "Not Set" at bounding box center [1078, 341] width 159 height 14
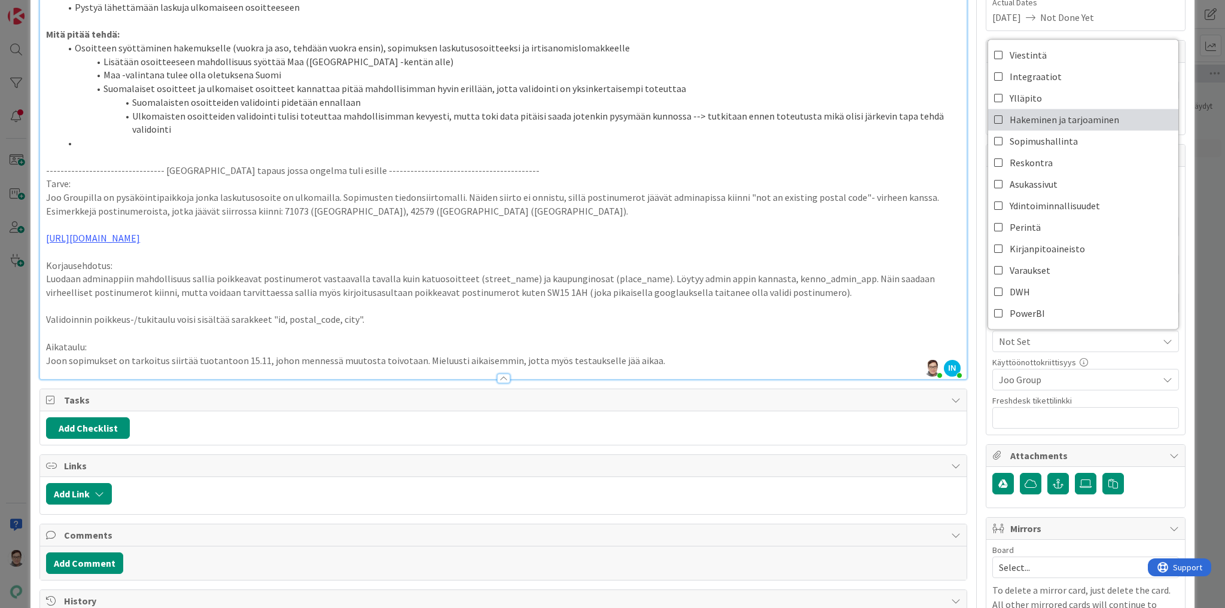
click at [1032, 120] on span "Hakeminen ja tarjoaminen" at bounding box center [1063, 120] width 109 height 18
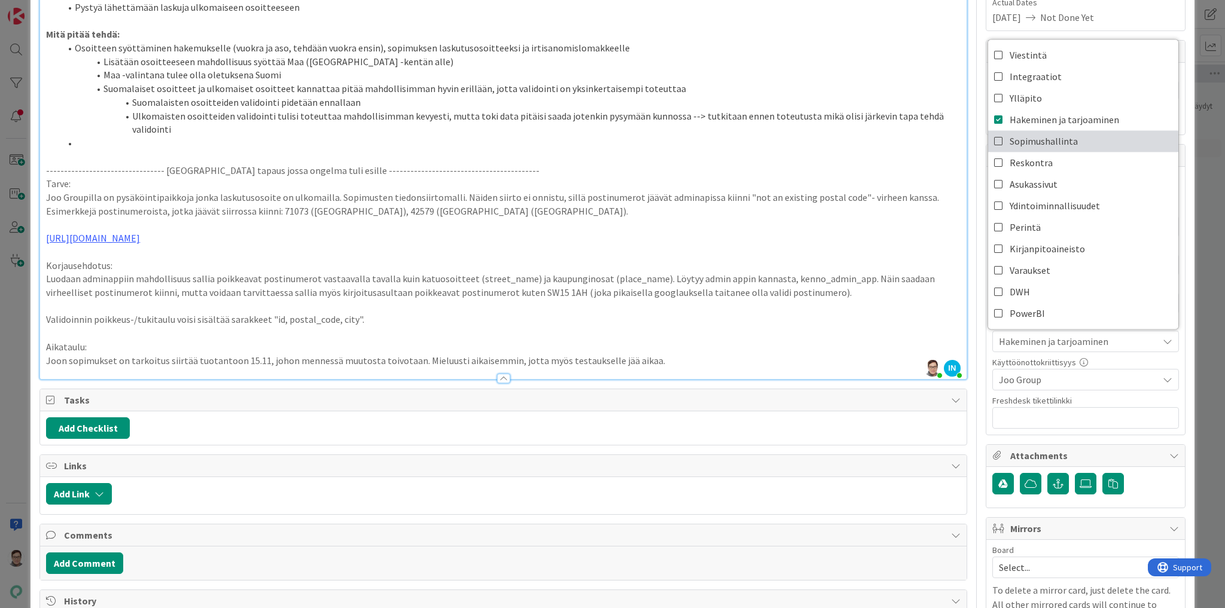
click at [1021, 136] on span "Sopimushallinta" at bounding box center [1043, 141] width 68 height 18
click at [1018, 157] on span "Reskontra" at bounding box center [1030, 163] width 43 height 18
click at [976, 428] on div "Title 39 / 128 Ulkomaalaisen postiosoitteen salliminen Description [PERSON_NAME…" at bounding box center [612, 375] width 1146 height 1040
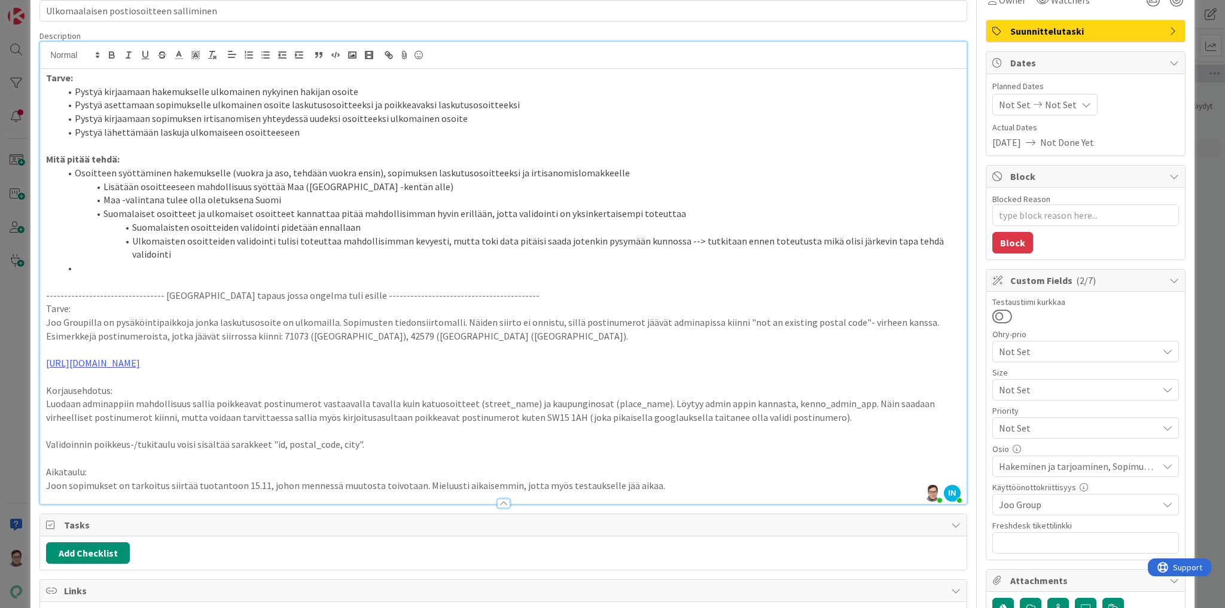
scroll to position [0, 0]
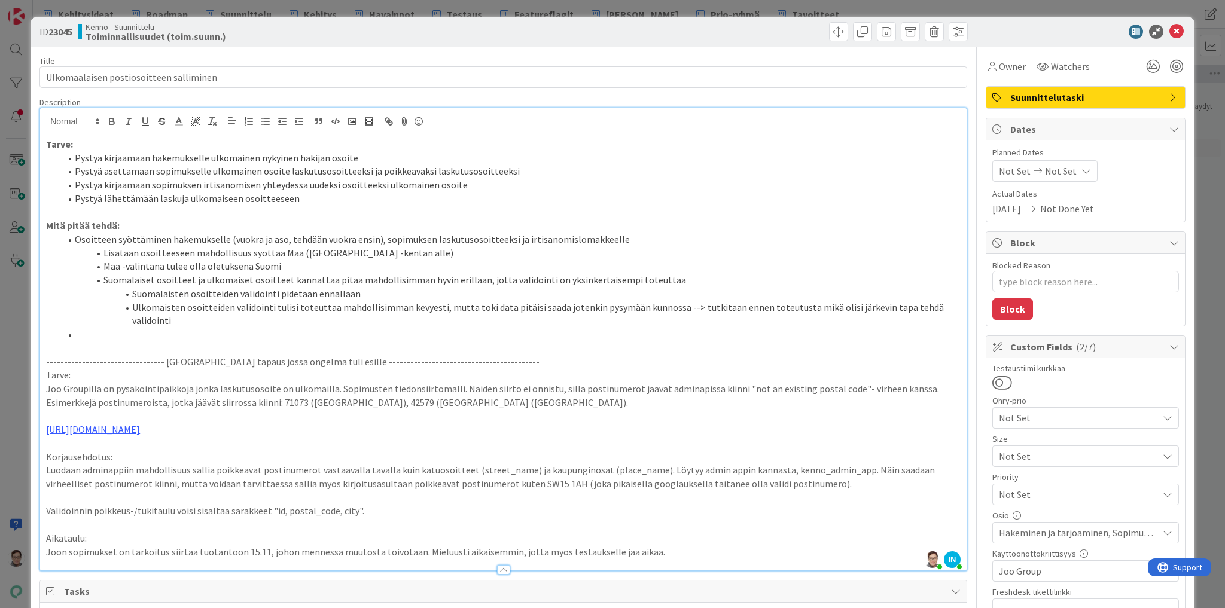
click at [82, 328] on li at bounding box center [510, 335] width 900 height 14
drag, startPoint x: 285, startPoint y: 322, endPoint x: 67, endPoint y: 316, distance: 217.7
click at [67, 328] on li "Lisätä yleinen tuki ulkomaisille osoitteille Kennoon" at bounding box center [510, 335] width 900 height 14
click at [75, 237] on li "Osoitteen syöttäminen hakemukselle (vuokra ja aso, tehdään vuokra ensin), sopim…" at bounding box center [510, 240] width 900 height 14
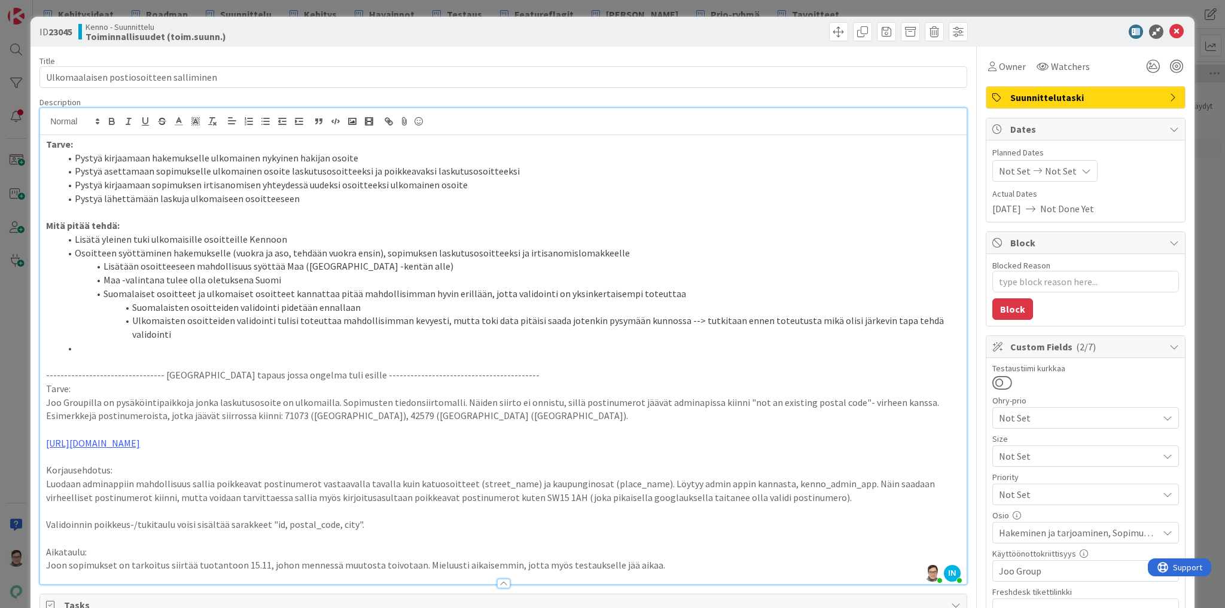
click at [115, 341] on li at bounding box center [510, 348] width 900 height 14
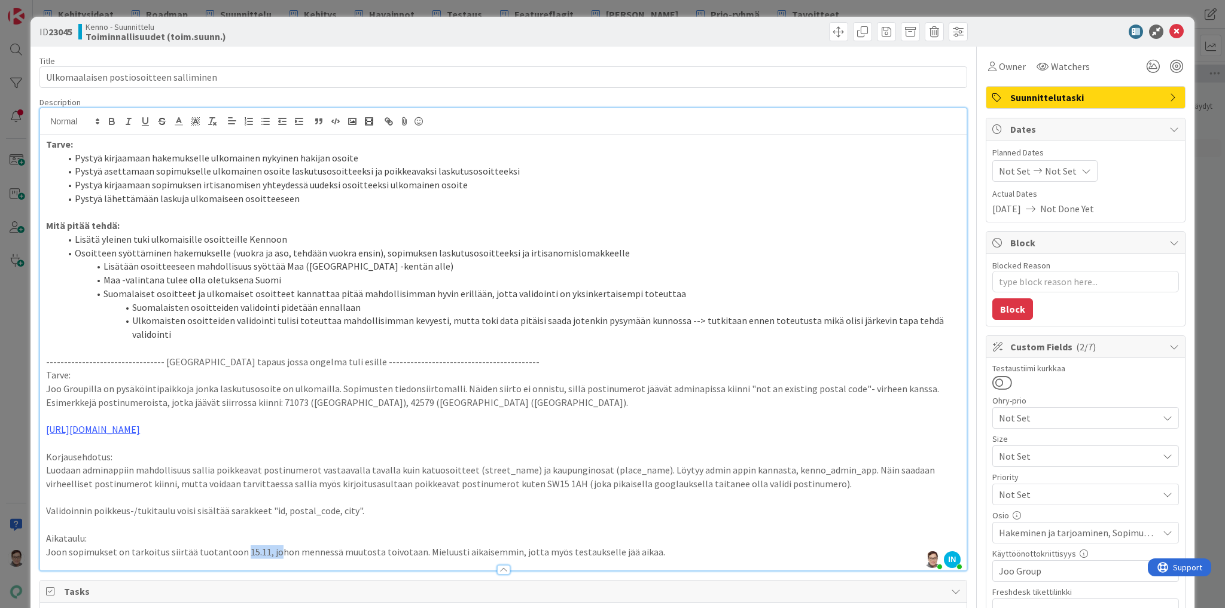
drag, startPoint x: 239, startPoint y: 538, endPoint x: 274, endPoint y: 547, distance: 36.6
click at [274, 547] on div "Description [PERSON_NAME] joined 31 m ago IN [PERSON_NAME] joined 32 m ago Tarv…" at bounding box center [502, 334] width 927 height 474
click at [207, 260] on li "Lisätään osoitteeseen mahdollisuus syöttää Maa ([GEOGRAPHIC_DATA] -kentän alle)" at bounding box center [510, 267] width 900 height 14
click at [79, 252] on li "Osoitteen syöttäminen hakemukselle (vuokra ja aso, tehdään vuokra ensin), sopim…" at bounding box center [510, 253] width 900 height 14
click at [291, 239] on li "Lisätä yleinen tuki ulkomaisille osoitteille Kennoon" at bounding box center [510, 240] width 900 height 14
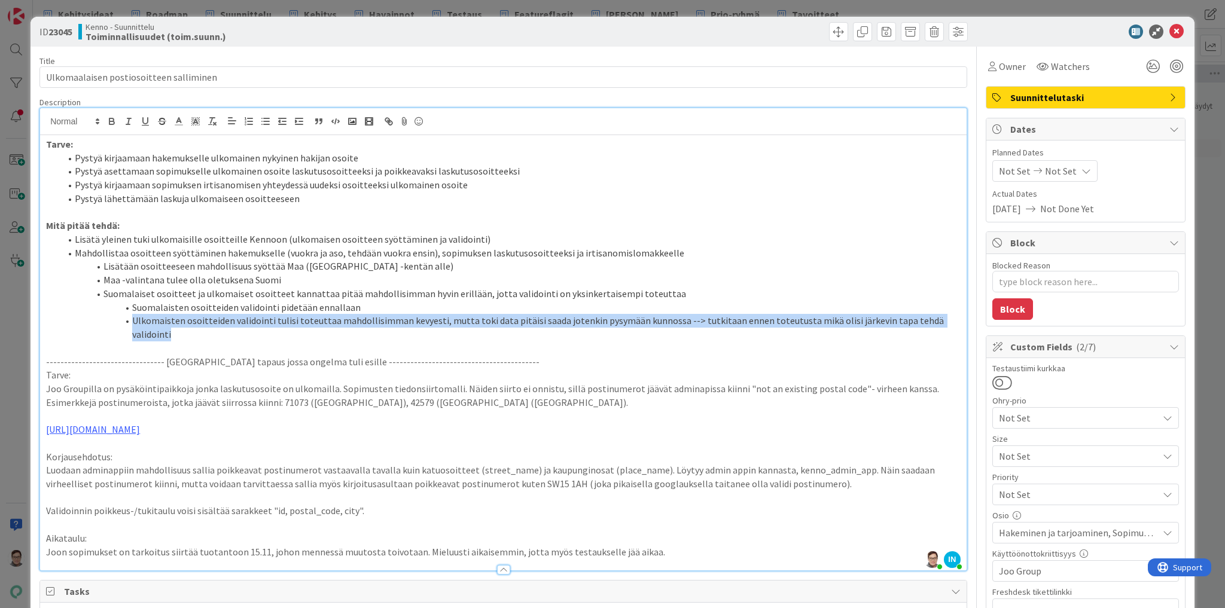
drag, startPoint x: 949, startPoint y: 319, endPoint x: 124, endPoint y: 316, distance: 825.2
click at [124, 316] on li "Ulkomaisten osoitteiden validointi tulisi toteuttaa mahdollisimman kevyesti, mu…" at bounding box center [510, 327] width 900 height 27
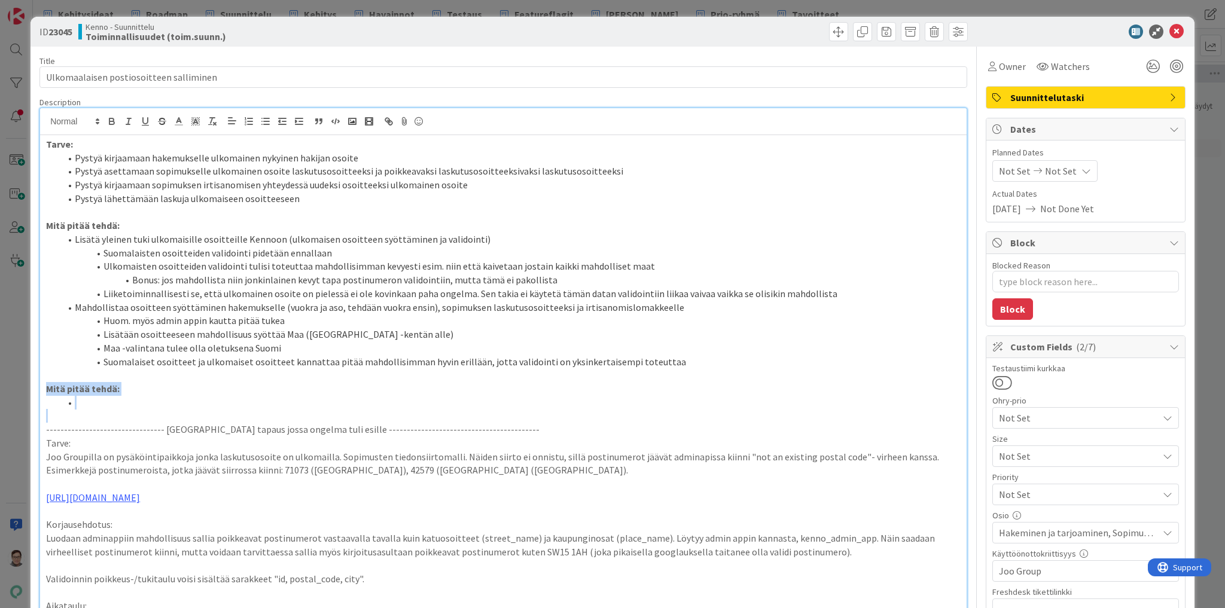
drag, startPoint x: 46, startPoint y: 389, endPoint x: 142, endPoint y: 419, distance: 100.8
click at [142, 419] on div "Tarve: Pystyä kirjaamaan hakemukselle ulkomainen nykyinen hakijan osoite Pystyä…" at bounding box center [503, 387] width 926 height 504
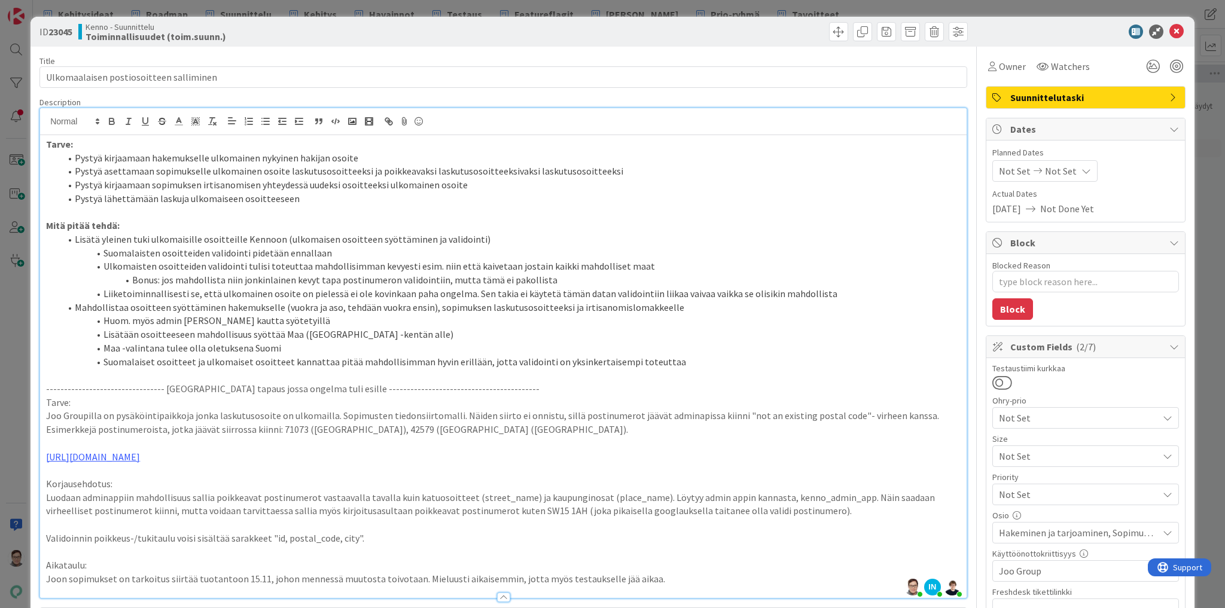
click at [774, 504] on p "Luodaan adminappiin mahdollisuus sallia poikkeavat postinumerot vastaavalla tav…" at bounding box center [503, 504] width 914 height 27
click at [1169, 30] on icon at bounding box center [1176, 32] width 14 height 14
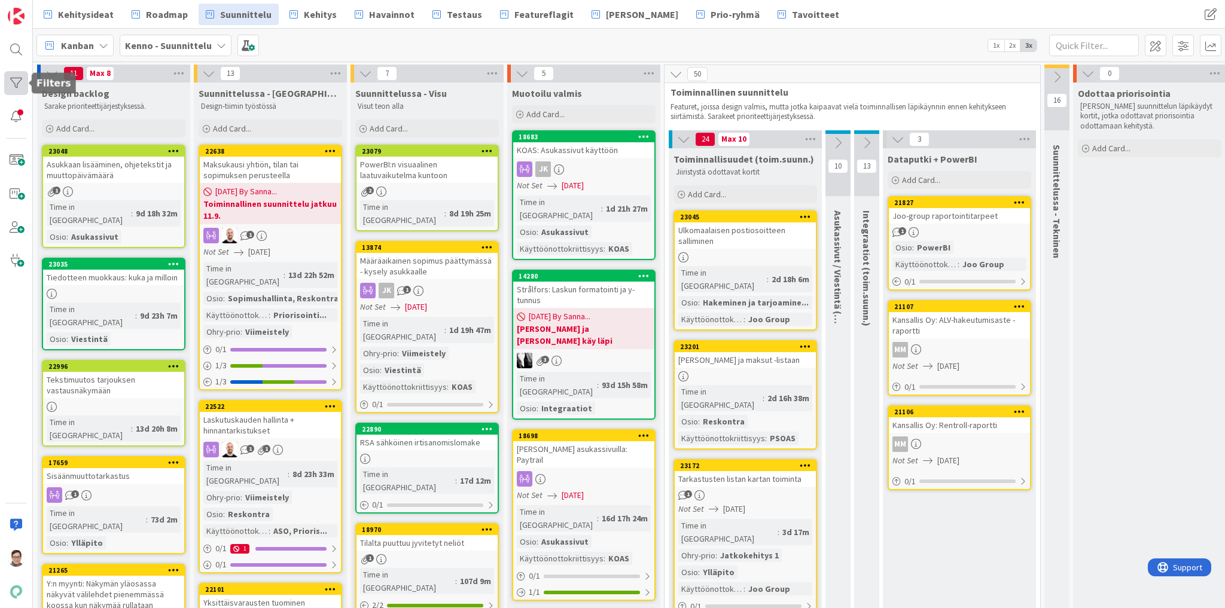
click at [16, 81] on div at bounding box center [16, 83] width 24 height 24
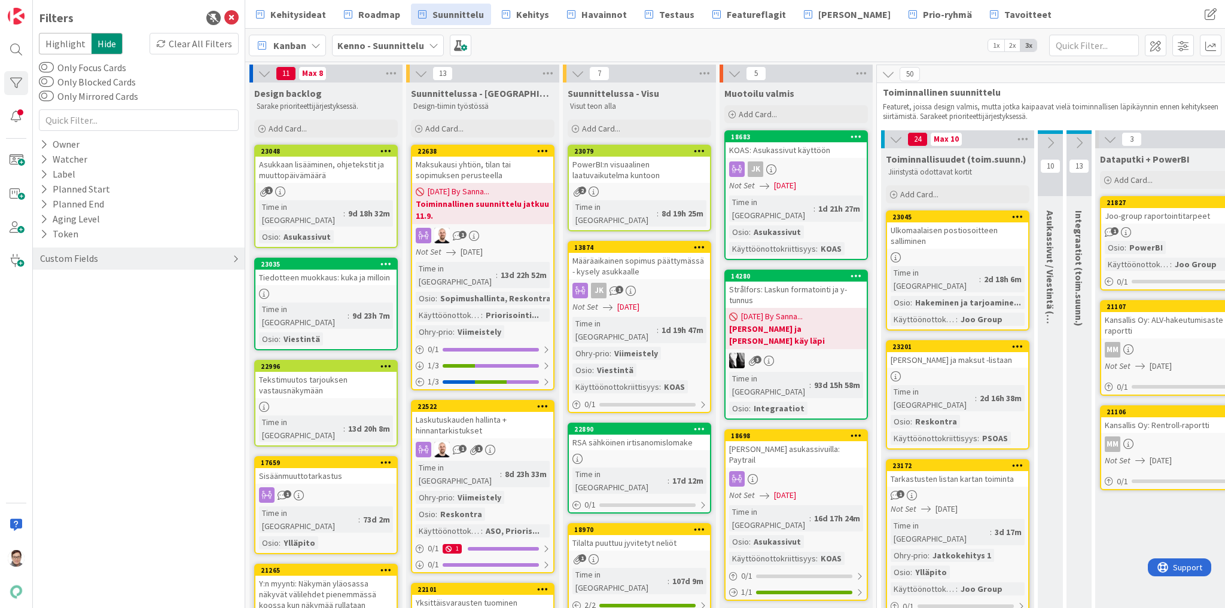
click at [65, 261] on div "Custom Fields" at bounding box center [69, 258] width 60 height 15
click at [71, 358] on button "Käyttöönottokriittisyys" at bounding box center [96, 357] width 114 height 15
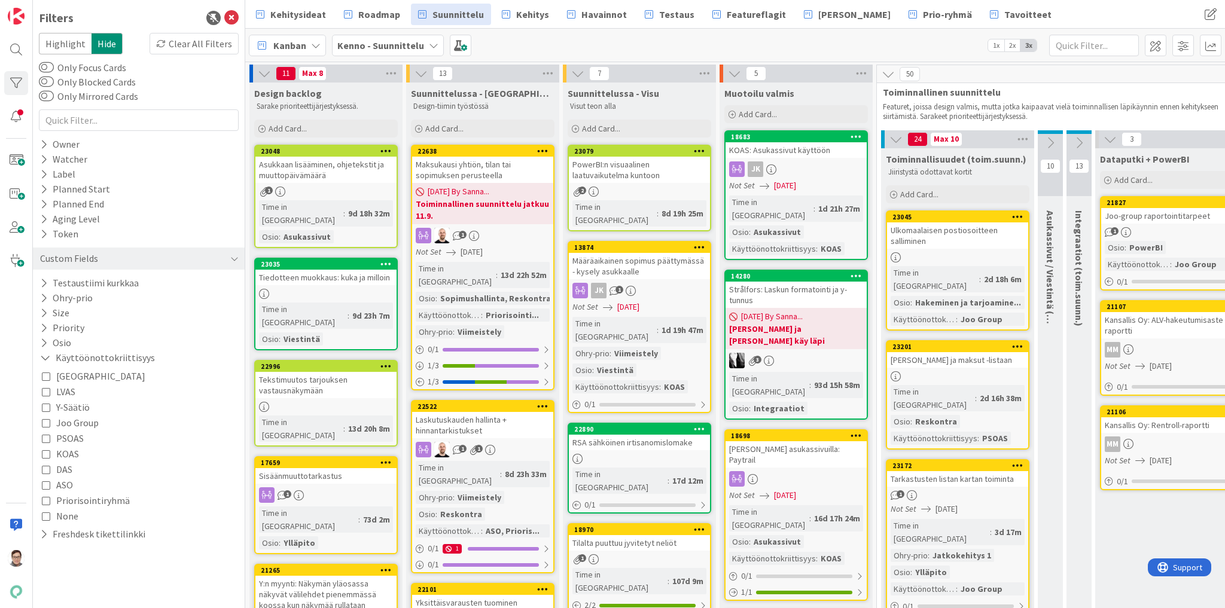
click at [45, 421] on icon at bounding box center [46, 423] width 8 height 8
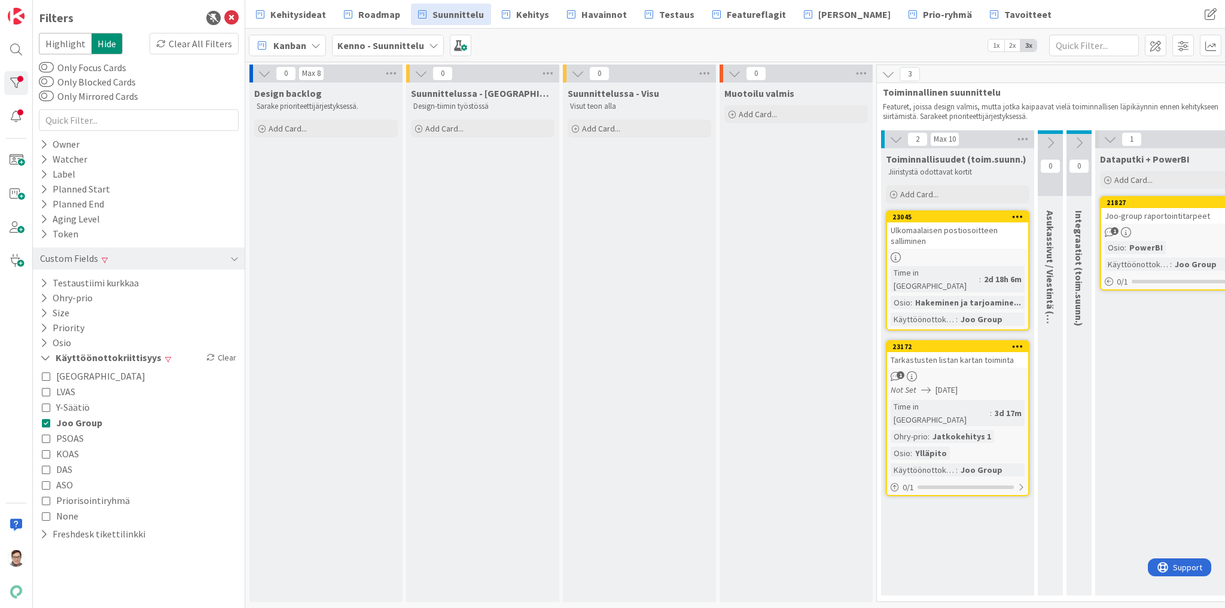
click at [348, 264] on div "Design backlog Sarake prioriteettijärjestyksessä. Add Card..." at bounding box center [325, 343] width 153 height 520
click at [521, 14] on span "Kehitys" at bounding box center [532, 14] width 33 height 14
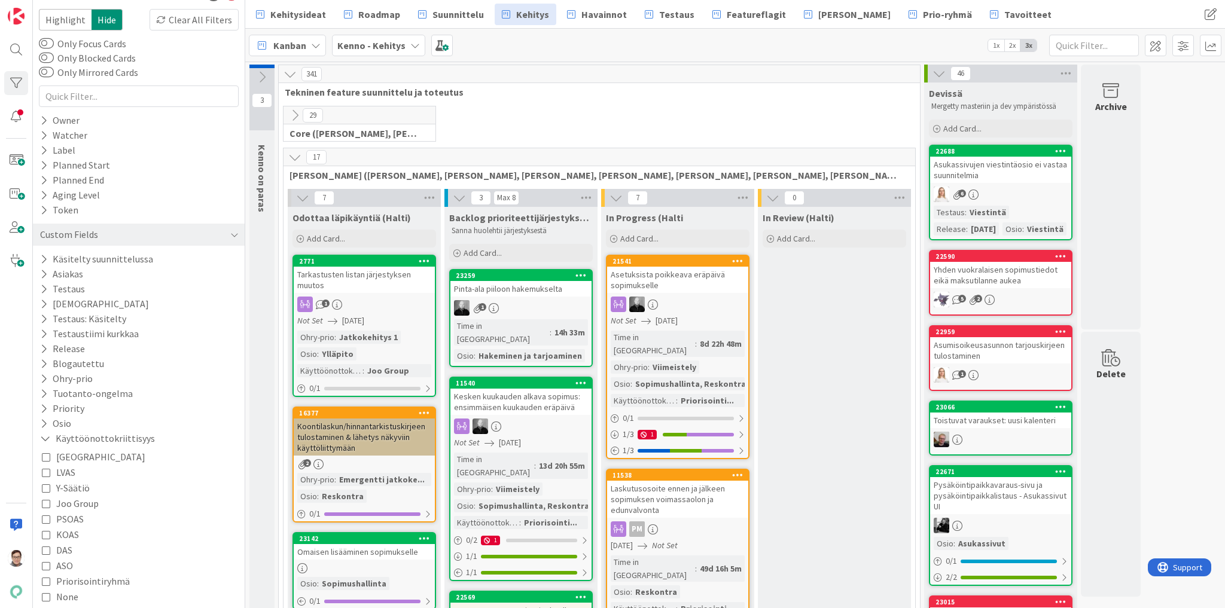
scroll to position [47, 0]
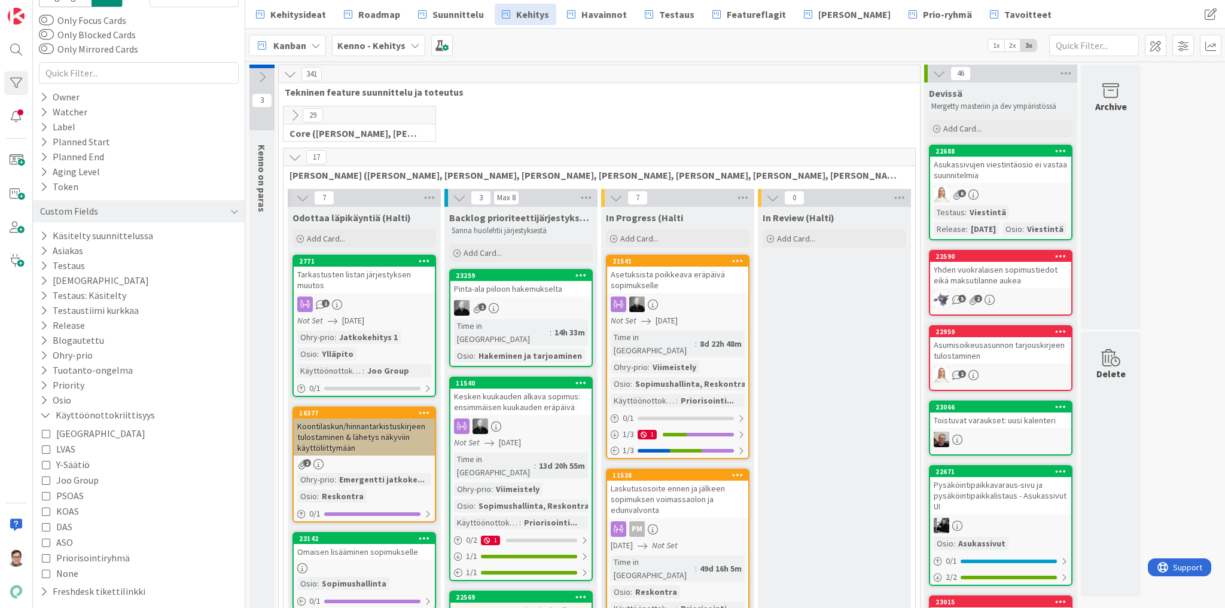
click at [47, 480] on icon at bounding box center [46, 480] width 8 height 8
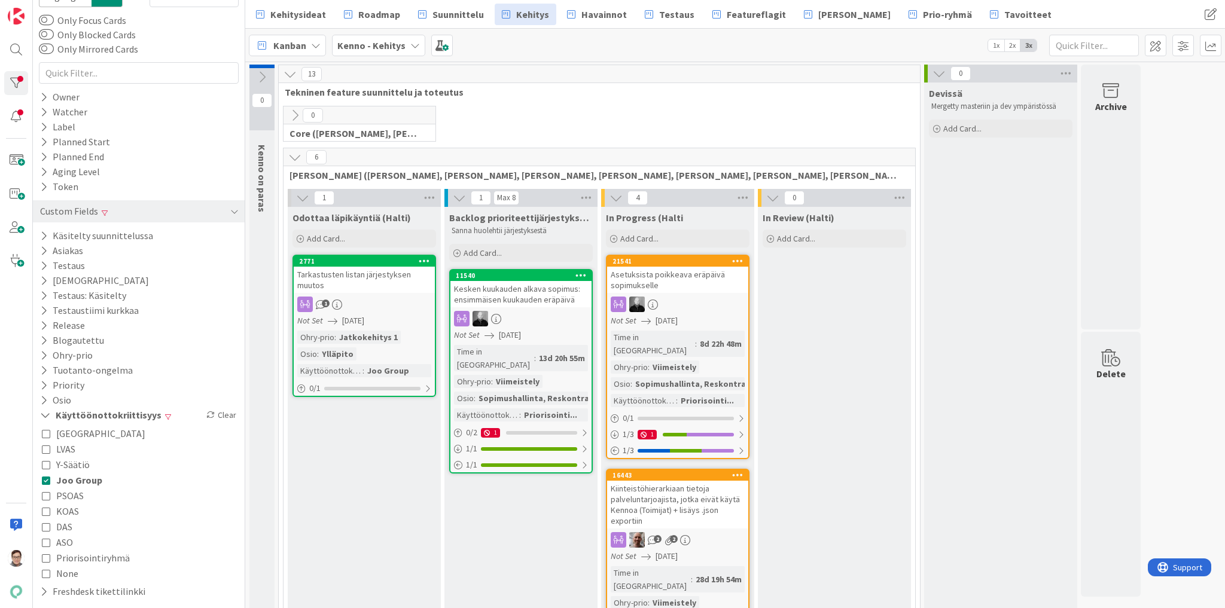
click at [44, 479] on icon at bounding box center [46, 480] width 8 height 8
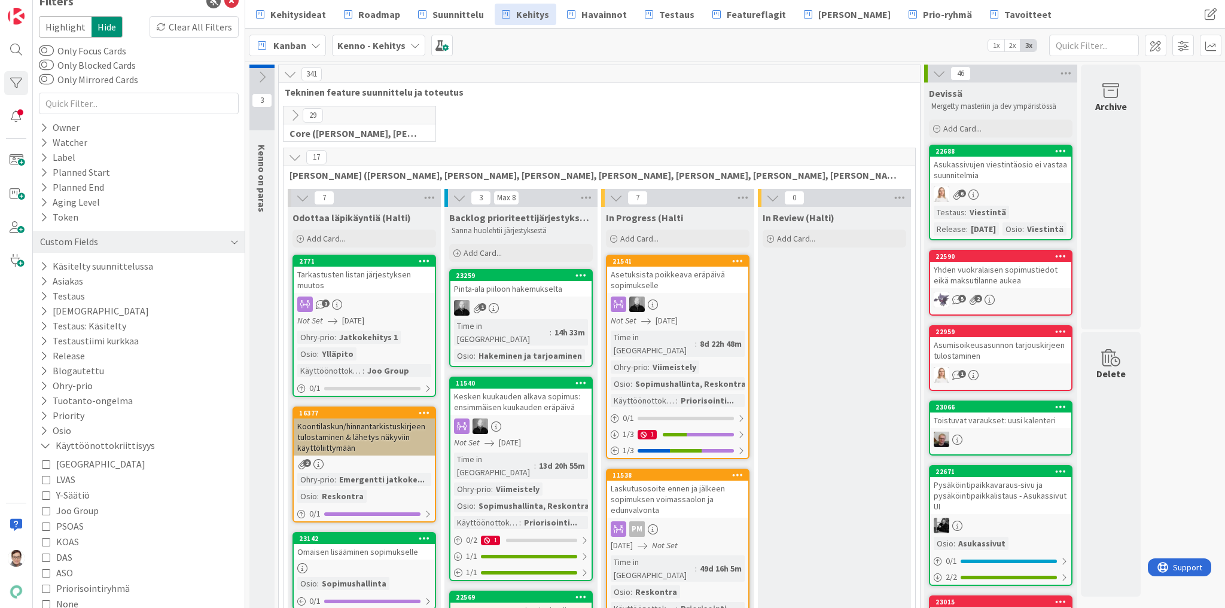
scroll to position [0, 0]
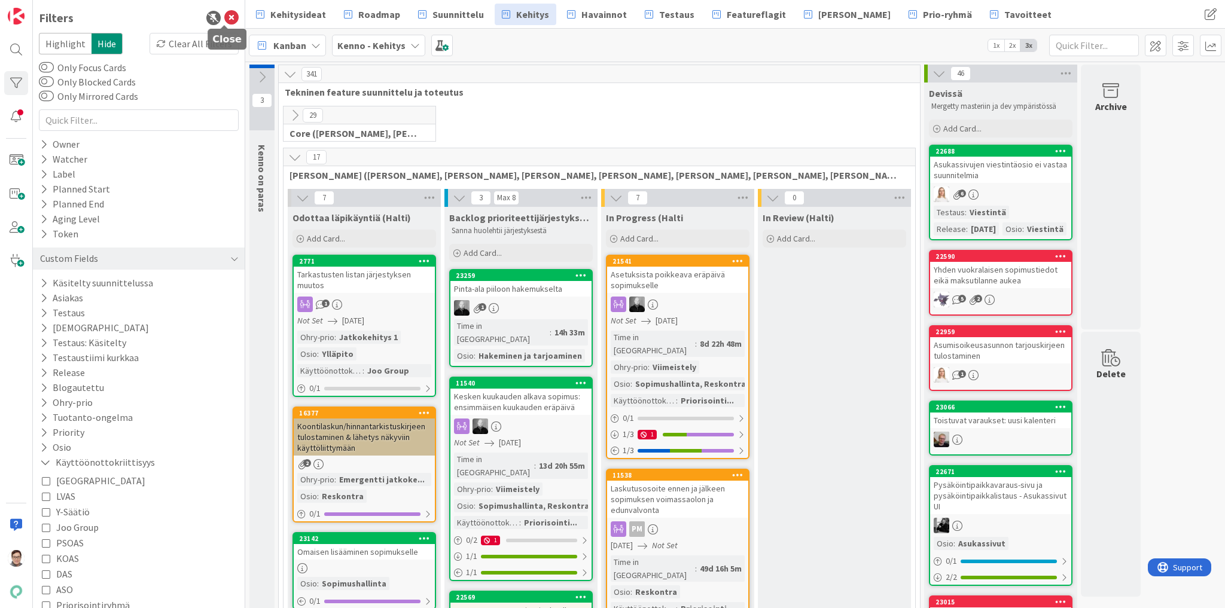
click at [224, 17] on icon at bounding box center [231, 18] width 14 height 14
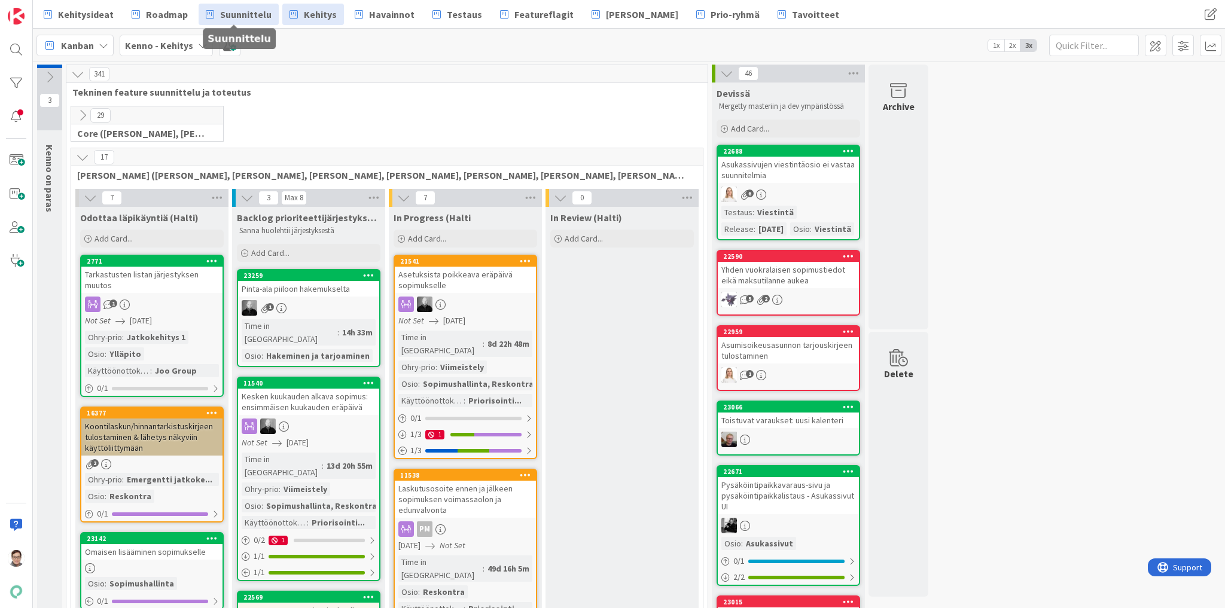
click at [246, 16] on span "Suunnittelu" at bounding box center [245, 14] width 51 height 14
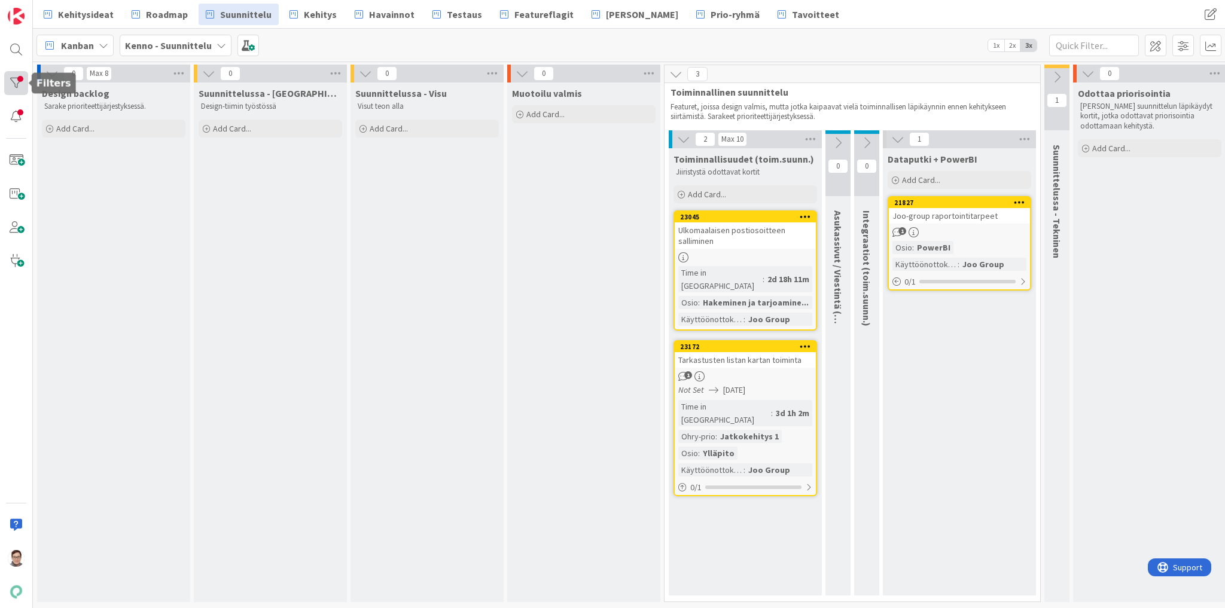
click at [21, 81] on div at bounding box center [16, 83] width 24 height 24
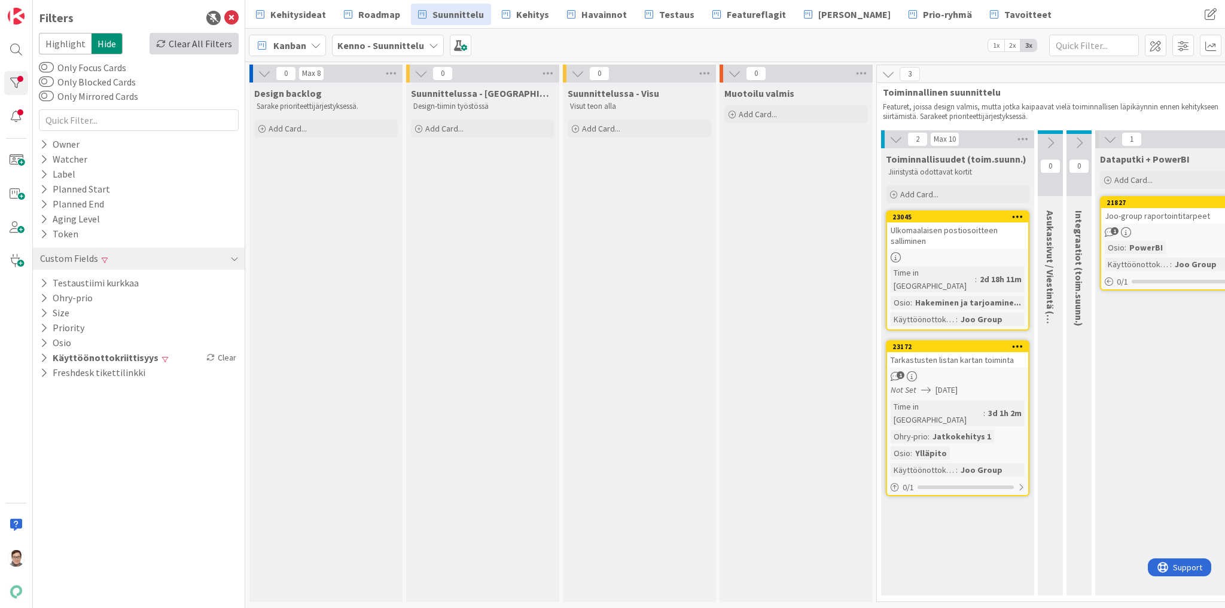
click at [196, 45] on div "Clear All Filters" at bounding box center [193, 44] width 89 height 22
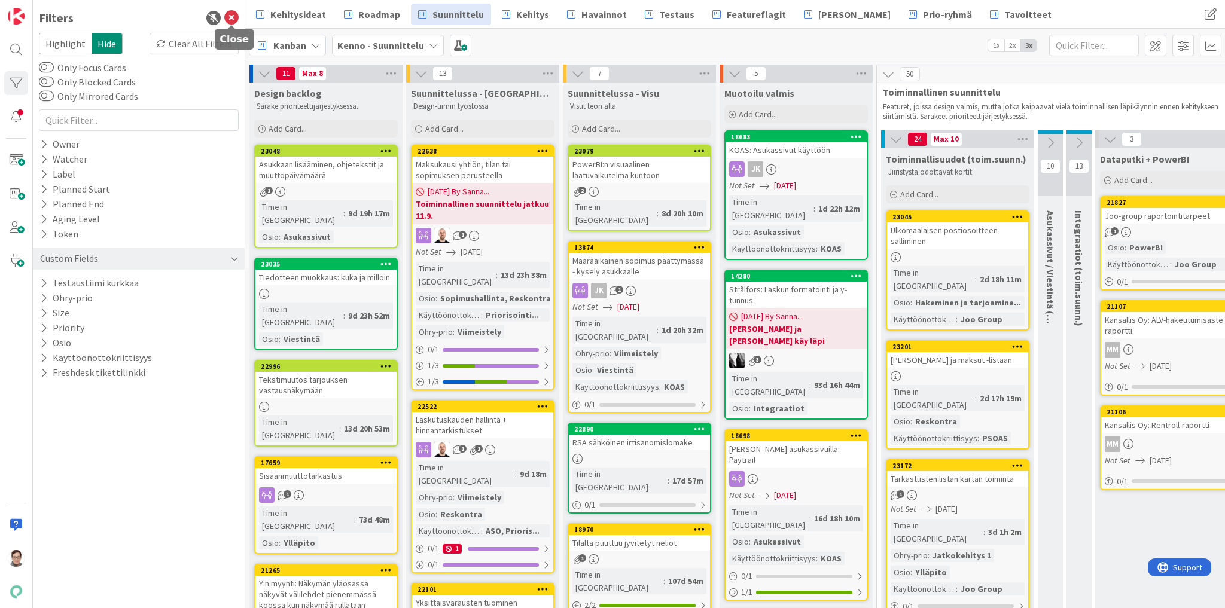
click at [230, 18] on icon at bounding box center [231, 18] width 14 height 14
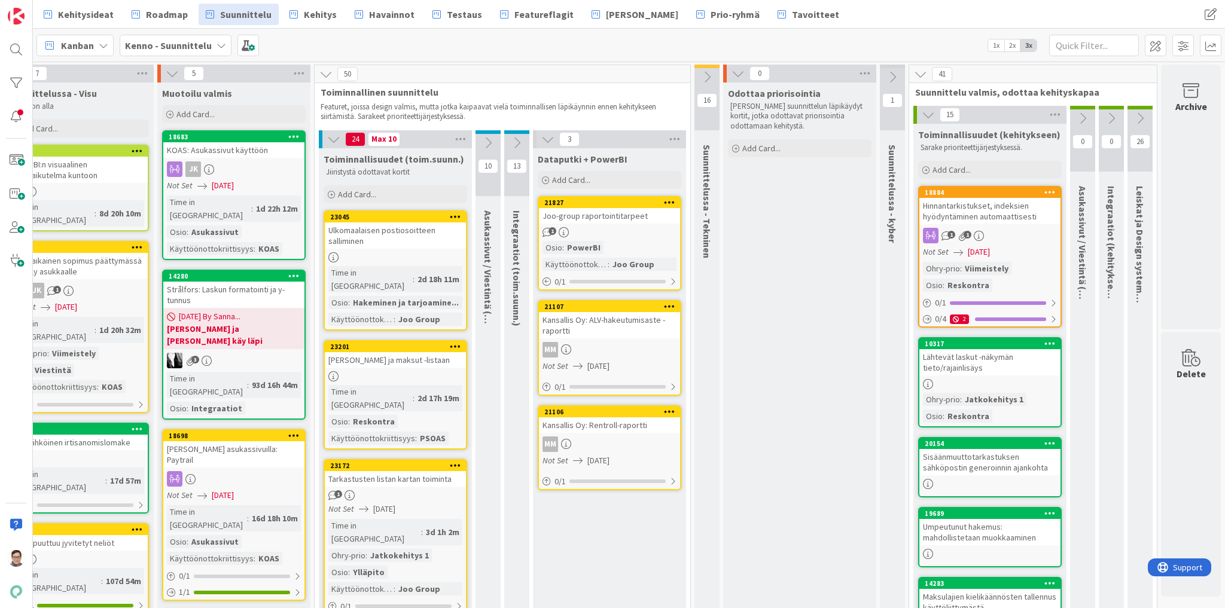
scroll to position [0, 356]
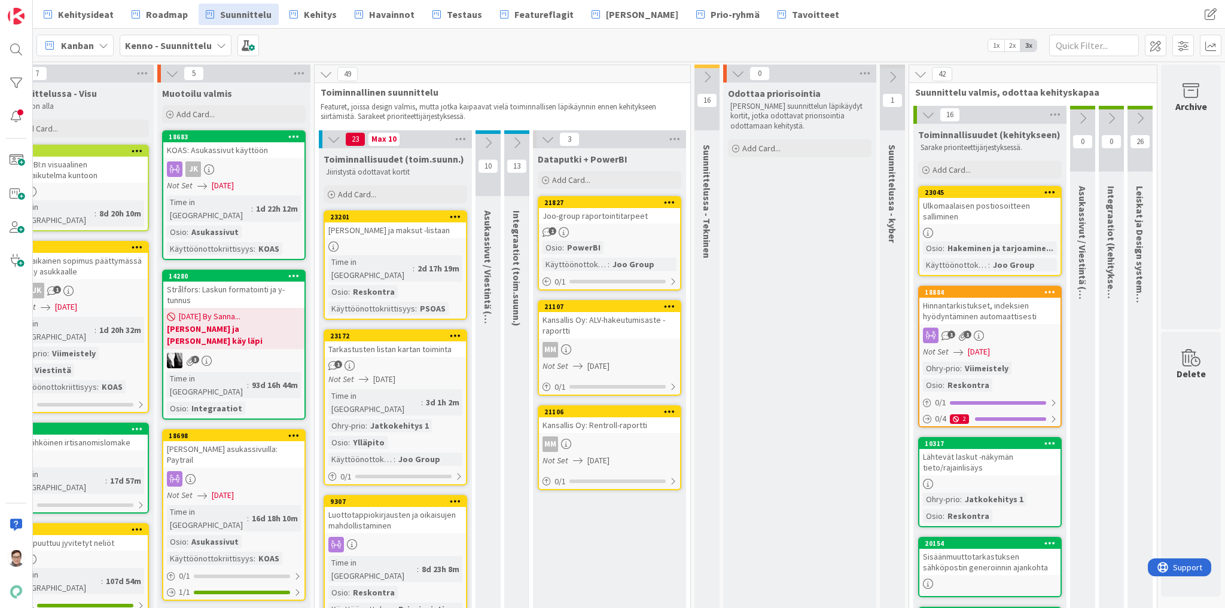
click at [994, 215] on div "Ulkomaalaisen postiosoitteen salliminen" at bounding box center [989, 211] width 141 height 26
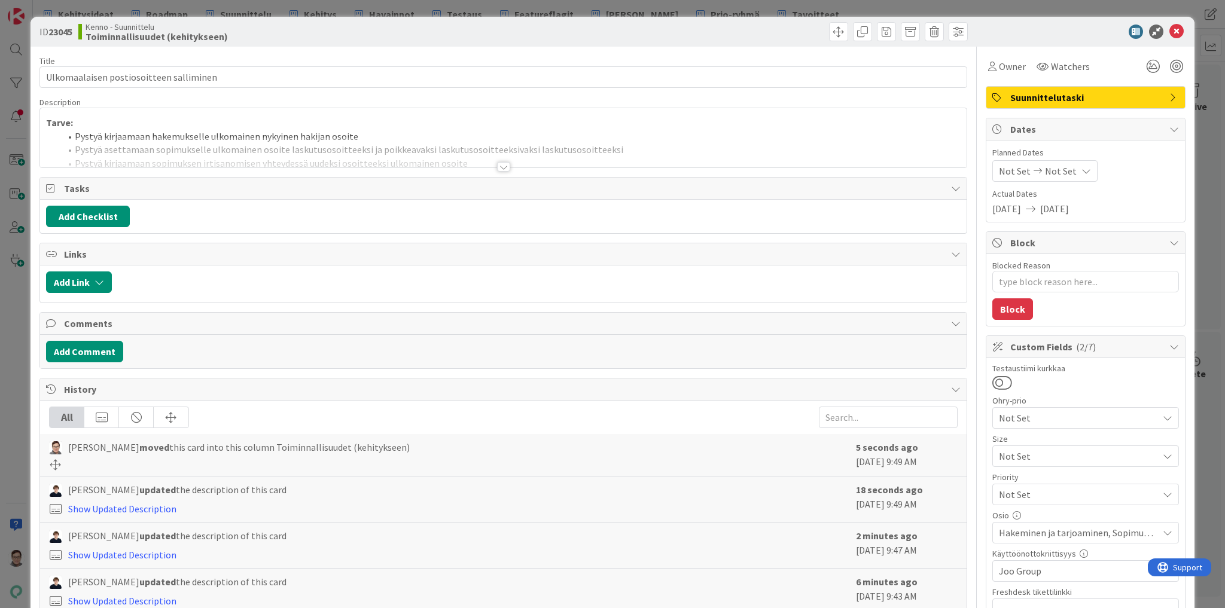
click at [1088, 96] on span "Suunnittelutaski" at bounding box center [1086, 97] width 153 height 14
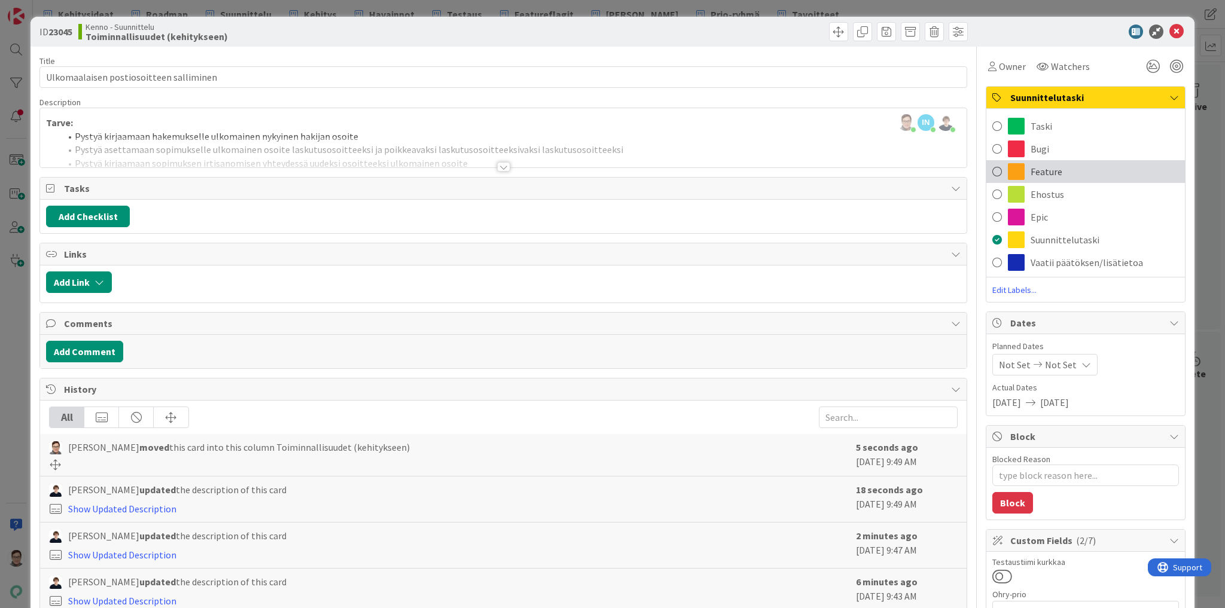
click at [1037, 170] on span "Feature" at bounding box center [1046, 171] width 32 height 14
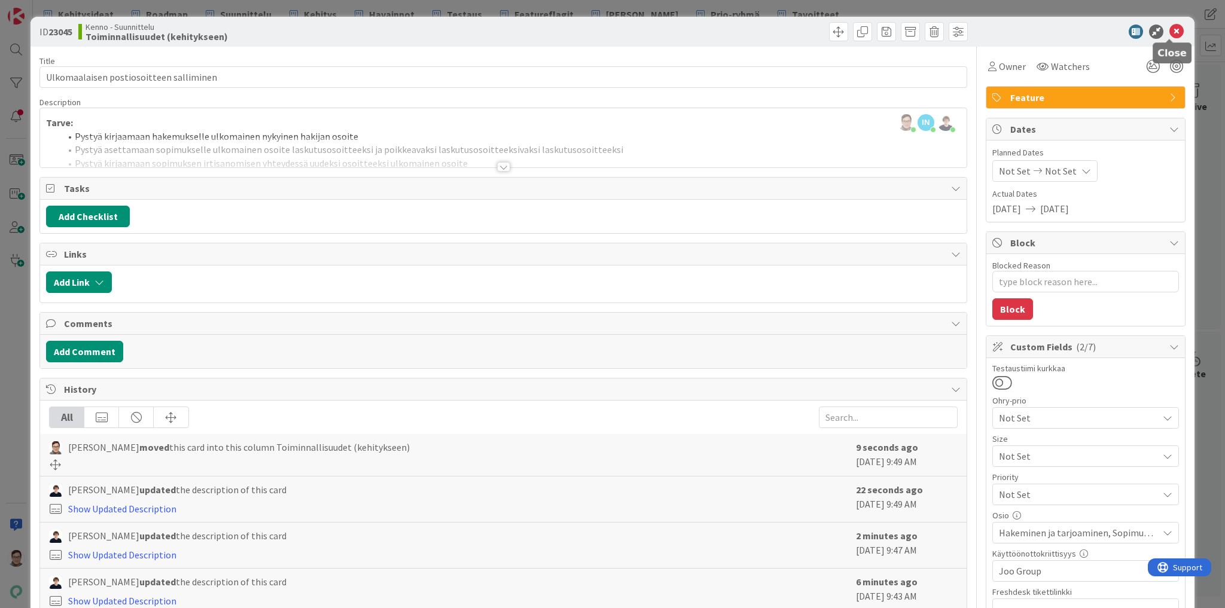
click at [1174, 28] on icon at bounding box center [1176, 32] width 14 height 14
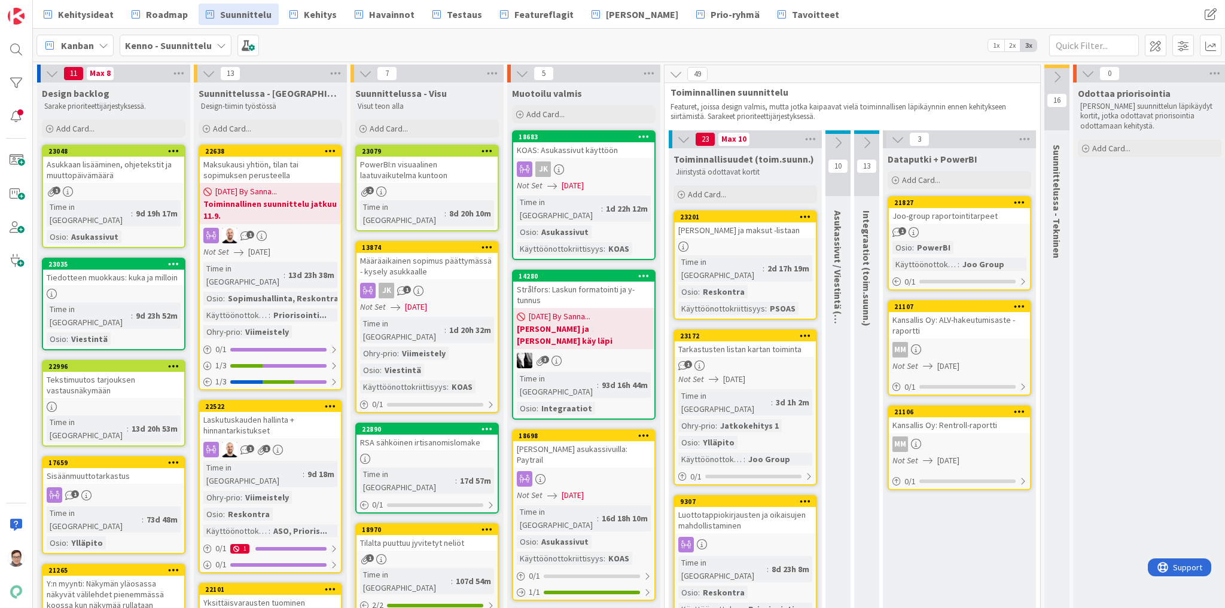
click at [733, 234] on div "[PERSON_NAME] ja maksut -listaan" at bounding box center [745, 230] width 141 height 16
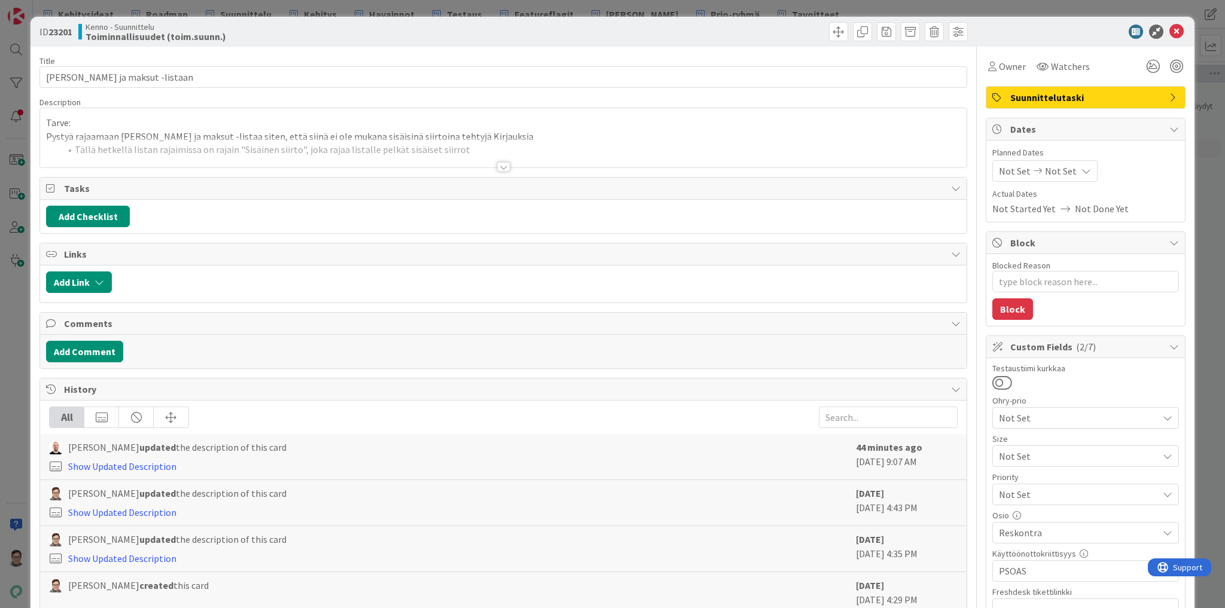
click at [497, 163] on div at bounding box center [503, 167] width 13 height 10
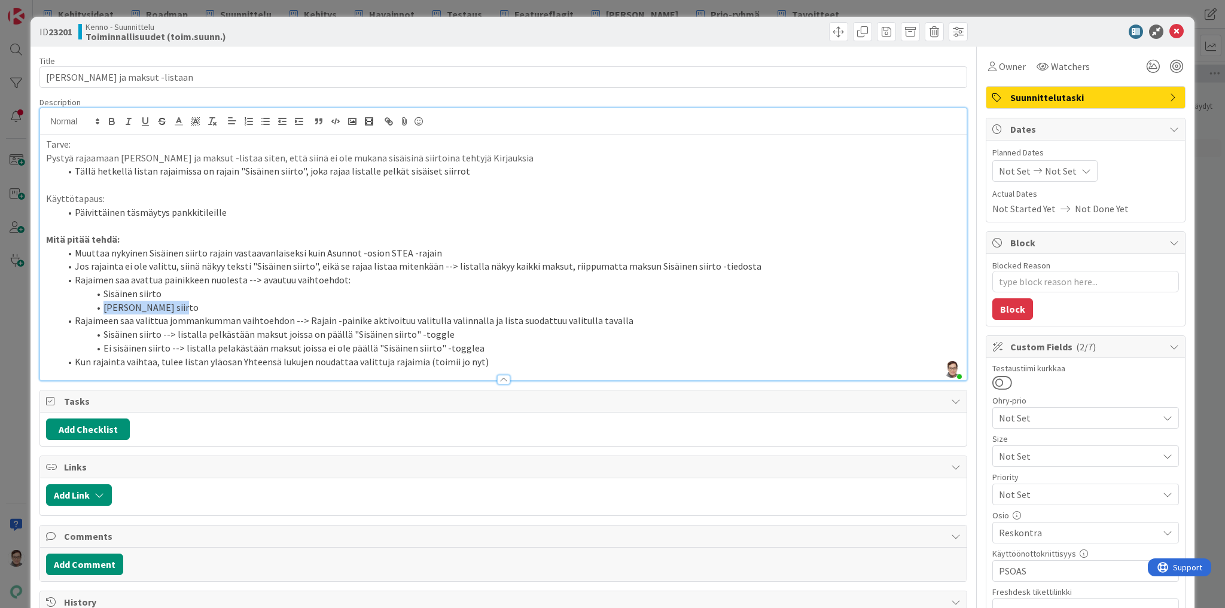
drag, startPoint x: 175, startPoint y: 307, endPoint x: 90, endPoint y: 304, distance: 84.4
click at [90, 304] on li "[PERSON_NAME] siirto" at bounding box center [510, 308] width 900 height 14
click at [192, 309] on li "[PERSON_NAME] siirto" at bounding box center [510, 308] width 900 height 14
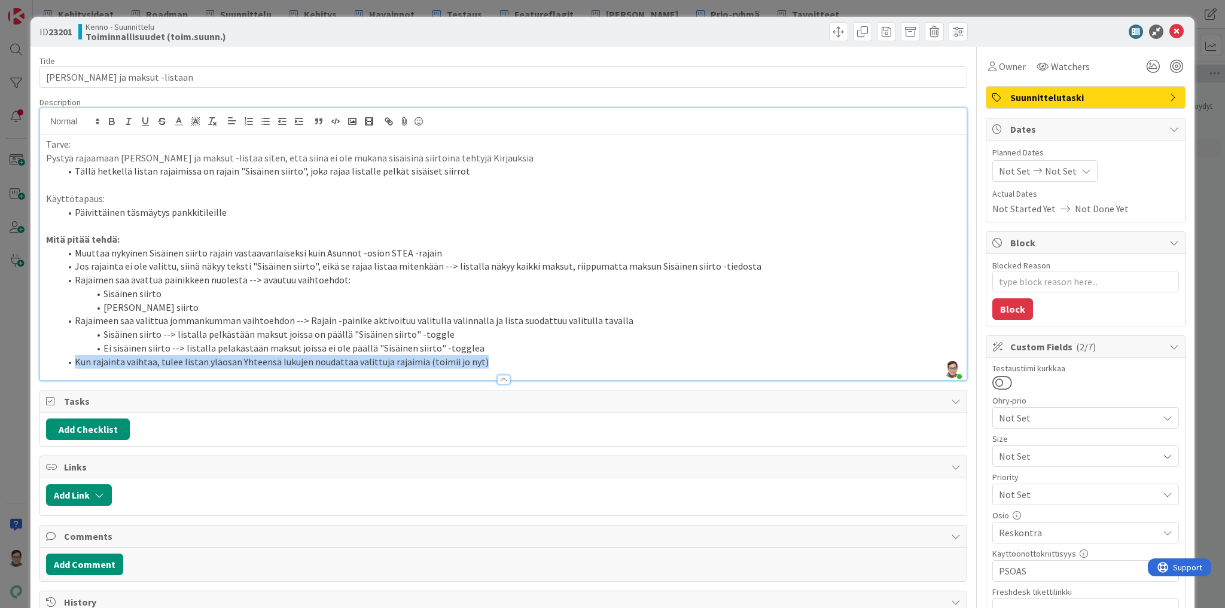
drag, startPoint x: 492, startPoint y: 359, endPoint x: 62, endPoint y: 358, distance: 430.6
click at [62, 358] on li "Kun rajainta vaihtaa, tulee listan yläosan Yhteensä lukujen noudattaa valittuja…" at bounding box center [510, 362] width 900 height 14
click at [368, 251] on li "Muuttaa nykyinen Sisäinen siirto rajain vastaavanlaiseksi kuin Asunnot -osion S…" at bounding box center [510, 253] width 900 height 14
click at [1031, 101] on span "Suunnittelutaski" at bounding box center [1086, 97] width 153 height 14
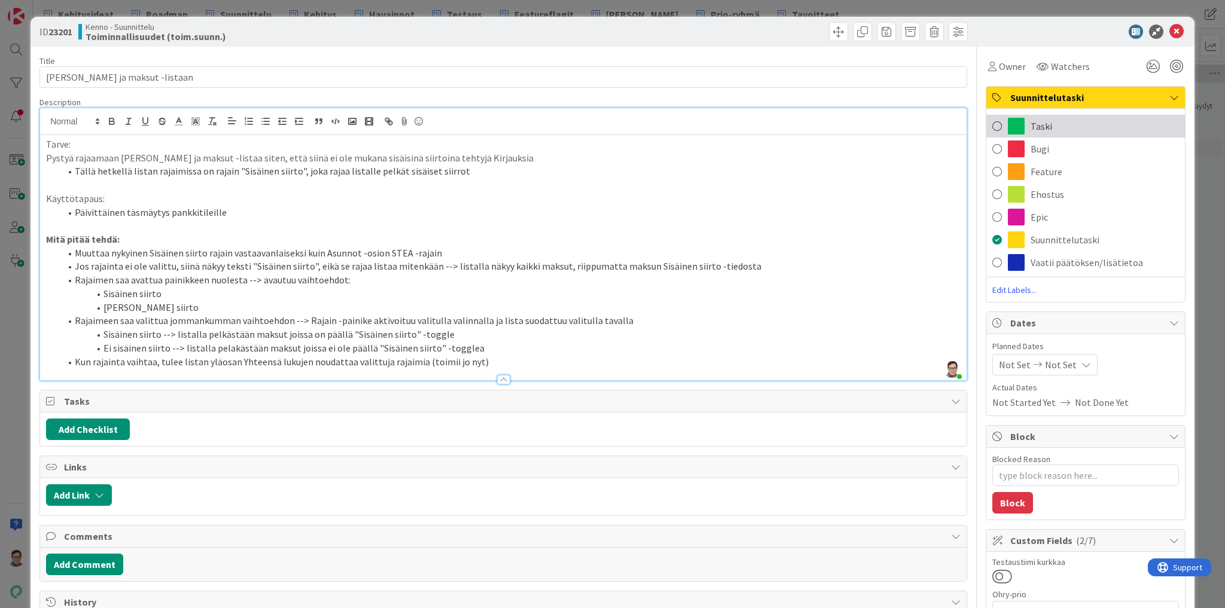
click at [1030, 123] on span "Taski" at bounding box center [1041, 126] width 22 height 14
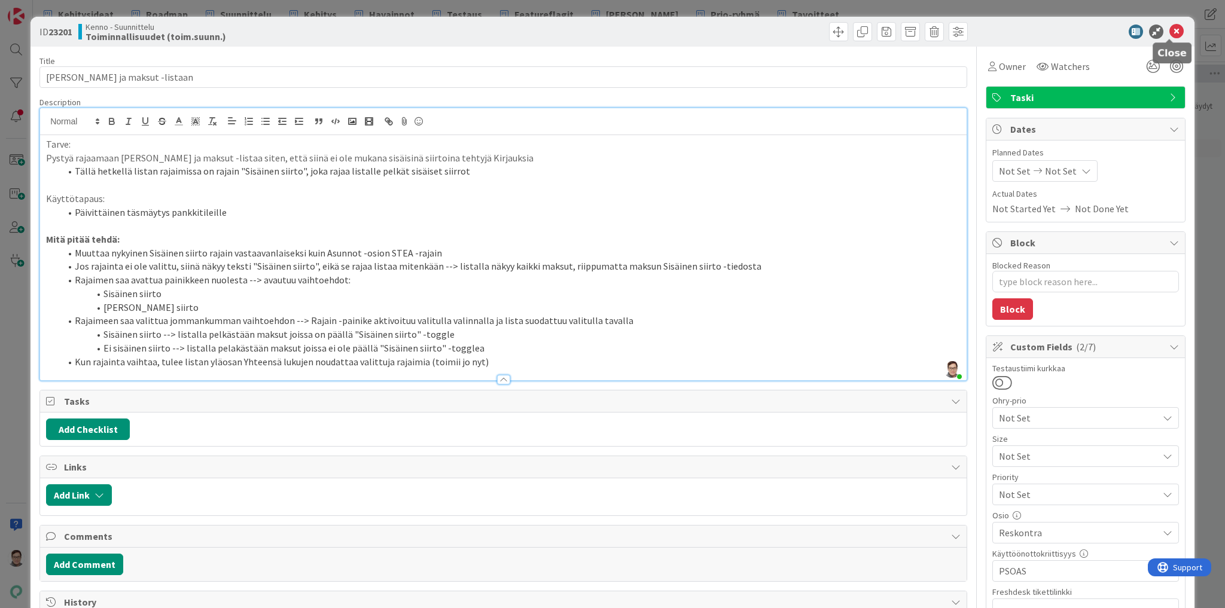
click at [1171, 28] on icon at bounding box center [1176, 32] width 14 height 14
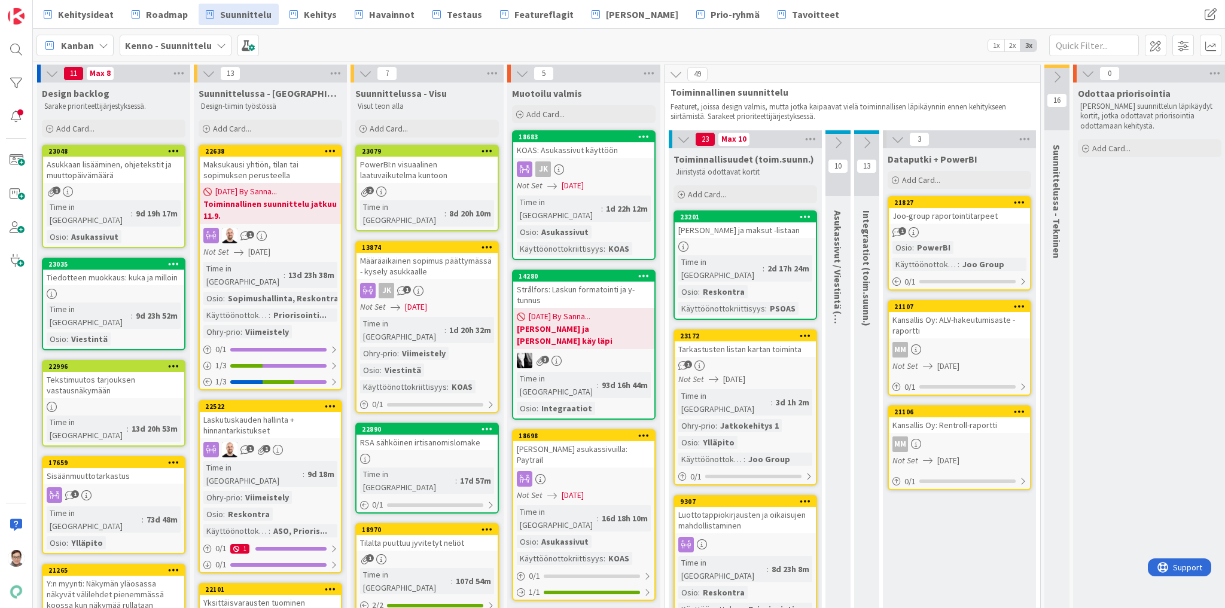
click at [737, 238] on link "23201 Uusi rajain [PERSON_NAME] ja maksut -listaan Time in [GEOGRAPHIC_DATA] : …" at bounding box center [745, 264] width 144 height 109
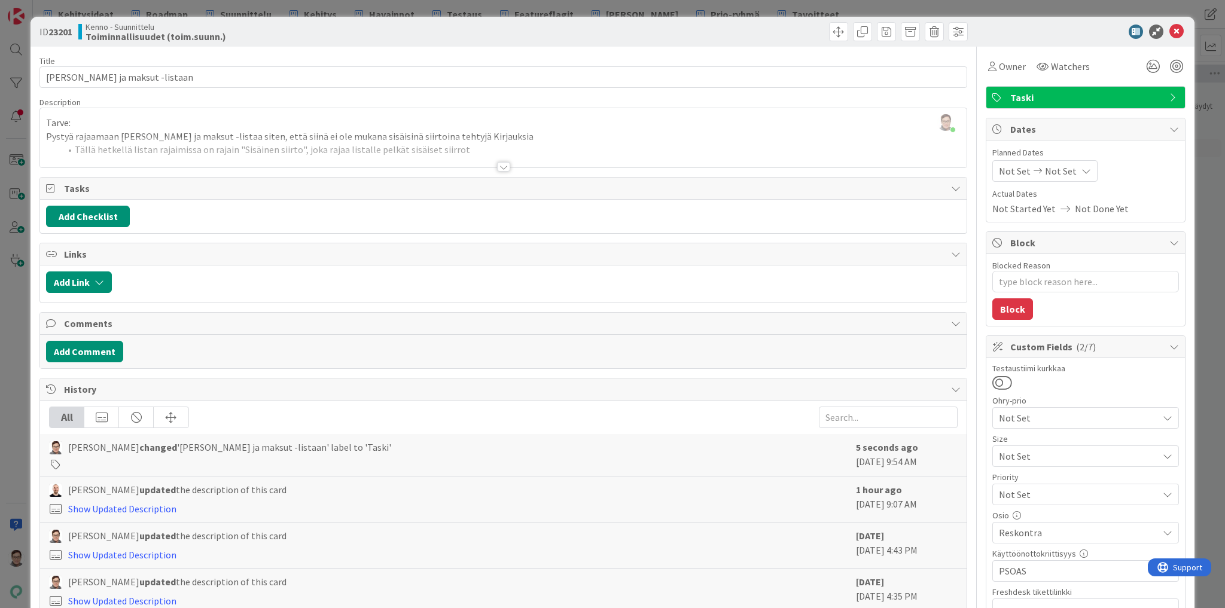
click at [499, 165] on div at bounding box center [503, 167] width 13 height 10
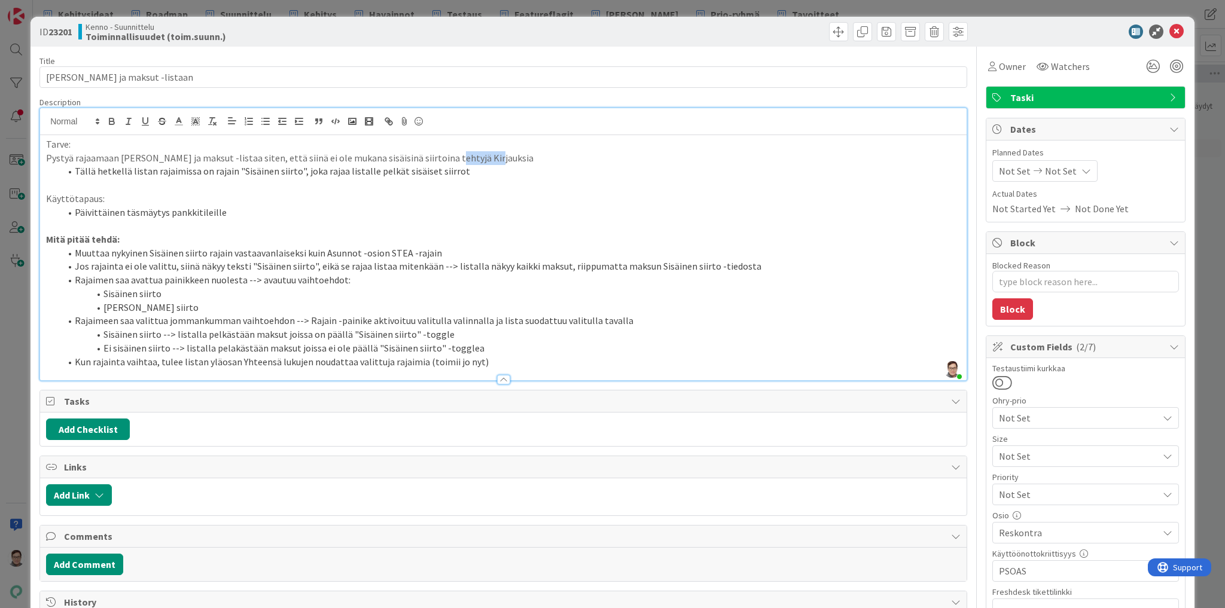
drag, startPoint x: 473, startPoint y: 157, endPoint x: 436, endPoint y: 151, distance: 37.5
click at [436, 151] on p "Pystyä rajaamaan [PERSON_NAME] ja maksut -listaa siten, että siinä ei ole mukan…" at bounding box center [503, 158] width 914 height 14
click at [586, 225] on p at bounding box center [503, 226] width 914 height 14
click at [440, 254] on li "Muuttaa nykyinen Sisäinen siirto rajain vastaavanlaiseksi kuin Asunnot -osion S…" at bounding box center [510, 253] width 900 height 14
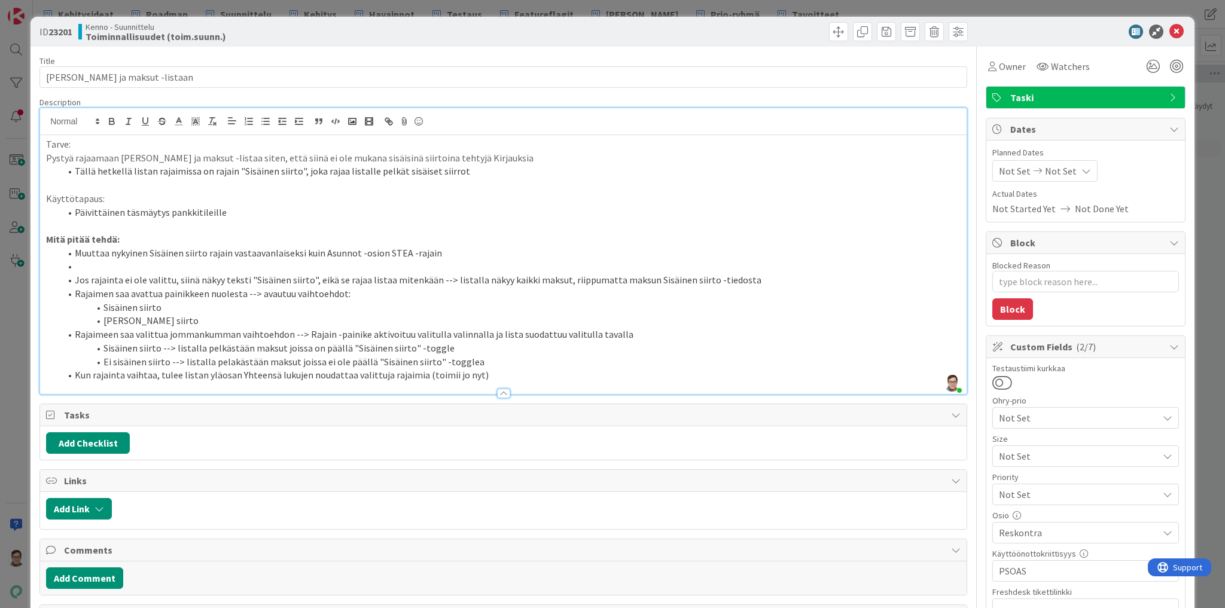
type textarea "x"
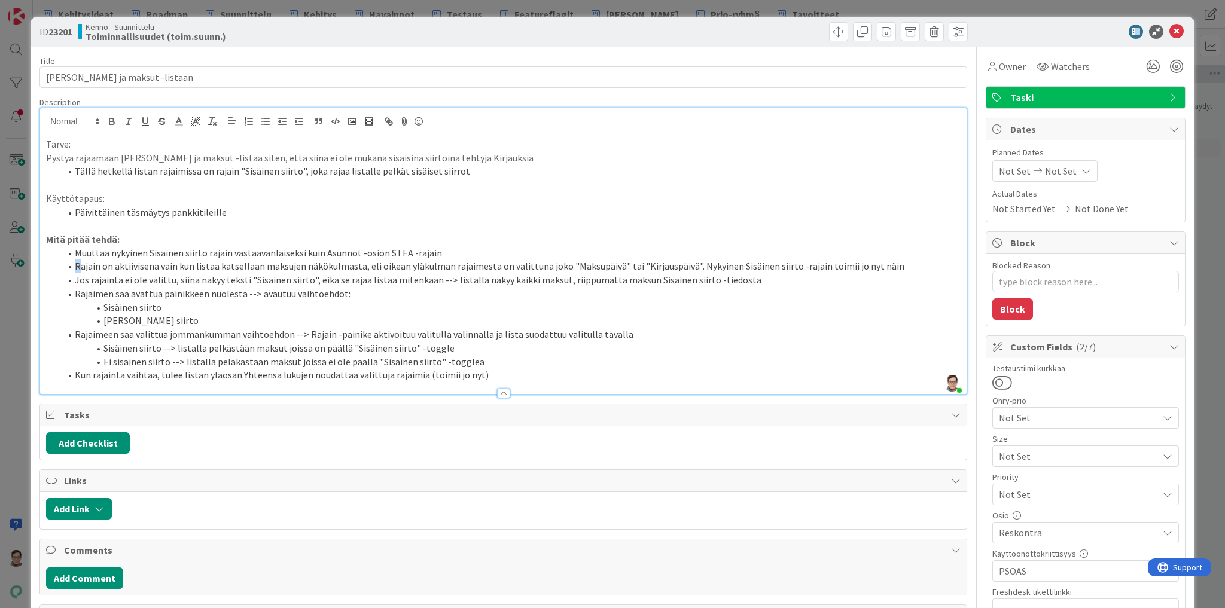
click at [75, 264] on li "Rajain on aktiivisena vain kun listaa katsellaan maksujen näkökulmasta, eli oik…" at bounding box center [510, 267] width 900 height 14
click at [1171, 33] on icon at bounding box center [1176, 32] width 14 height 14
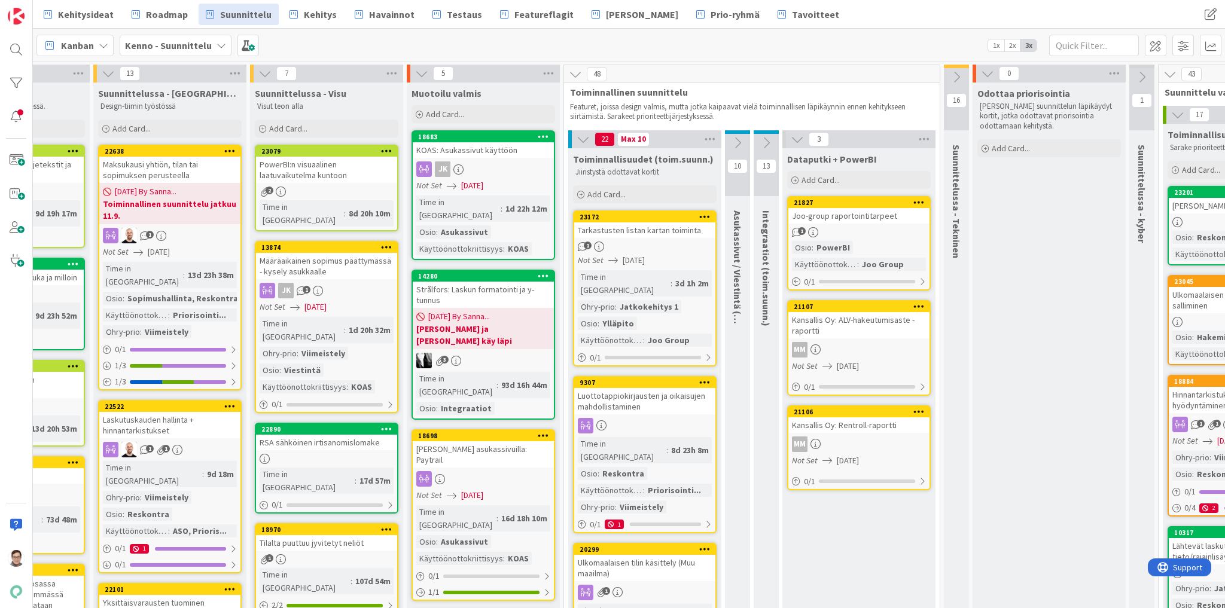
scroll to position [0, 99]
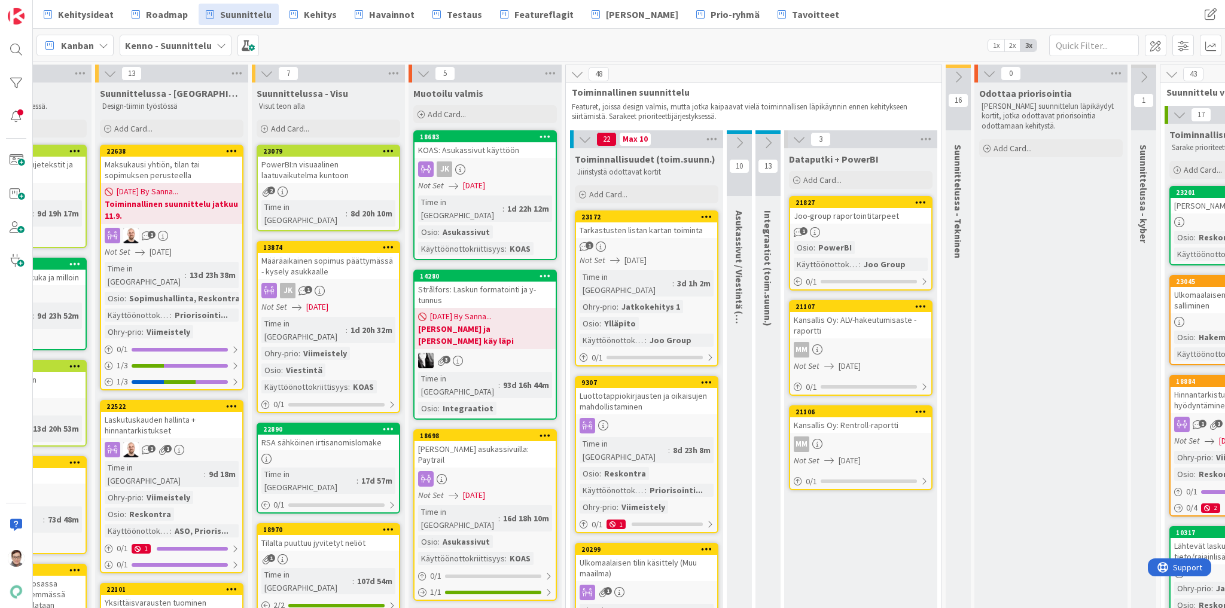
click at [651, 237] on link "23172 Tarkastusten listan kartan toiminta 1 Not Set [DATE] Time in Column : 3d …" at bounding box center [647, 288] width 144 height 156
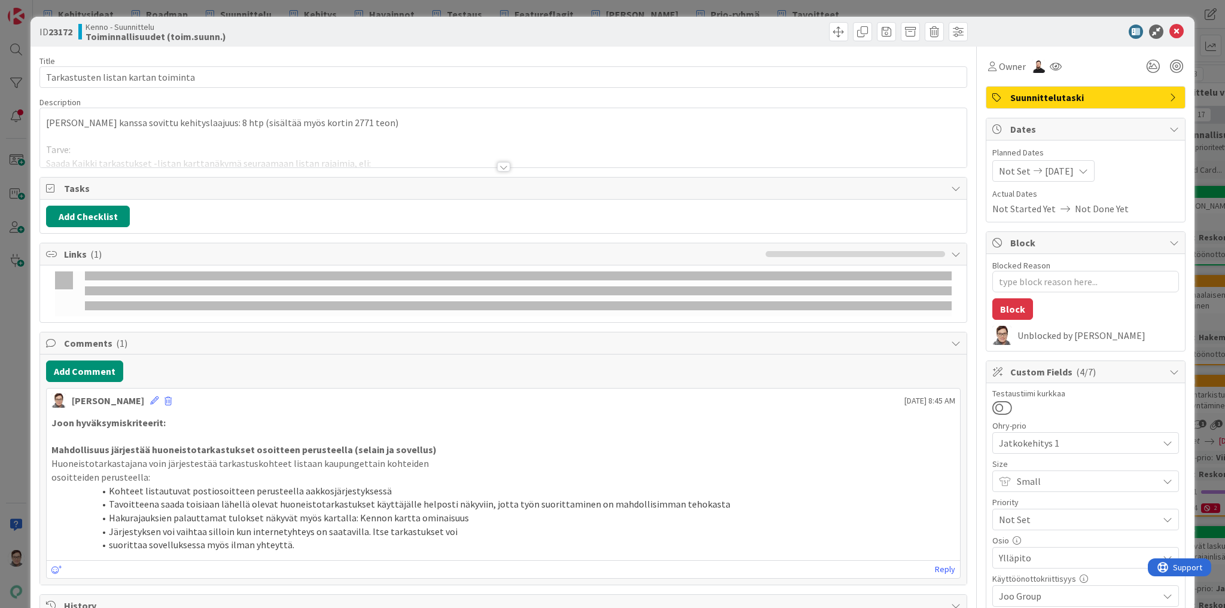
type textarea "x"
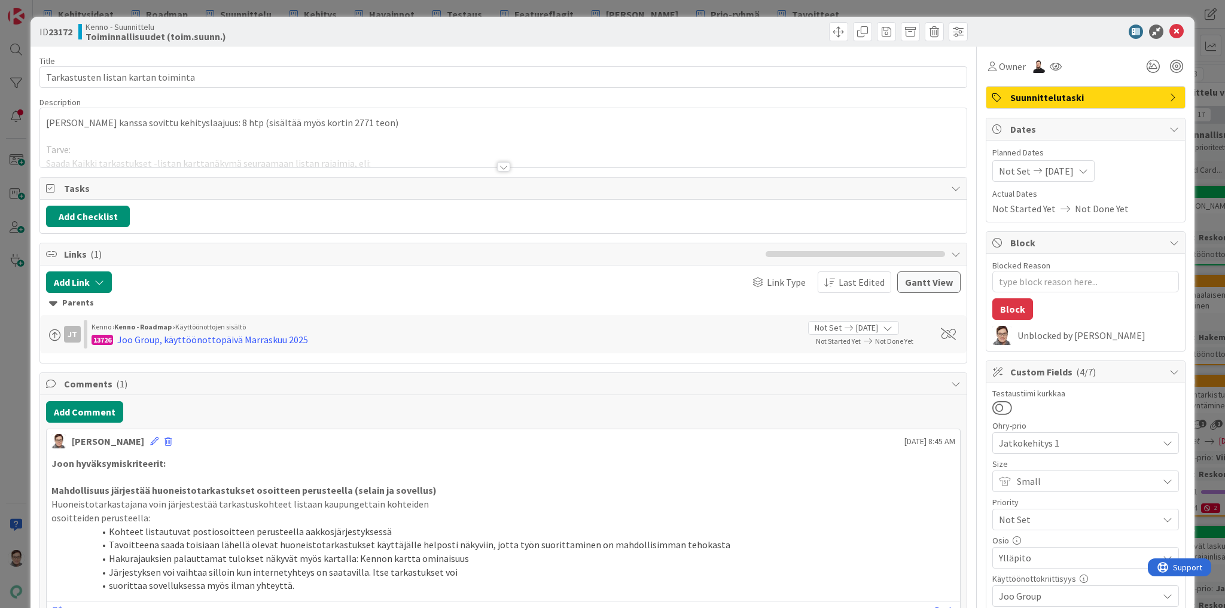
click at [500, 164] on div at bounding box center [503, 167] width 13 height 10
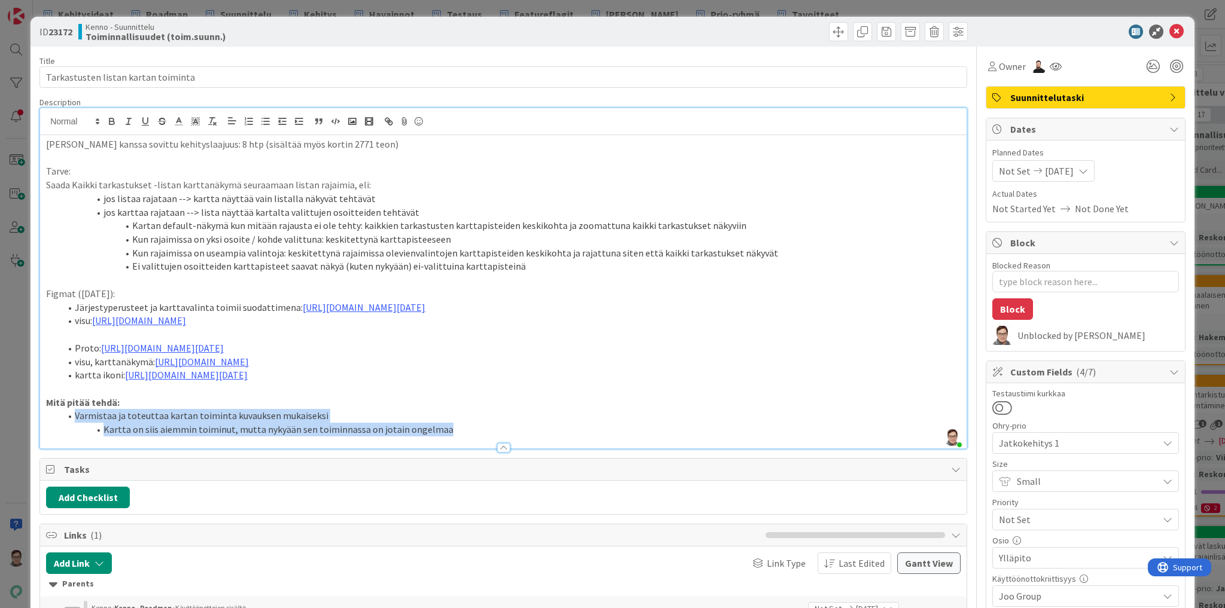
drag, startPoint x: 445, startPoint y: 445, endPoint x: 21, endPoint y: 434, distance: 424.1
click at [21, 434] on div "ID 23172 Kenno - Suunnittelu Toiminnallisuudet (toim.suunn.) Title 35 / 128 Tar…" at bounding box center [612, 304] width 1225 height 608
click at [373, 423] on li "Varmistaa ja toteuttaa kartan toiminta kuvauksen mukaiseksi" at bounding box center [510, 416] width 900 height 14
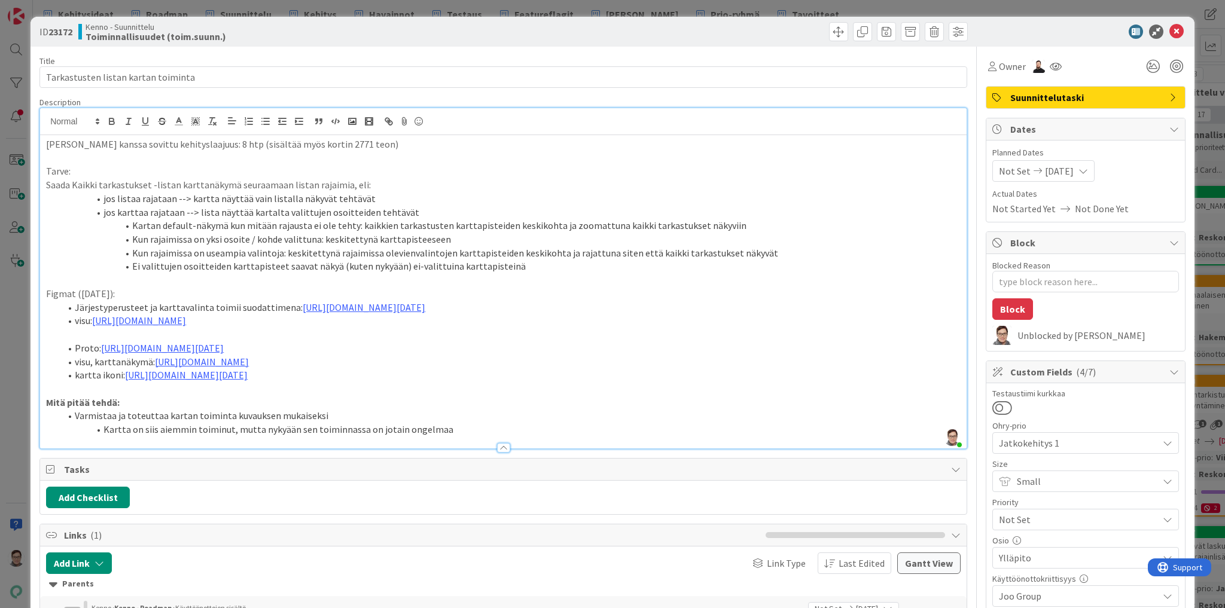
click at [400, 437] on li "Kartta on siis aiemmin toiminut, mutta nykyään sen toiminnassa on jotain ongelm…" at bounding box center [510, 430] width 900 height 14
click at [426, 437] on li "Kartta on siis aiemmin toiminut, mutta nykyään sen toiminnassa on ongelmaa" at bounding box center [510, 430] width 900 height 14
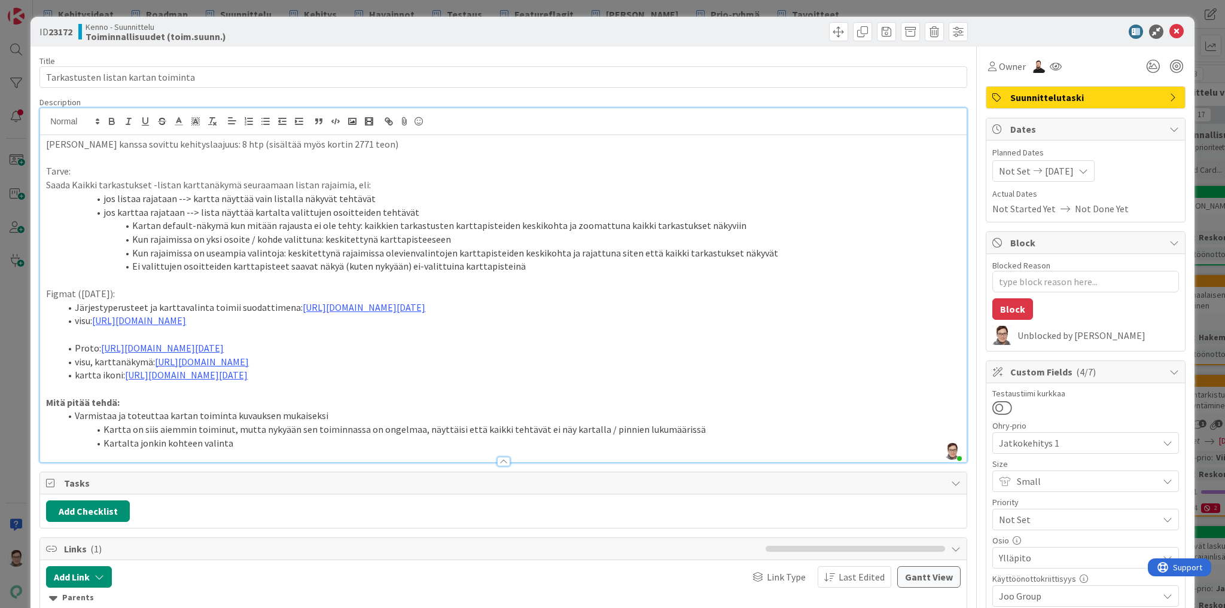
click at [624, 437] on li "Kartta on siis aiemmin toiminut, mutta nykyään sen toiminnassa on ongelmaa, näy…" at bounding box center [510, 430] width 900 height 14
click at [727, 437] on li "Kartta on siis aiemmin toiminut, mutta nykyään sen toiminnassa on ongelmaa, näy…" at bounding box center [510, 430] width 900 height 14
click at [232, 450] on li "Kartalta jonkin kohteen valinta" at bounding box center [510, 444] width 900 height 14
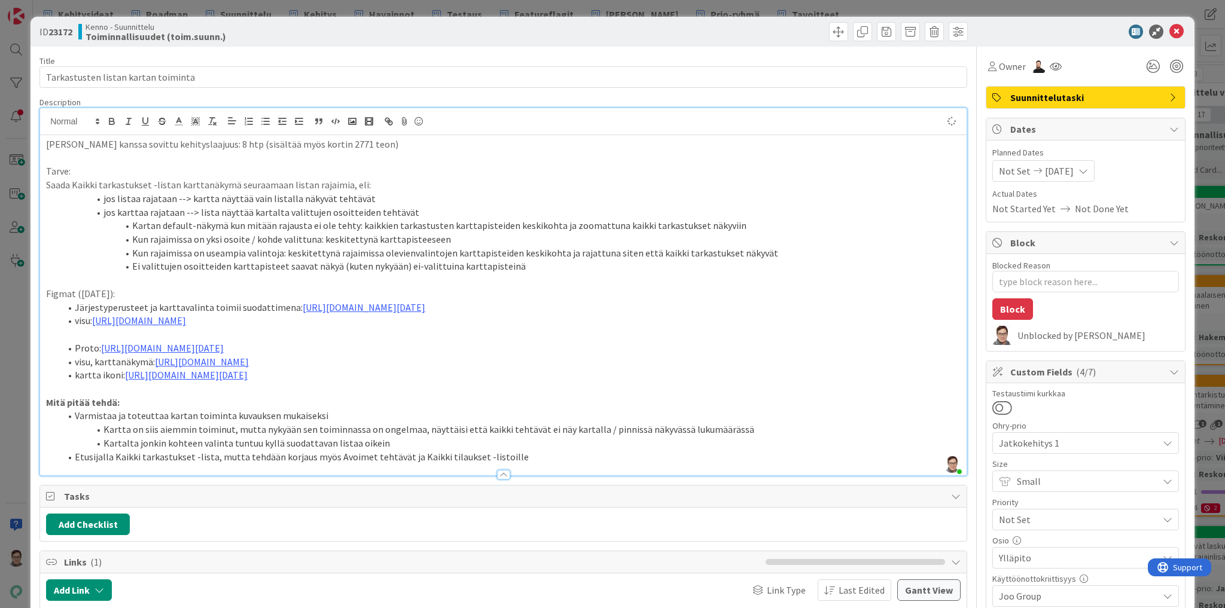
click at [331, 464] on li "Etusijalla Kaikki tarkastukset -lista, mutta tehdään korjaus myös Avoimet tehtä…" at bounding box center [510, 457] width 900 height 14
click at [402, 464] on li "Etusijalla Kaikki tarkastukset -lista, mutta tehdään korjaus myös "Avoimet teht…" at bounding box center [510, 457] width 900 height 14
click at [416, 464] on li "Etusijalla Kaikki tarkastukset -lista, mutta tehdään korjaus myös "Avoimet teht…" at bounding box center [510, 457] width 900 height 14
click at [481, 464] on li "Etusijalla Kaikki tarkastukset -lista, mutta tehdään korjaus myös "Avoimet teht…" at bounding box center [510, 457] width 900 height 14
click at [533, 464] on li "Etusijalla Kaikki tarkastukset -lista, mutta tehdään korjaus myös "Avoimet teht…" at bounding box center [510, 457] width 900 height 14
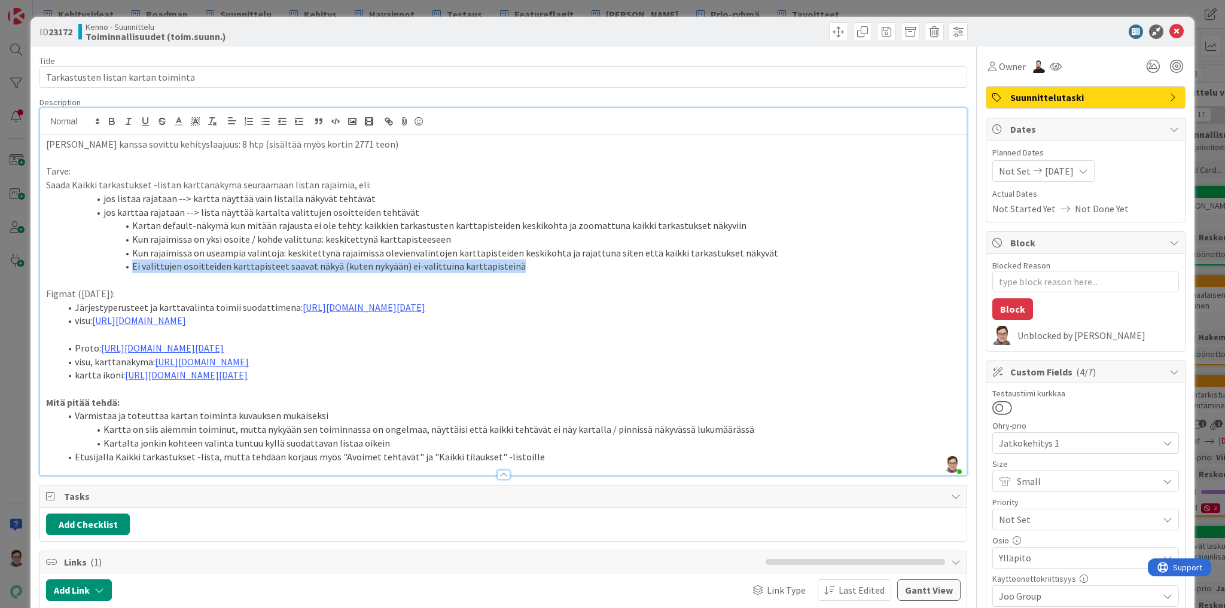
drag, startPoint x: 132, startPoint y: 267, endPoint x: 512, endPoint y: 269, distance: 380.3
click at [512, 269] on li "Ei valittujen osoitteiden karttapisteet saavat näkyä (kuten nykyään) ei-valittu…" at bounding box center [510, 267] width 900 height 14
click at [519, 266] on li "Ei valittujen osoitteiden karttapisteet saavat näkyä (kuten nykyään) ei-valittu…" at bounding box center [510, 267] width 900 height 14
click at [736, 437] on li "Kartta on siis aiemmin toiminut, mutta nykyään sen toiminnassa on ongelmaa, näy…" at bounding box center [510, 430] width 900 height 14
click at [536, 464] on li "Etusijalla Kaikki tarkastukset -lista, mutta tehdään korjaus myös "Avoimet teht…" at bounding box center [510, 457] width 900 height 14
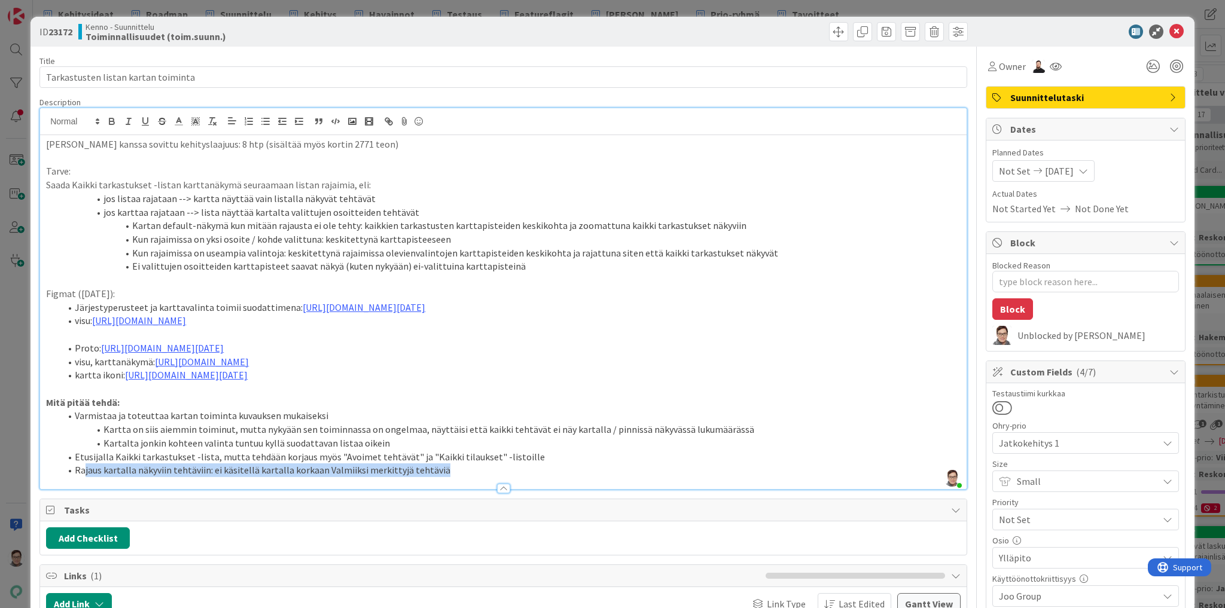
drag, startPoint x: 440, startPoint y: 484, endPoint x: 84, endPoint y: 489, distance: 355.8
click at [84, 477] on li "Rajaus kartalla näkyviin tehtäviin: ei käsitellä kartalla korkaan Valmiiksi mer…" at bounding box center [510, 470] width 900 height 14
click at [294, 477] on li "Rajaus kartalla näkyviin tehtäviin: ei käsitellä kartalla korkaan Valmiiksi mer…" at bounding box center [510, 470] width 900 height 14
drag, startPoint x: 437, startPoint y: 483, endPoint x: 54, endPoint y: 483, distance: 383.3
click at [54, 477] on ol "Varmistaa ja toteuttaa kartan toiminta kuvauksen mukaiseksi Kartta on siis aiem…" at bounding box center [503, 443] width 914 height 68
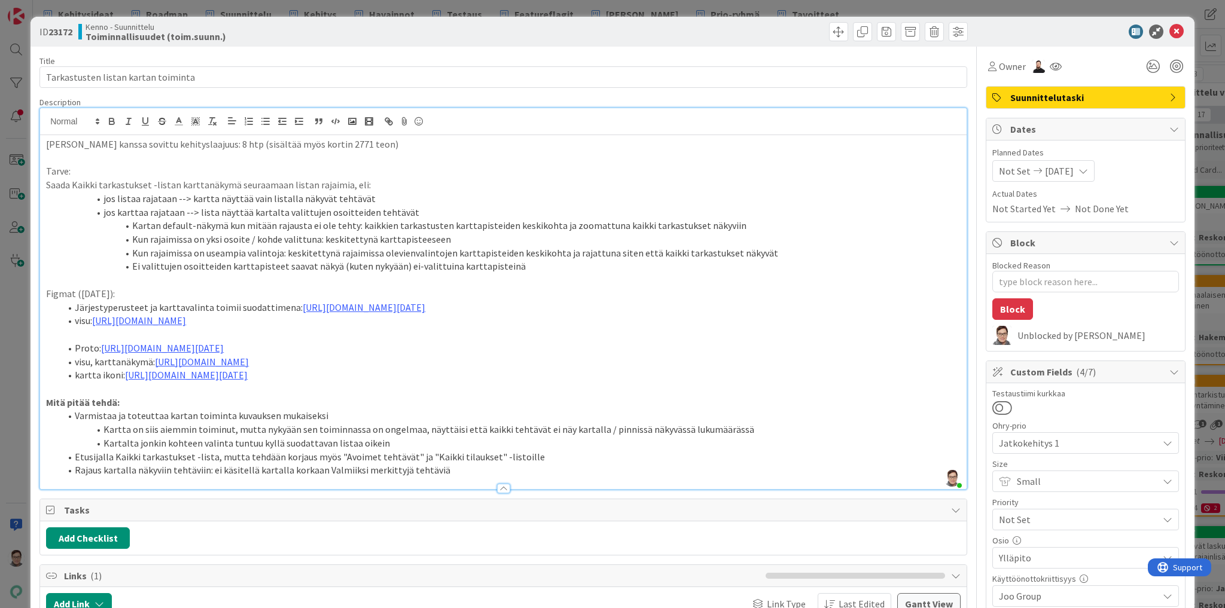
click at [347, 450] on li "Kartalta jonkin kohteen valinta tuntuu kyllä suodattavan listaa oikein" at bounding box center [510, 444] width 900 height 14
drag, startPoint x: 364, startPoint y: 199, endPoint x: 103, endPoint y: 193, distance: 260.8
click at [103, 193] on li "jos listaa rajataan --> kartta näyttää vain listalla näkyvät tehtävät" at bounding box center [510, 199] width 900 height 14
click at [276, 197] on li "jos listaa rajataan --> kartta näyttää vain listalla näkyvät tehtävät" at bounding box center [510, 199] width 900 height 14
drag, startPoint x: 131, startPoint y: 266, endPoint x: 512, endPoint y: 268, distance: 381.5
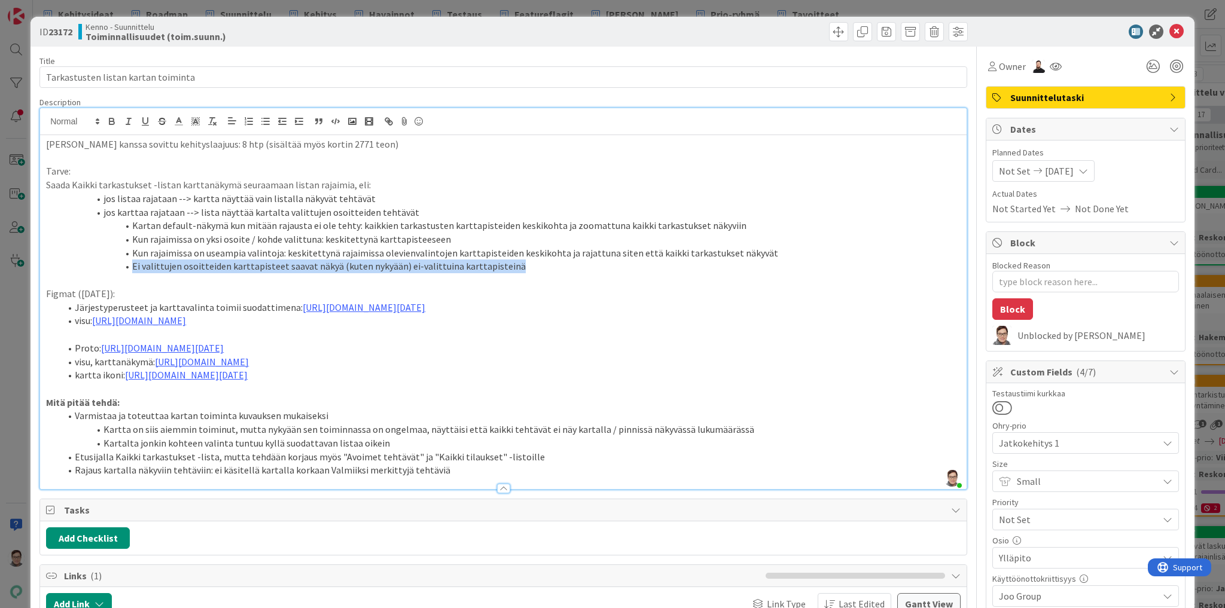
click at [512, 268] on li "Ei valittujen osoitteiden karttapisteet saavat näkyä (kuten nykyään) ei-valittu…" at bounding box center [510, 267] width 900 height 14
click at [231, 282] on p at bounding box center [503, 280] width 914 height 14
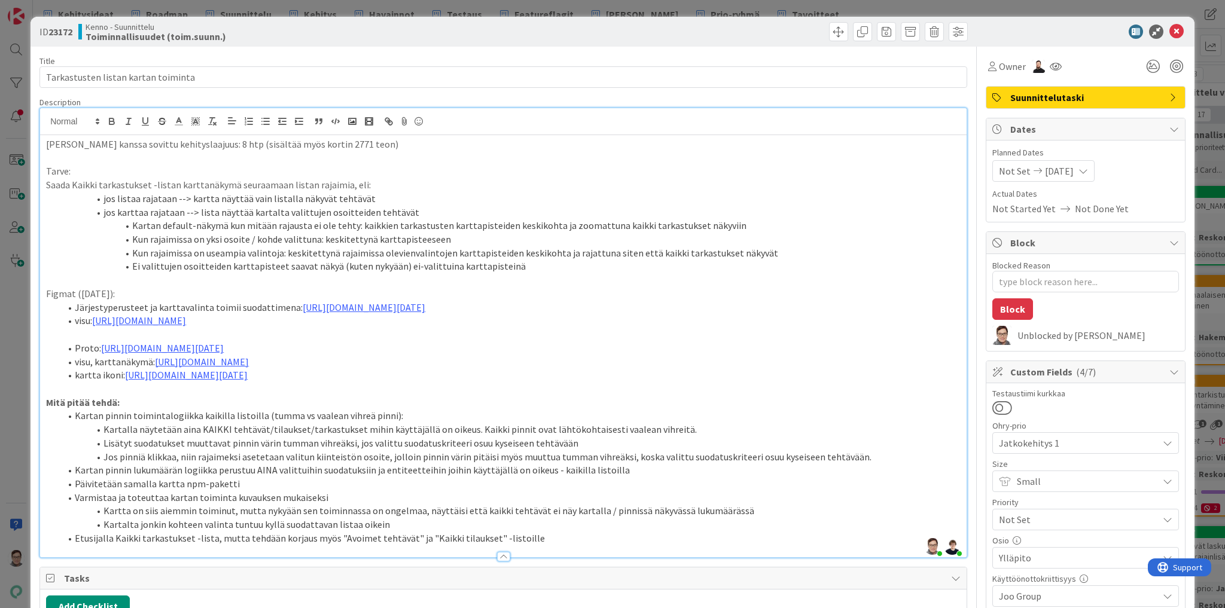
type textarea "x"
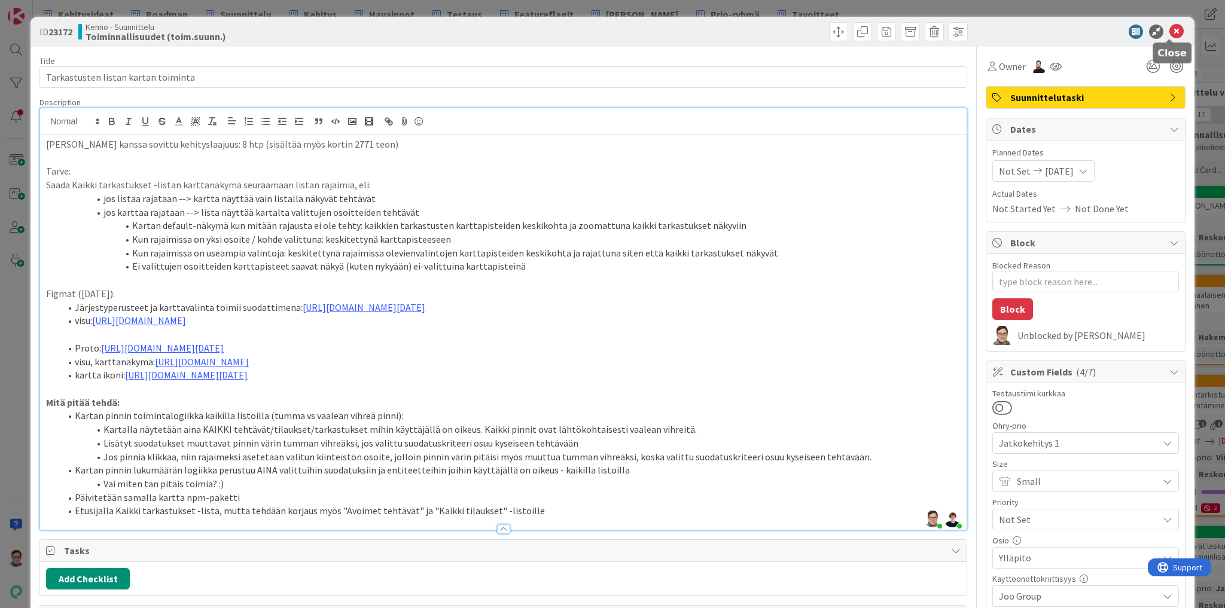
click at [1172, 34] on icon at bounding box center [1176, 32] width 14 height 14
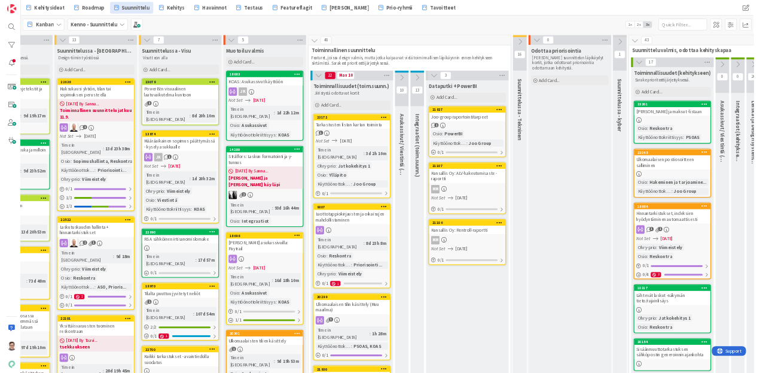
scroll to position [0, 53]
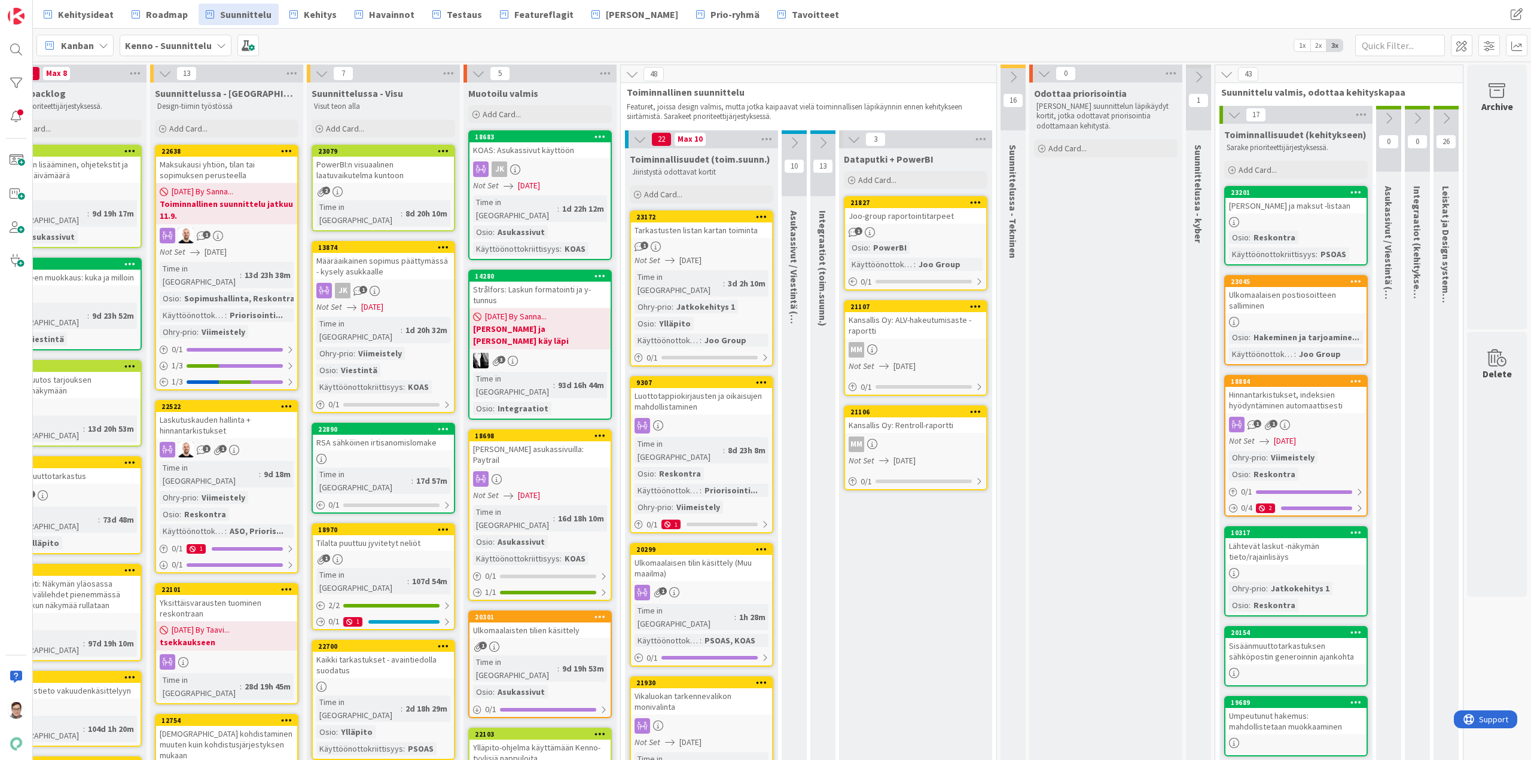
drag, startPoint x: 811, startPoint y: 6, endPoint x: 1082, endPoint y: 410, distance: 486.1
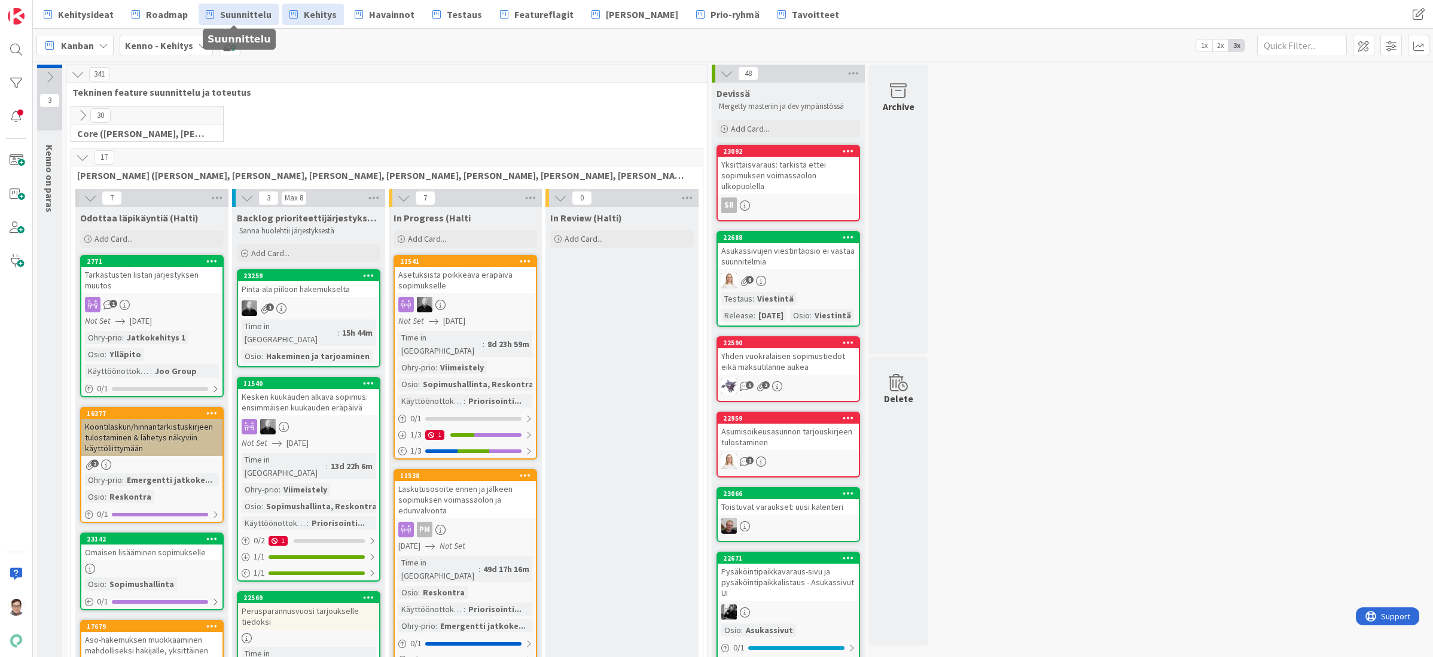
click at [243, 15] on span "Suunnittelu" at bounding box center [245, 14] width 51 height 14
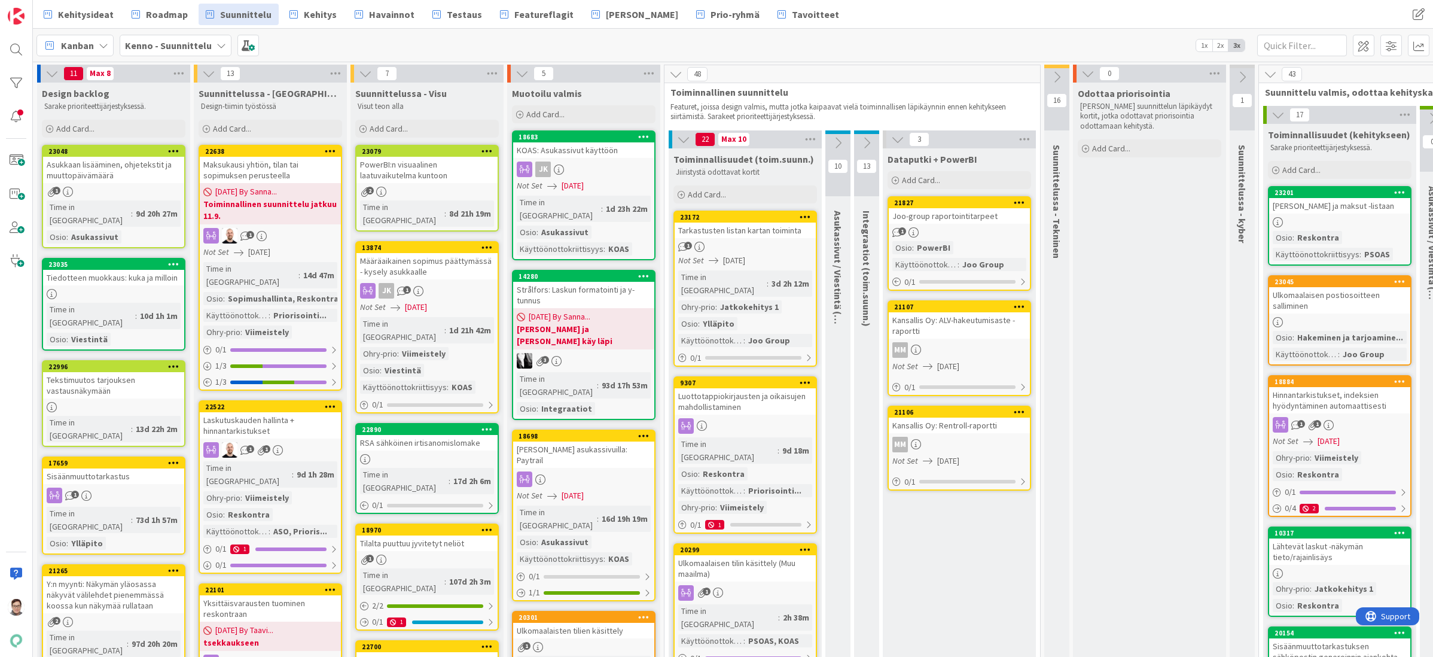
click at [734, 238] on link "23172 Tarkastusten listan kartan toiminta 1 Not Set 09/30/2025 Time in Column :…" at bounding box center [745, 288] width 144 height 156
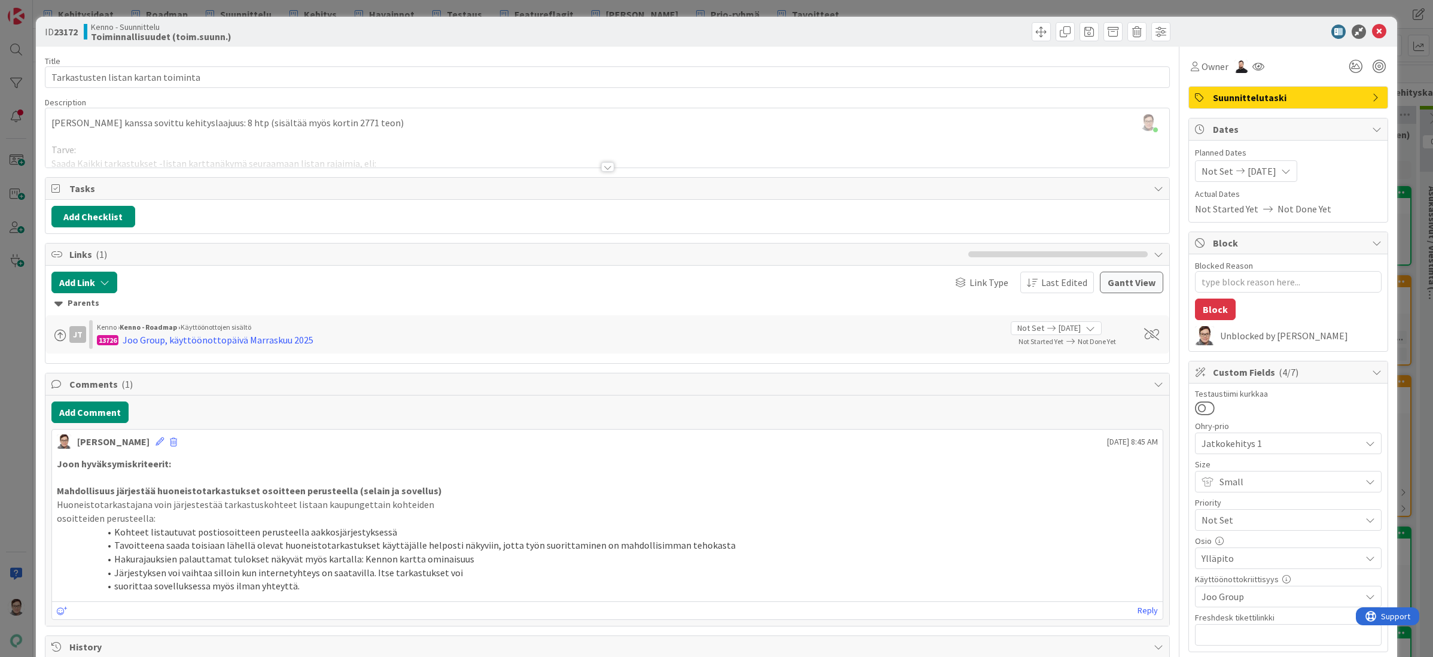
click at [605, 168] on div at bounding box center [607, 167] width 13 height 10
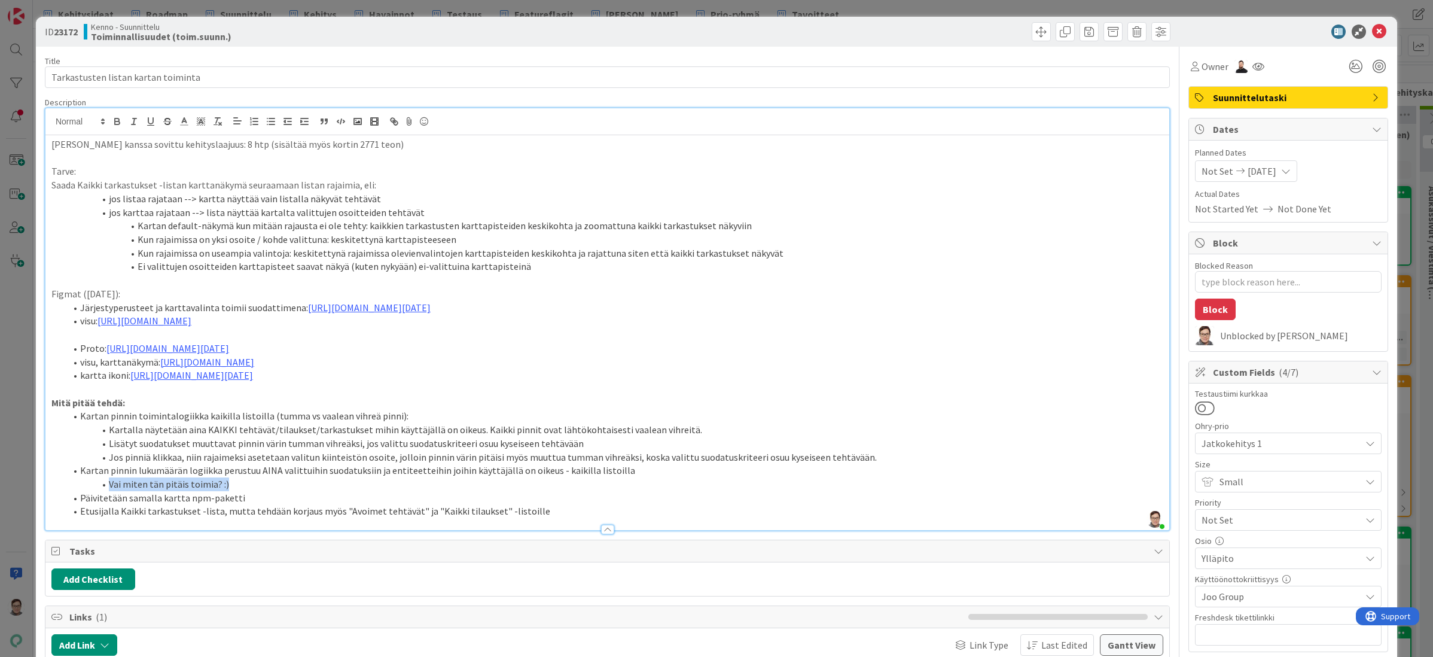
drag, startPoint x: 228, startPoint y: 499, endPoint x: 108, endPoint y: 490, distance: 119.9
click at [108, 490] on li "Vai miten tän pitäis toimia? :)" at bounding box center [614, 484] width 1097 height 14
type textarea "x"
click at [322, 491] on li "Vai miten tän pitäis toimia? :)" at bounding box center [614, 484] width 1097 height 14
click at [603, 534] on div at bounding box center [607, 529] width 13 height 10
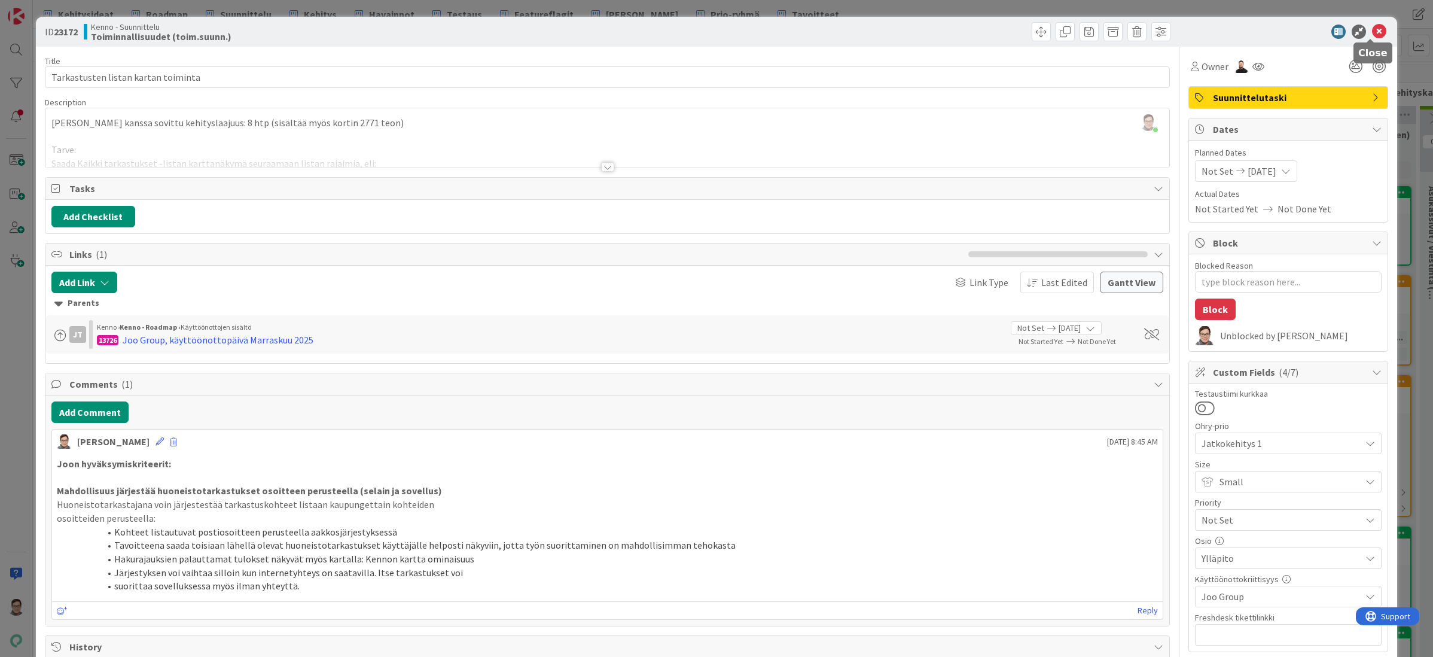
click at [1372, 33] on icon at bounding box center [1379, 32] width 14 height 14
